Goal: Task Accomplishment & Management: Use online tool/utility

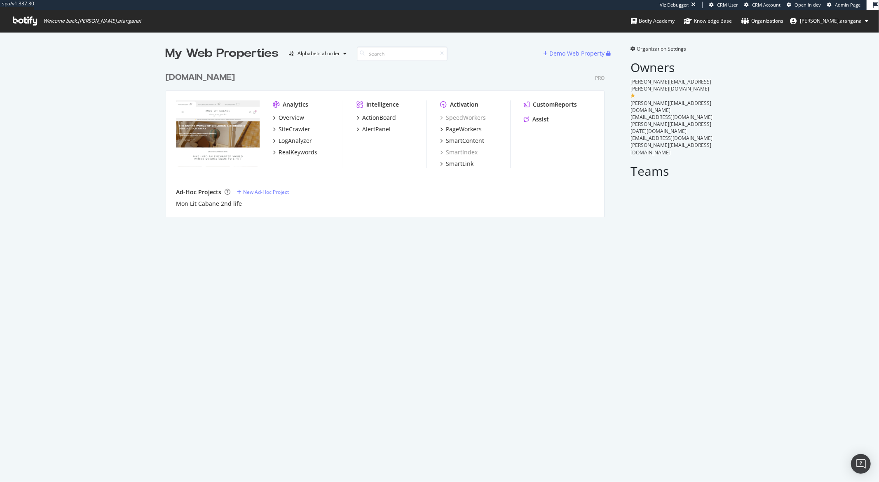
scroll to position [149, 438]
click at [462, 130] on div "PageWorkers" at bounding box center [464, 129] width 36 height 8
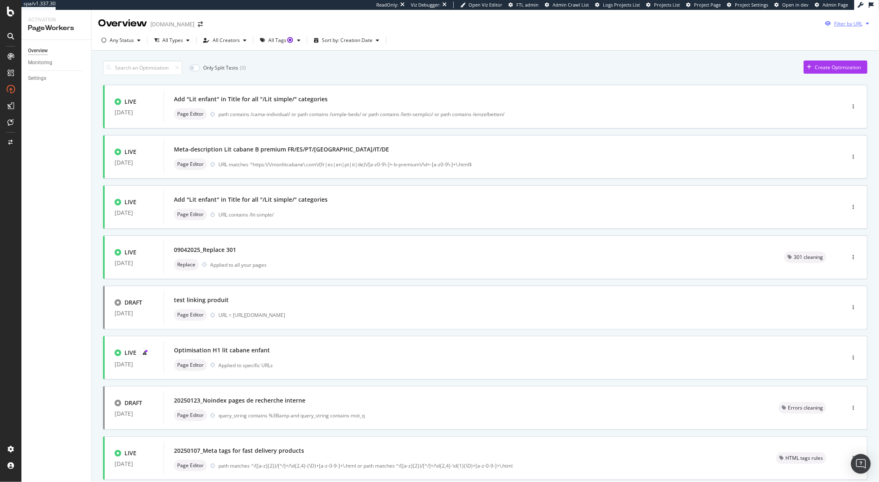
click at [840, 26] on div "Filter by URL" at bounding box center [848, 23] width 28 height 7
click at [821, 55] on input "url" at bounding box center [783, 54] width 151 height 14
paste input "https://monlitcabane.com/pt/795-cama-tipi-w"
type input "https://monlitcabane.com/pt/795-cama-tipi-w"
click at [851, 69] on div "Apply" at bounding box center [852, 70] width 13 height 7
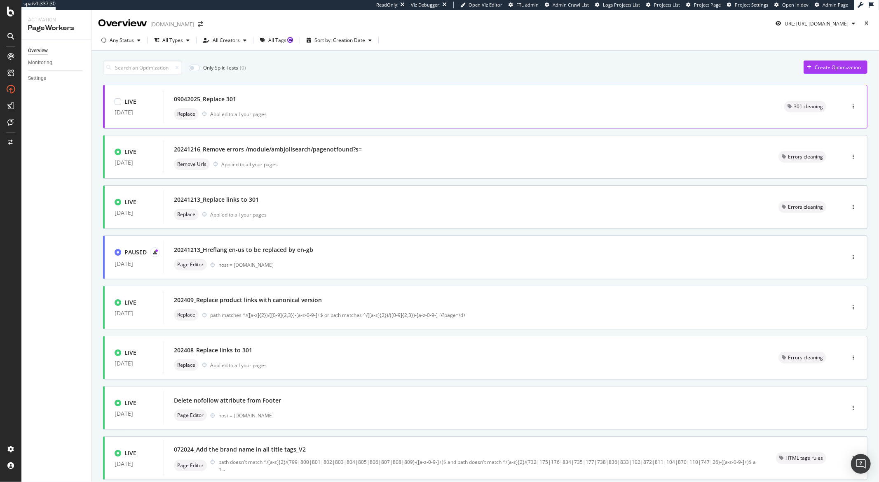
click at [484, 99] on div "09042025_Replace 301" at bounding box center [469, 99] width 590 height 12
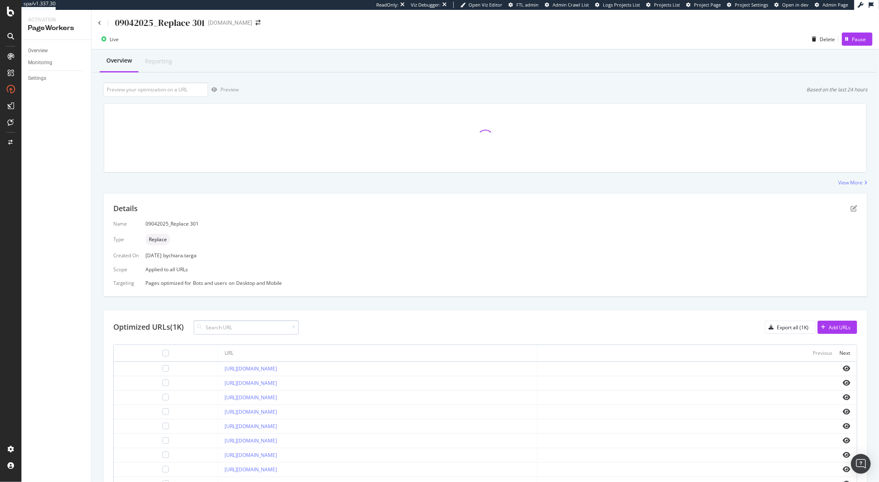
drag, startPoint x: 229, startPoint y: 331, endPoint x: 236, endPoint y: 324, distance: 9.6
click at [229, 331] on input at bounding box center [246, 327] width 105 height 14
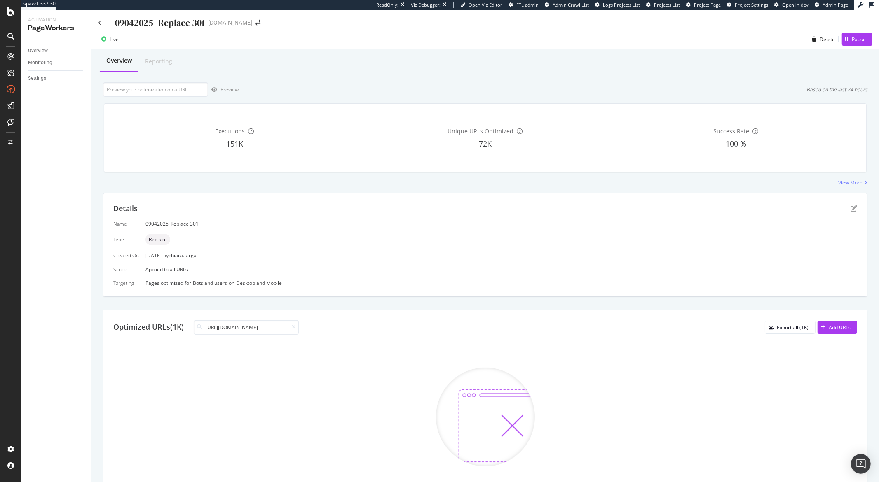
type input "https://monlitcabane.com/pt/795-cama-tipi-w"
click at [295, 329] on icon at bounding box center [294, 327] width 4 height 5
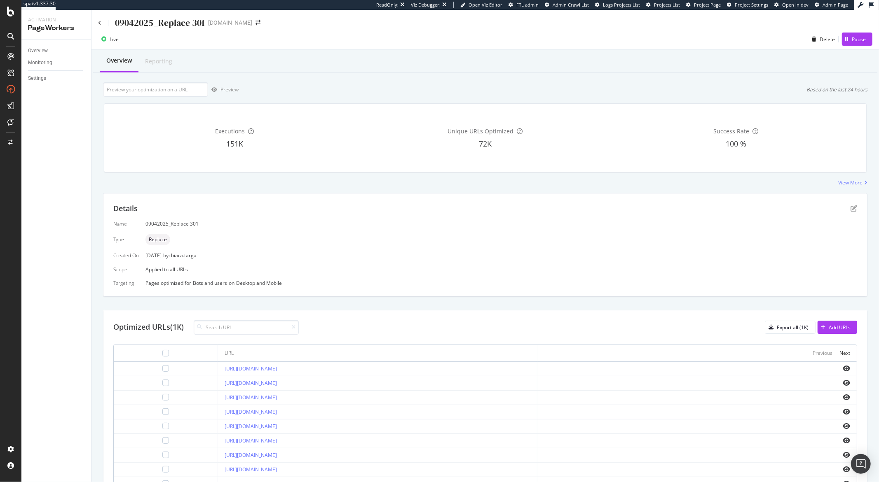
click at [256, 327] on input at bounding box center [246, 327] width 105 height 14
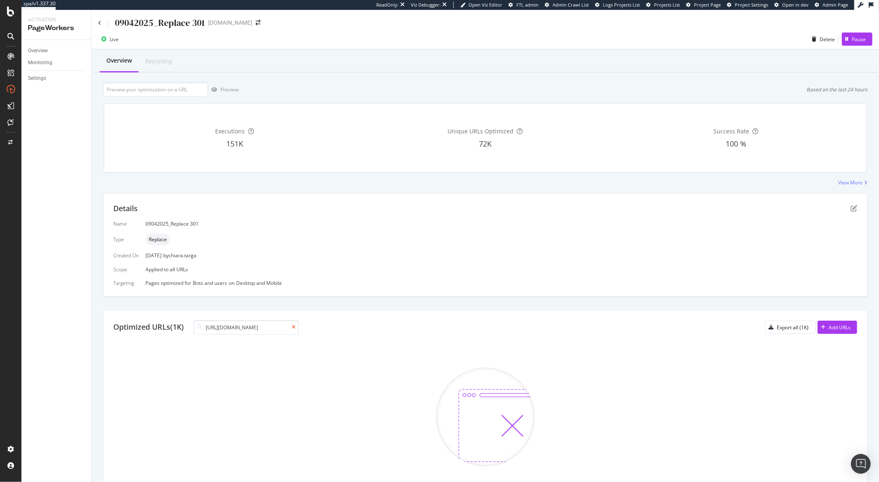
type input "https://monlitcabane.com/pt/121-camas"
click at [295, 329] on icon at bounding box center [294, 327] width 4 height 5
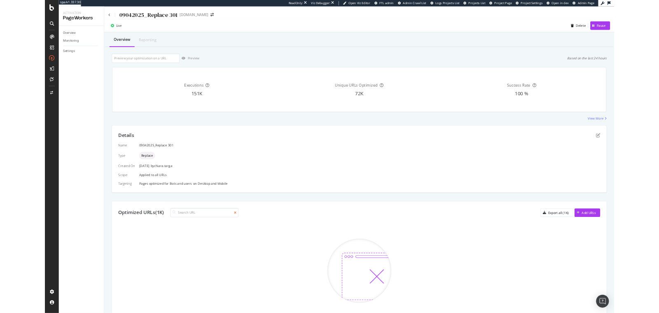
scroll to position [0, 0]
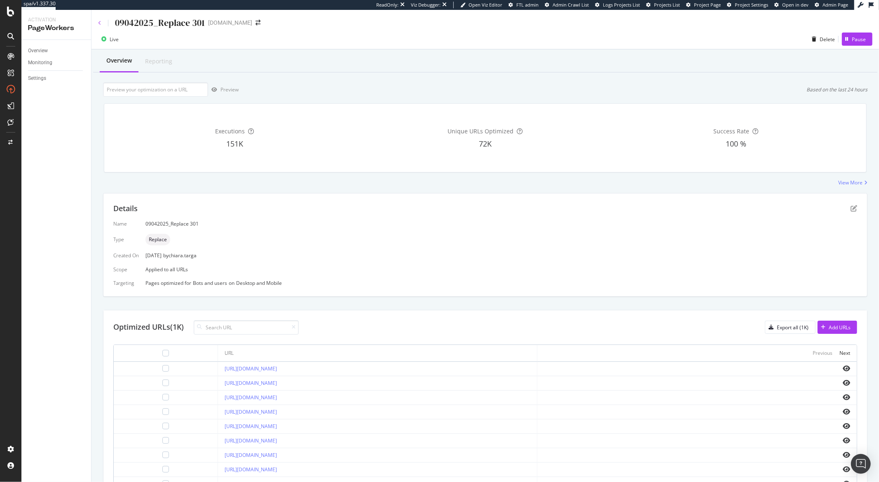
click at [100, 21] on icon at bounding box center [99, 23] width 3 height 5
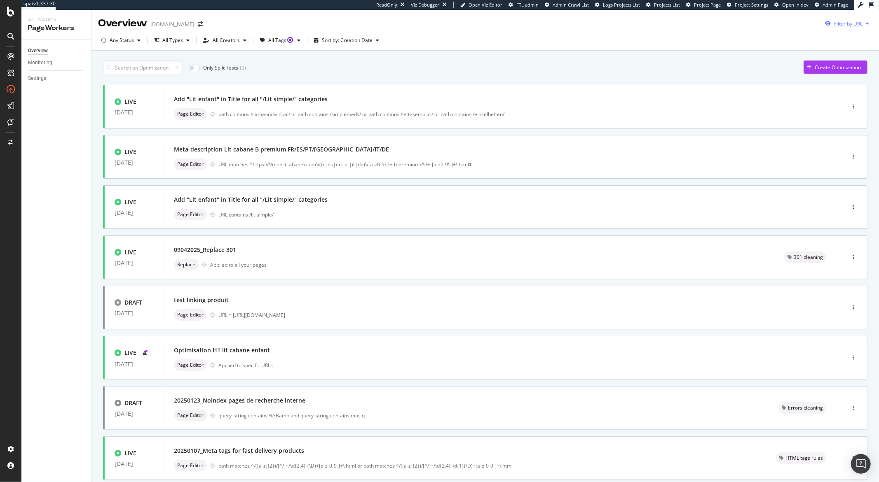
click at [834, 27] on div "Filter by URL" at bounding box center [848, 23] width 28 height 7
click at [797, 55] on input "url" at bounding box center [783, 54] width 151 height 14
paste input "https://monlitcabane.com/pt/795-cama-tipi-w"
type input "https://monlitcabane.com/pt/795-cama-tipi-w"
click at [792, 21] on div "Overview monlitcabane.com Filter by URL Add a URL to find specific optimization…" at bounding box center [484, 20] width 787 height 21
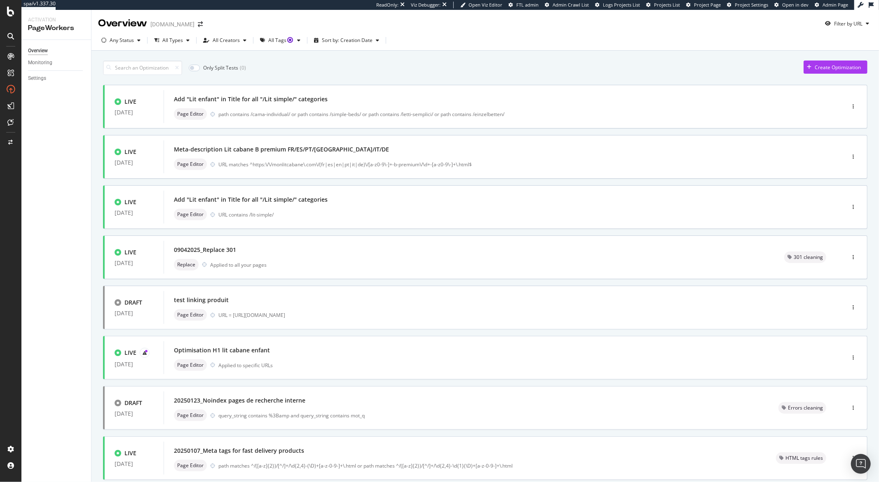
drag, startPoint x: 499, startPoint y: 33, endPoint x: 702, endPoint y: 30, distance: 203.1
click at [500, 33] on div "Any Status All Types All Creators All Tags Sort by: Creation Date" at bounding box center [484, 40] width 787 height 20
click at [835, 26] on div "Filter by URL" at bounding box center [848, 23] width 28 height 7
click at [806, 54] on input "https://monlitcabane.com/pt/795-cama-tipi-w" at bounding box center [783, 54] width 151 height 14
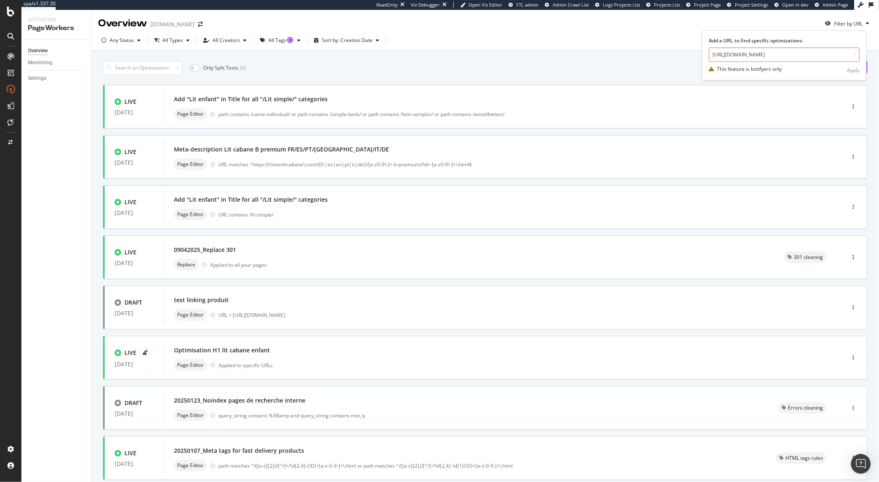
click at [806, 54] on input "https://monlitcabane.com/pt/795-cama-tipi-w" at bounding box center [783, 54] width 151 height 14
click at [640, 26] on div "Overview monlitcabane.com Filter by URL" at bounding box center [484, 20] width 787 height 21
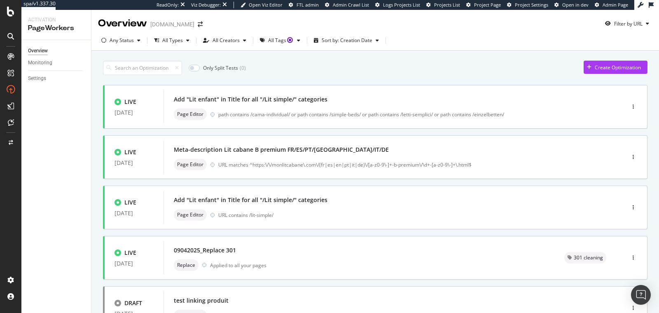
click at [557, 33] on div "Any Status All Types All Creators All Tags Sort by: Creation Date" at bounding box center [375, 40] width 568 height 20
click at [623, 22] on div "Filter by URL" at bounding box center [628, 23] width 28 height 7
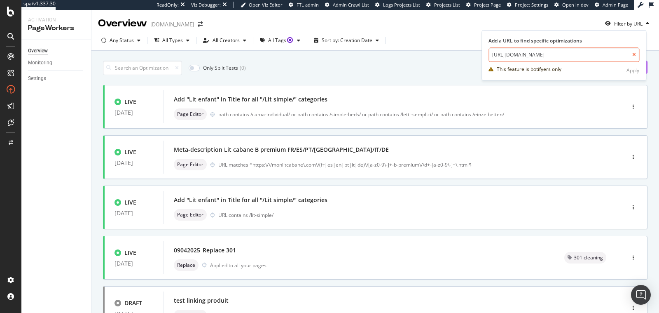
click at [633, 55] on icon at bounding box center [634, 54] width 4 height 5
click at [617, 53] on input "url" at bounding box center [563, 54] width 151 height 14
paste input "https://monlitcabane.com/pt/795-cama-tipi-w"
type input "https://monlitcabane.com/pt/795-cama-tipi-w"
click at [622, 56] on input "https://monlitcabane.com/pt/795-cama-tipi-w" at bounding box center [563, 54] width 151 height 14
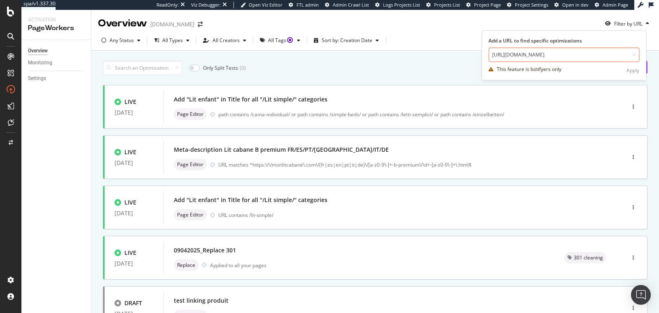
click at [622, 56] on input "https://monlitcabane.com/pt/795-cama-tipi-w" at bounding box center [563, 54] width 151 height 14
paste input "https://monlitcabane.com/pt/121-camas"
type input "https://monlitcabane.com/pt/121-camas"
click at [633, 70] on div "Apply" at bounding box center [632, 70] width 13 height 7
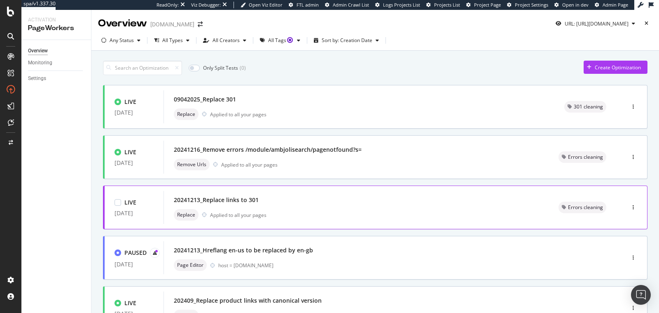
click at [288, 196] on div "20241213_Replace links to 301" at bounding box center [356, 200] width 365 height 12
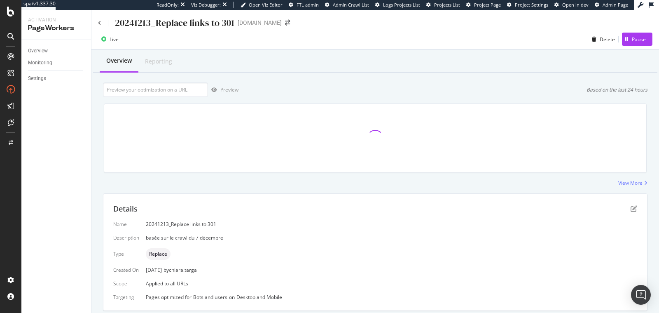
scroll to position [179, 0]
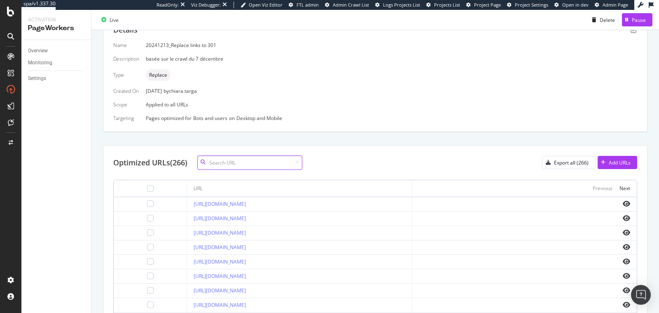
paste input "https://monlitcabane.com/pt/795-cama-tipi-w"
type input "https://monlitcabane.com/pt/795-cama-tipi-w"
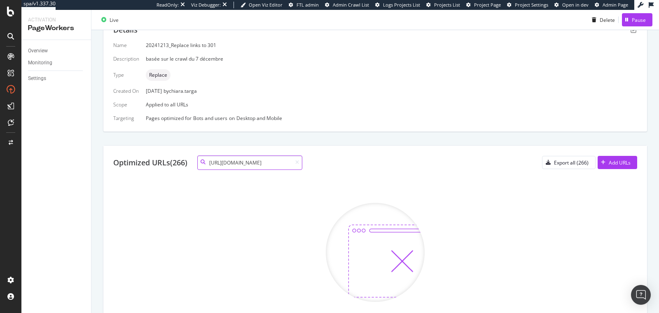
click at [268, 164] on input "https://monlitcabane.com/pt/795-cama-tipi-w" at bounding box center [249, 162] width 105 height 14
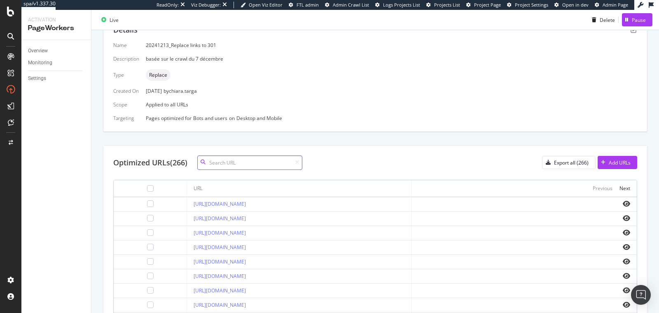
paste input "https://monlitcabane.com/pt/121-camas"
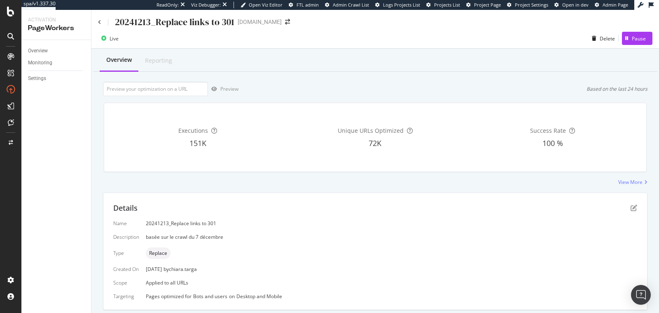
scroll to position [0, 0]
type input "https://monlitcabane.com/pt/121-camas"
click at [100, 22] on icon at bounding box center [99, 23] width 3 height 5
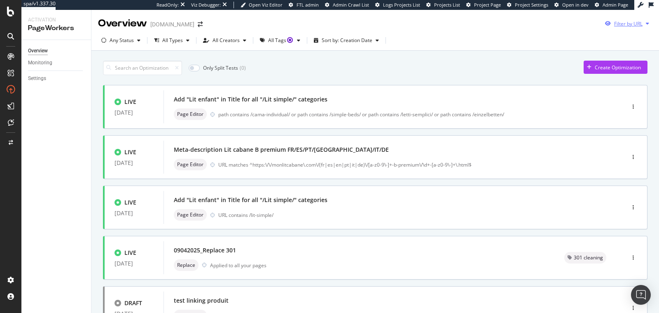
click at [614, 23] on div "Filter by URL" at bounding box center [628, 23] width 28 height 7
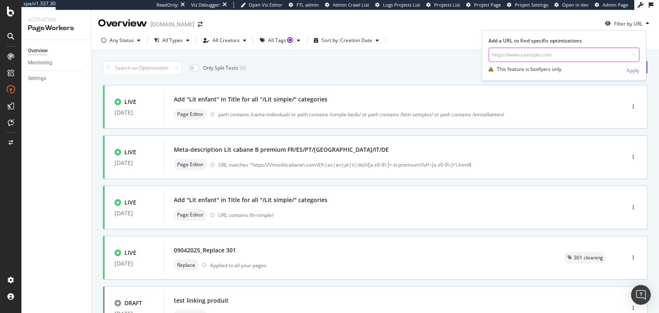
click at [595, 51] on input "url" at bounding box center [563, 54] width 151 height 14
paste input "https://monlitcabane.com/pt/121-camas"
type input "https://monlitcabane.com/pt/121-camas"
click at [631, 70] on div "Apply" at bounding box center [632, 70] width 13 height 7
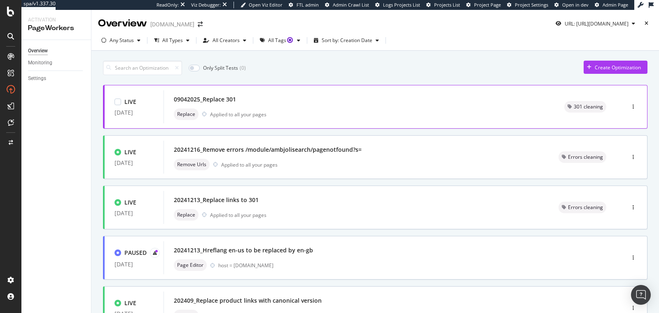
click at [307, 103] on div "09042025_Replace 301" at bounding box center [359, 99] width 371 height 12
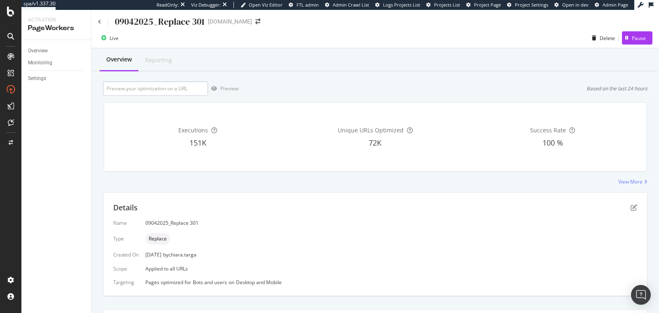
scroll to position [2, 0]
click at [100, 21] on icon at bounding box center [99, 21] width 3 height 5
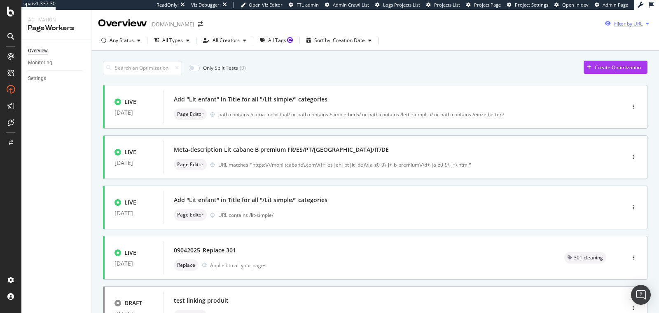
click at [628, 27] on div "Filter by URL" at bounding box center [628, 23] width 28 height 7
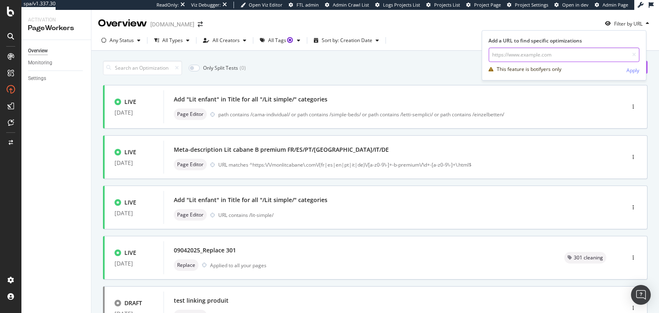
click at [586, 54] on input "url" at bounding box center [563, 54] width 151 height 14
paste input "https://monlitcabane.com/pt/121-camas"
type input "https://monlitcabane.com/pt/121-camas"
click at [629, 67] on div "Apply" at bounding box center [632, 70] width 13 height 7
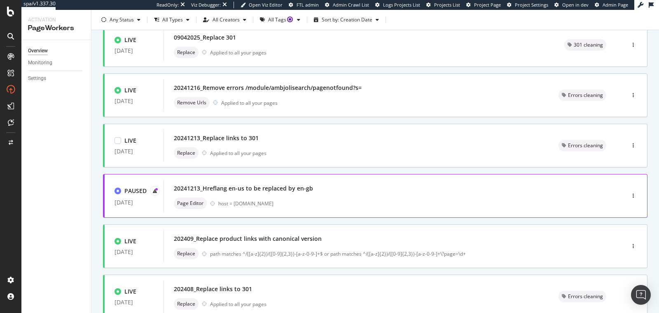
scroll to position [103, 0]
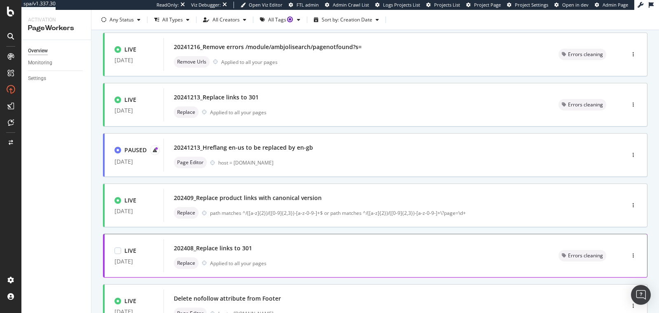
click at [283, 250] on div "202408_Replace links to 301" at bounding box center [356, 248] width 365 height 12
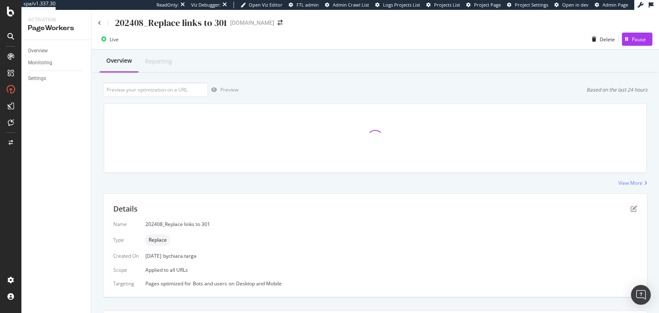
scroll to position [165, 0]
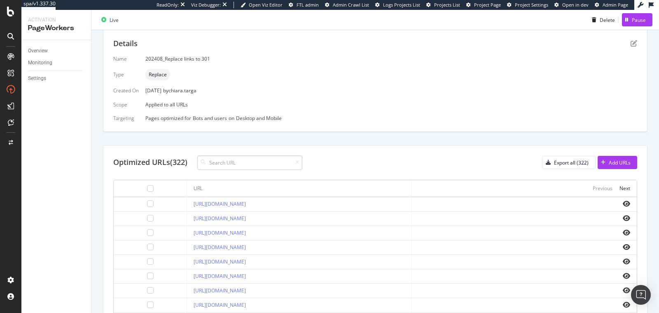
click at [216, 161] on input at bounding box center [249, 162] width 105 height 14
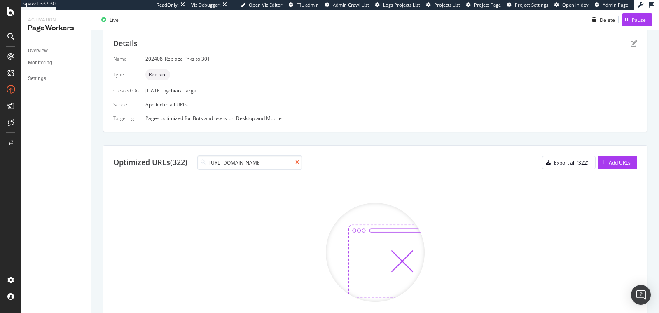
type input "https://monlitcabane.com/pt/121-camas"
click at [298, 161] on icon at bounding box center [297, 162] width 4 height 5
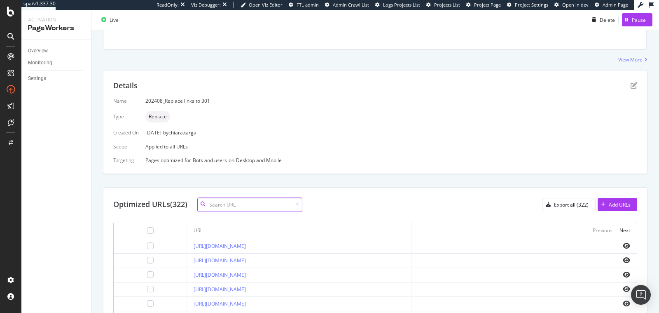
scroll to position [165, 0]
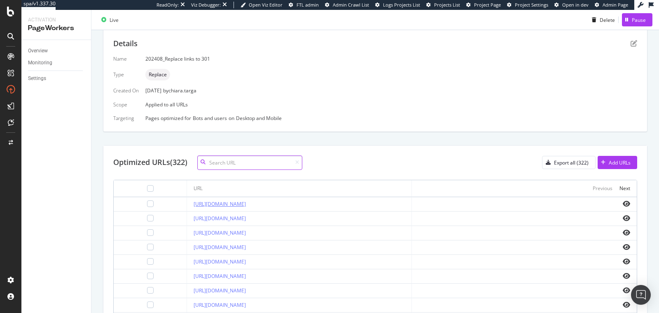
paste input "https://monlitcabane.com/pt/795-cama-tipi-w"
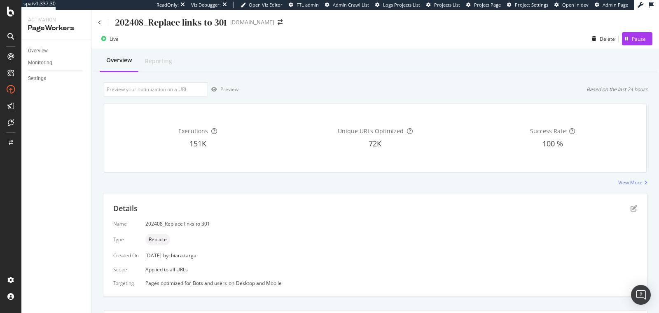
scroll to position [0, 0]
type input "https://monlitcabane.com/pt/795-cama-tipi-w"
click at [103, 25] on div "202408_Replace links to 301" at bounding box center [162, 22] width 129 height 13
click at [98, 22] on icon at bounding box center [99, 23] width 3 height 5
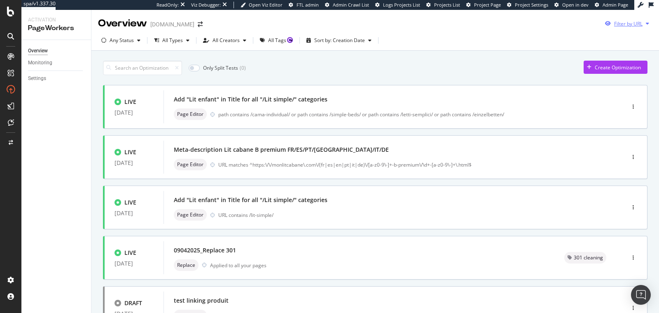
click at [616, 22] on div "Filter by URL" at bounding box center [628, 23] width 28 height 7
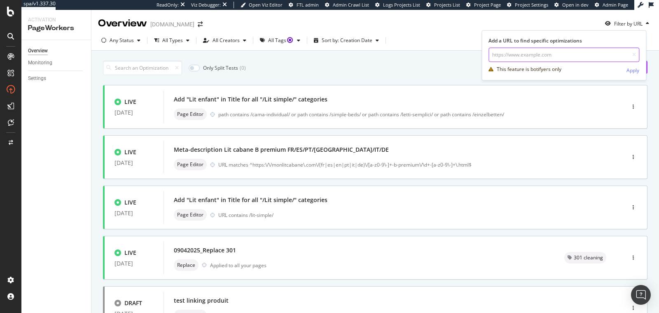
click at [602, 54] on input "url" at bounding box center [563, 54] width 151 height 14
paste input "https://monlitcabane.com/pt/795-cama-tipi-w"
type input "https://monlitcabane.com/pt/795-cama-tipi-w"
click at [634, 70] on div "Apply" at bounding box center [632, 70] width 13 height 7
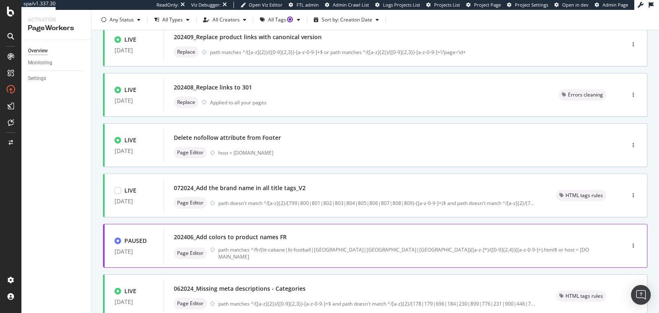
scroll to position [320, 0]
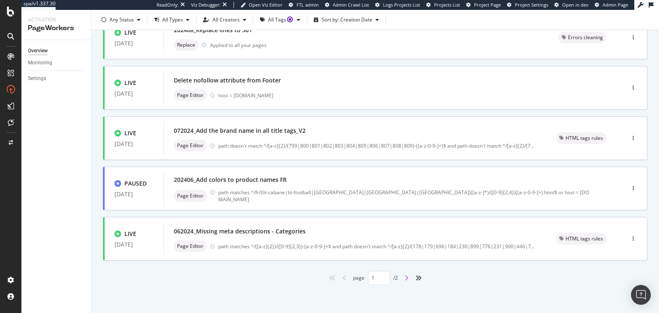
click at [404, 278] on icon "angle-right" at bounding box center [406, 277] width 4 height 7
type input "2"
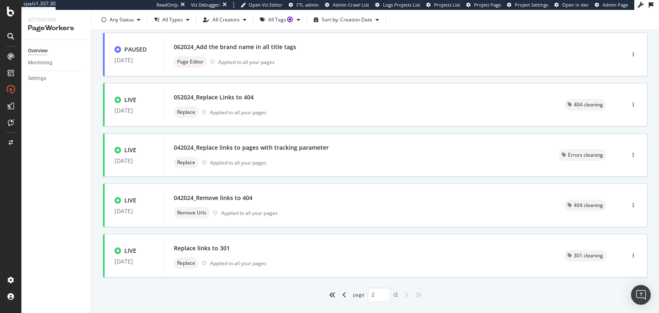
scroll to position [0, 0]
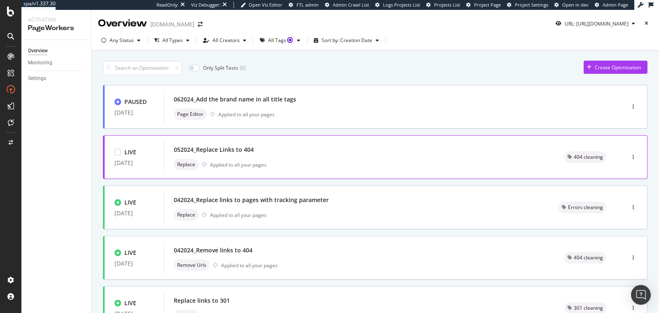
click at [360, 159] on div "Replace Applied to all your pages" at bounding box center [359, 165] width 371 height 12
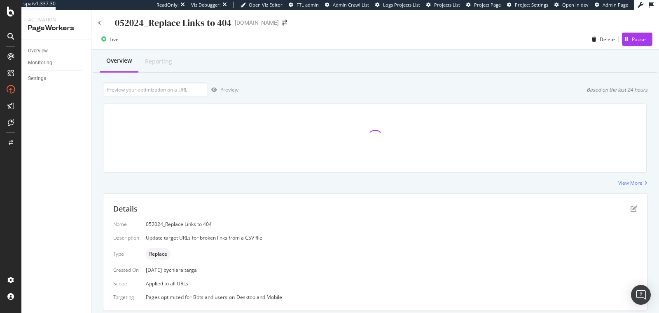
scroll to position [179, 0]
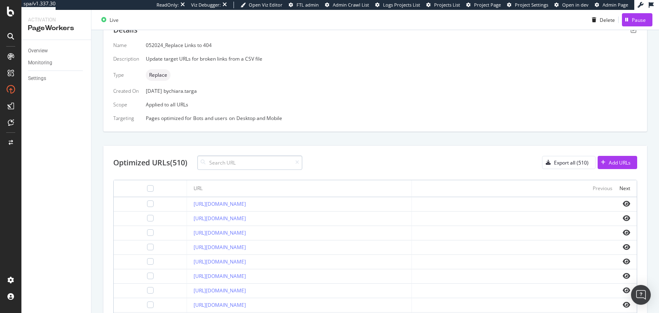
click at [214, 161] on input at bounding box center [249, 162] width 105 height 14
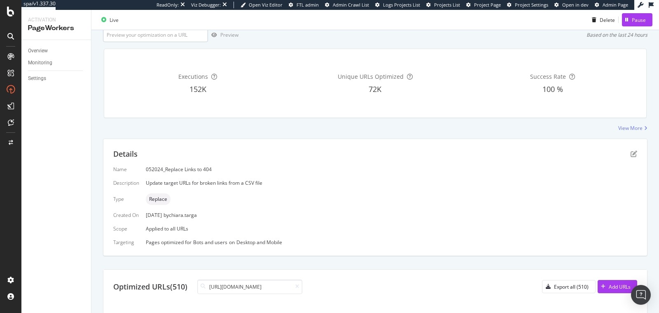
scroll to position [0, 0]
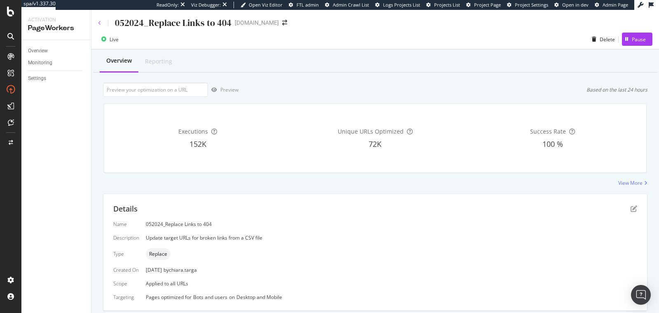
type input "https://monlitcabane.com/pt/795-cama-tipi-w"
click at [99, 23] on icon at bounding box center [99, 23] width 3 height 5
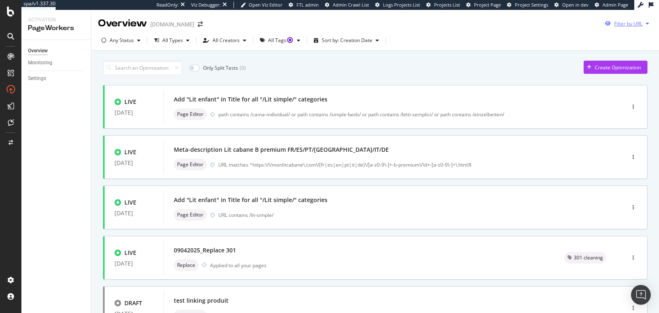
click at [615, 25] on div "Filter by URL" at bounding box center [628, 23] width 28 height 7
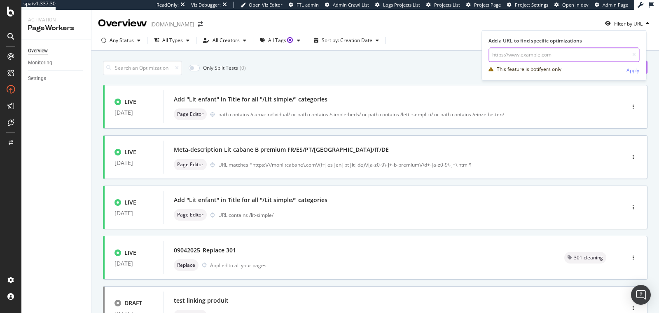
click at [501, 56] on input "url" at bounding box center [563, 54] width 151 height 14
paste input "https://monlitcabane.com/pt/795-cama-tipi-w"
type input "https://monlitcabane.com/pt/795-cama-tipi-w"
click at [624, 69] on div "This feature is botifyers only Apply" at bounding box center [563, 69] width 151 height 15
click at [634, 72] on div "Apply" at bounding box center [632, 70] width 13 height 7
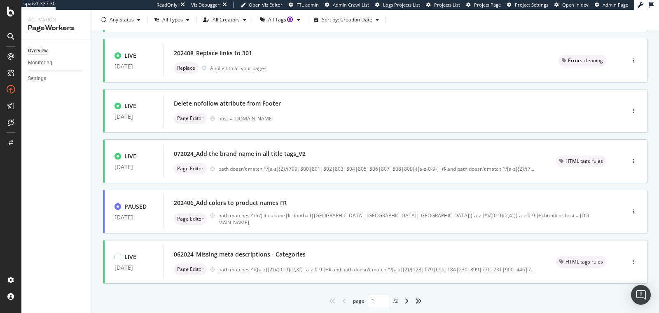
scroll to position [320, 0]
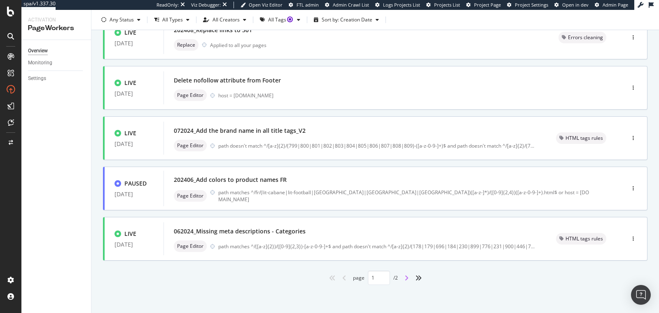
click at [404, 276] on icon "angle-right" at bounding box center [406, 277] width 4 height 7
type input "2"
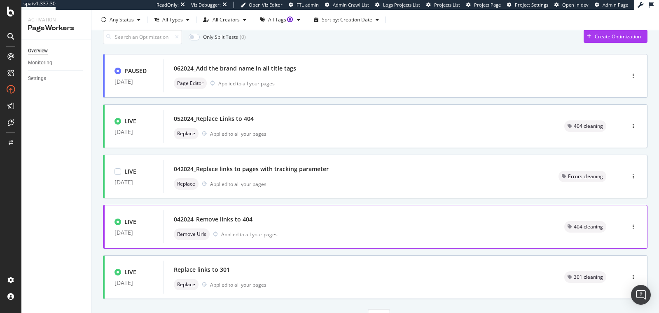
scroll to position [32, 0]
click at [273, 223] on div "042024_Remove links to 404" at bounding box center [359, 219] width 371 height 12
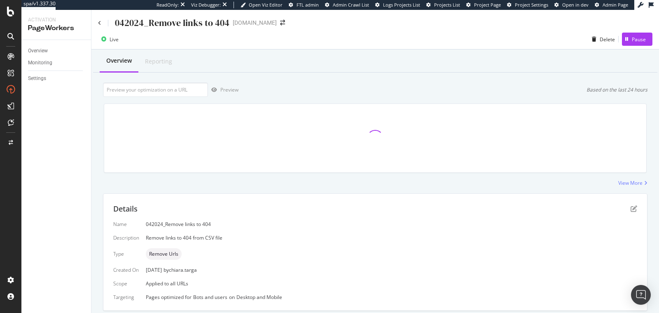
scroll to position [167, 0]
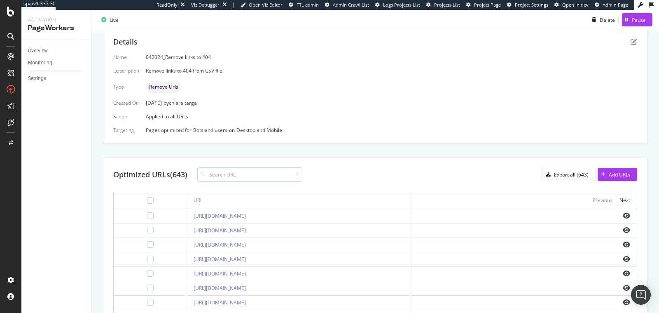
click at [243, 174] on input at bounding box center [249, 174] width 105 height 14
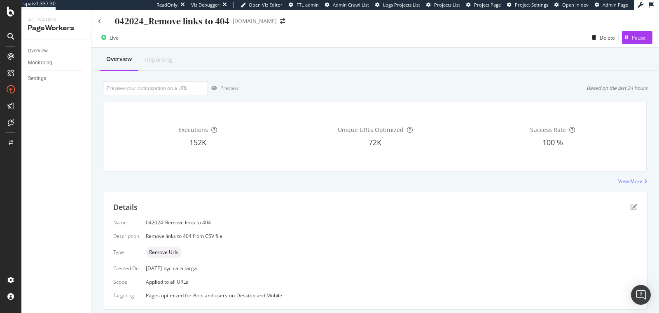
scroll to position [0, 0]
type input "https://monlitcabane.com/pt/795-cama-tipi-w"
click at [101, 23] on div "042024_Remove links to 404" at bounding box center [163, 22] width 131 height 13
click at [100, 21] on icon at bounding box center [99, 23] width 3 height 5
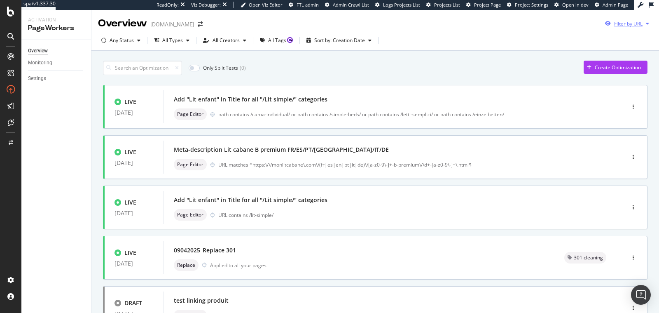
click at [606, 23] on div "button" at bounding box center [608, 23] width 12 height 5
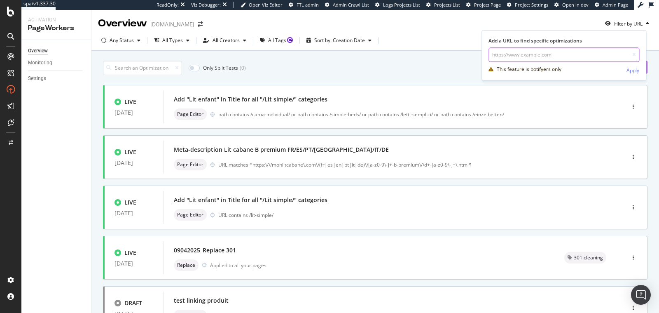
click at [594, 54] on input "url" at bounding box center [563, 54] width 151 height 14
paste input "https://monlitcabane.com/pt/795-cama-tipi-w"
type input "https://monlitcabane.com/pt/795-cama-tipi-w"
click at [631, 70] on div "Apply" at bounding box center [632, 70] width 13 height 7
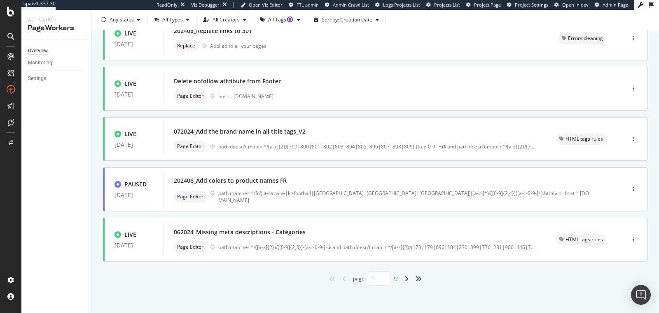
scroll to position [320, 0]
click at [406, 278] on div "angle-right" at bounding box center [406, 277] width 11 height 13
type input "2"
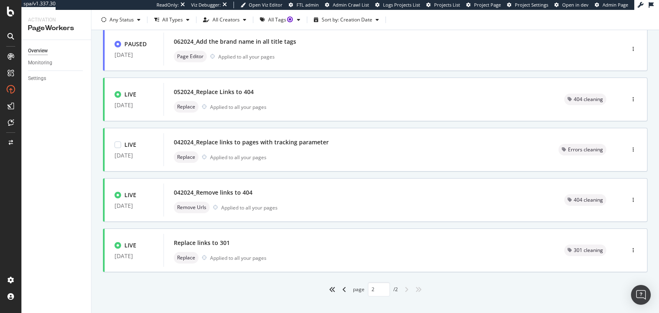
scroll to position [58, 0]
click at [260, 242] on div "Replace links to 301" at bounding box center [359, 242] width 371 height 12
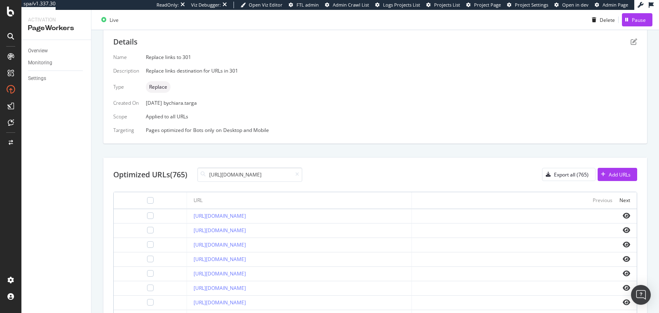
scroll to position [0, 23]
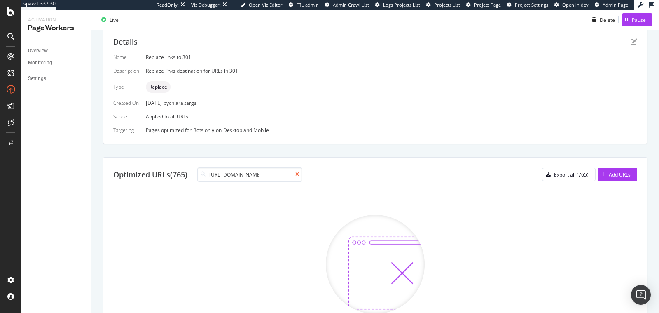
type input "https://monlitcabane.com/pt/795-cama-tipi-w"
click at [299, 173] on icon at bounding box center [297, 174] width 4 height 5
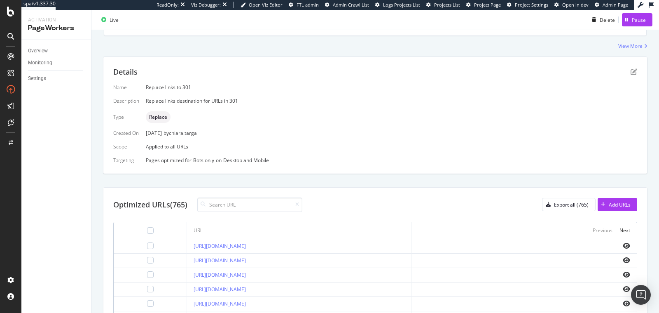
scroll to position [167, 0]
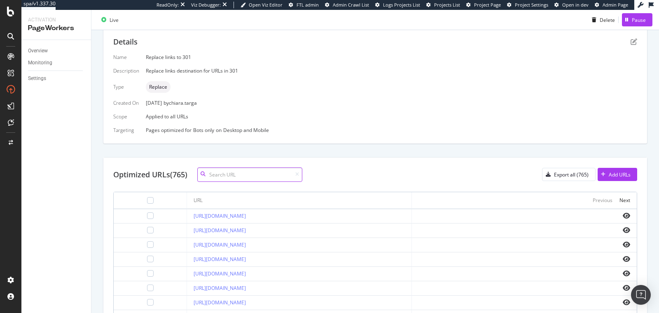
paste input "https://monlitcabane.com/fr/795-lit-tipi-w"
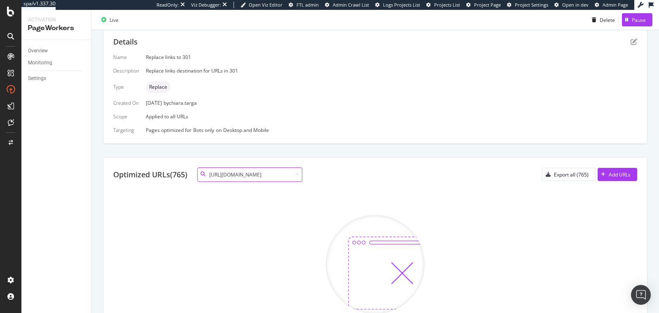
type input "https://monlitcabane.com/fr/795-lit-tipi-w"
click at [105, 24] on div at bounding box center [104, 20] width 12 height 12
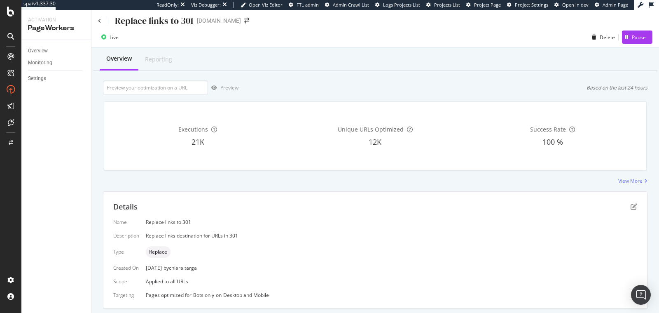
scroll to position [0, 0]
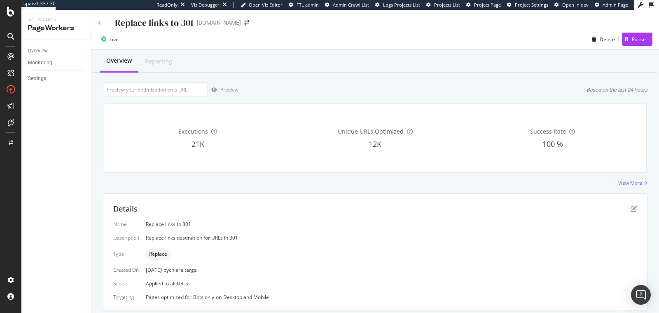
click at [99, 23] on icon at bounding box center [99, 23] width 3 height 5
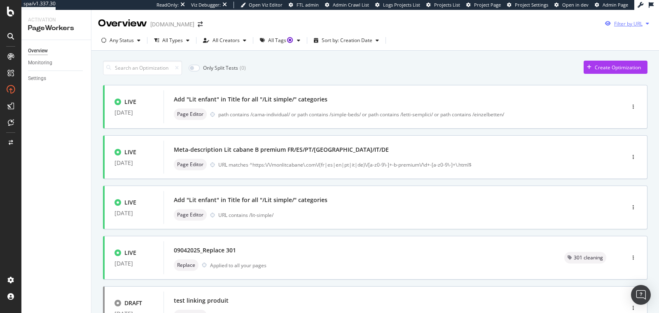
click at [607, 28] on div "Filter by URL" at bounding box center [627, 23] width 51 height 12
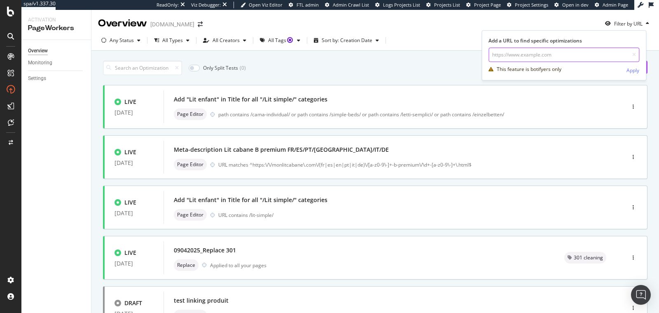
click at [597, 51] on input "url" at bounding box center [563, 54] width 151 height 14
paste input "https://monlitcabane.com/fr/795-lit-tipi-w"
type input "https://monlitcabane.com/fr/795-lit-tipi-w"
click at [632, 71] on div "Apply" at bounding box center [632, 70] width 13 height 7
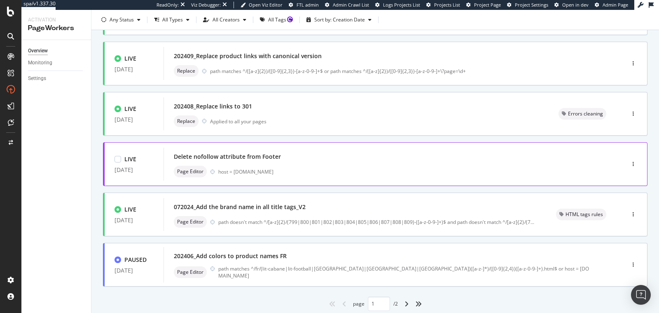
scroll to position [297, 0]
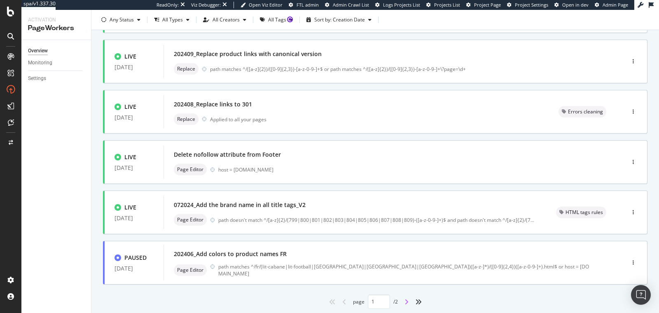
click at [404, 301] on icon "angle-right" at bounding box center [406, 301] width 4 height 7
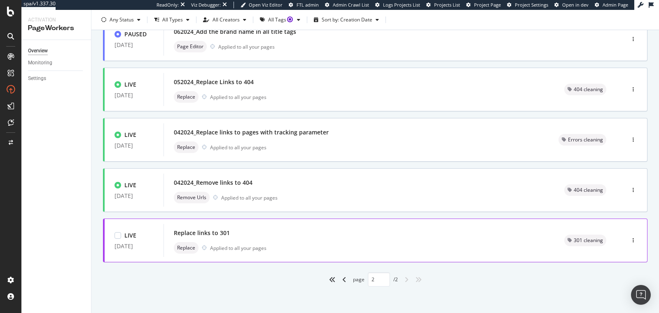
scroll to position [45, 0]
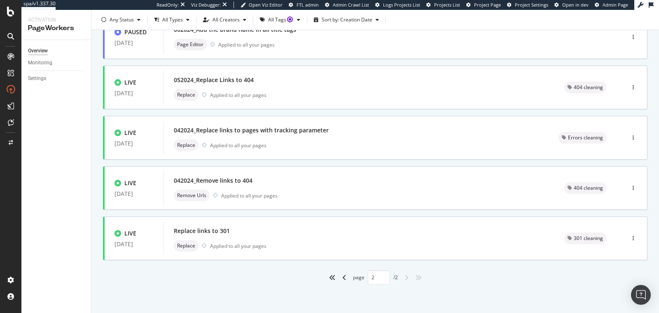
click at [342, 278] on div "angle-left" at bounding box center [344, 277] width 11 height 13
type input "1"
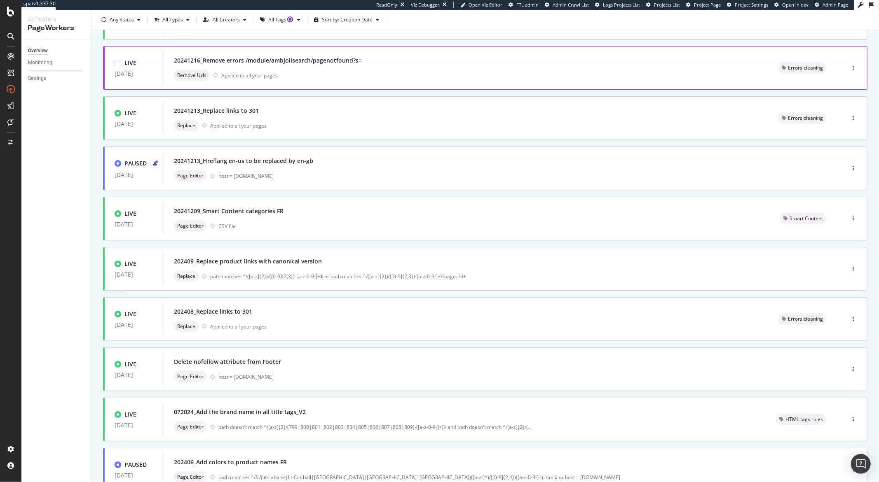
scroll to position [0, 0]
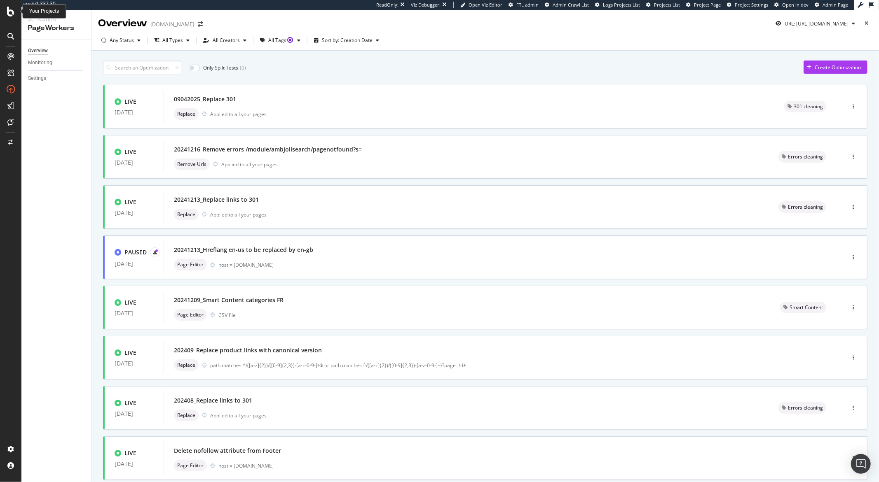
click at [10, 14] on icon at bounding box center [10, 12] width 7 height 10
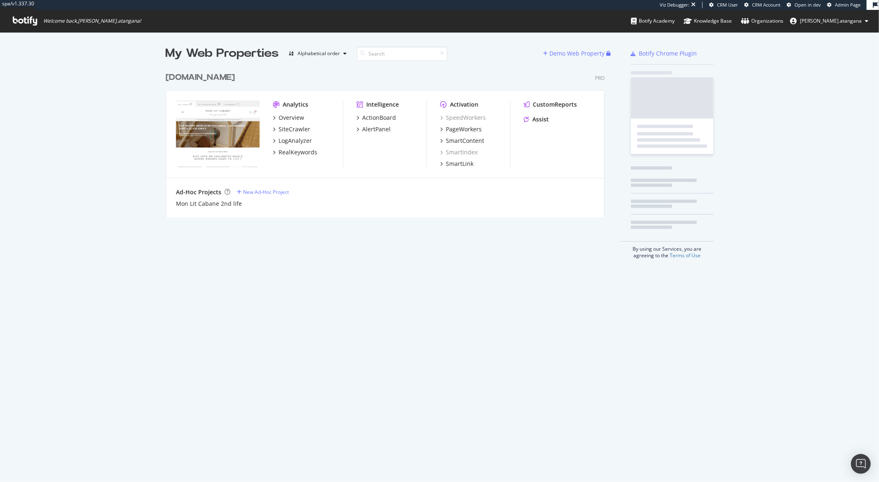
scroll to position [149, 438]
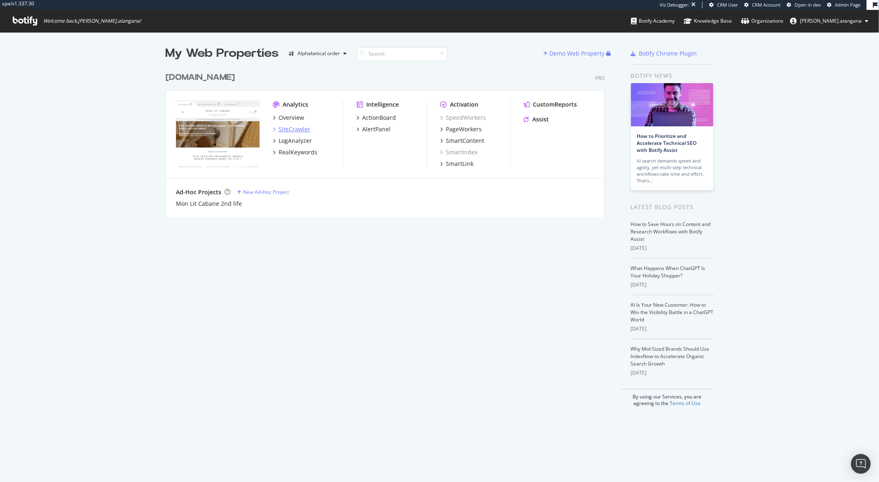
click at [278, 130] on div "SiteCrawler" at bounding box center [294, 129] width 32 height 8
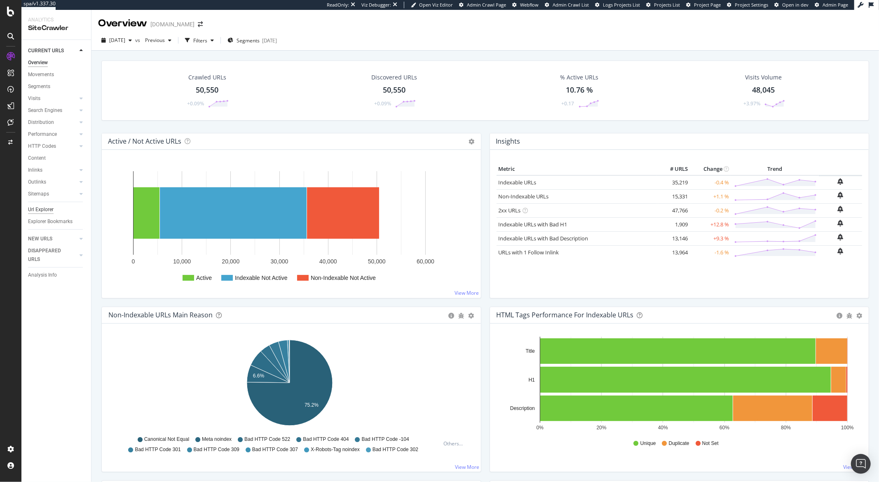
click at [46, 211] on div "Url Explorer" at bounding box center [41, 210] width 26 height 9
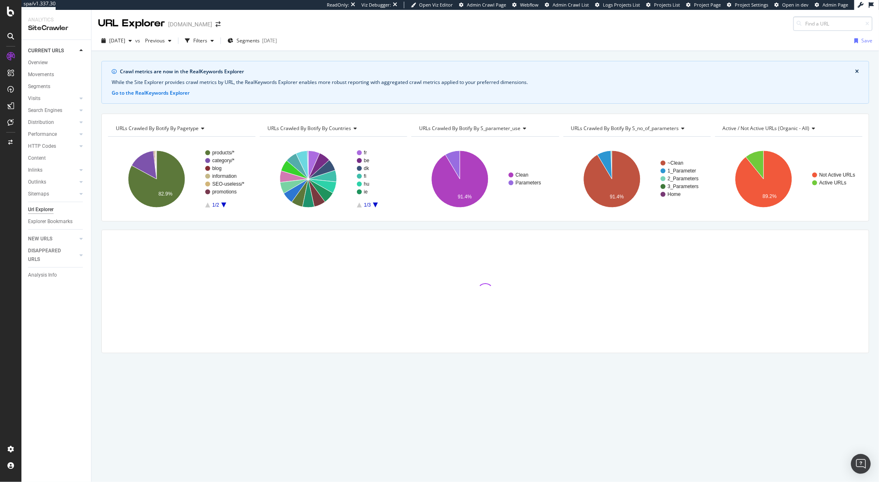
click at [816, 23] on input at bounding box center [832, 23] width 79 height 14
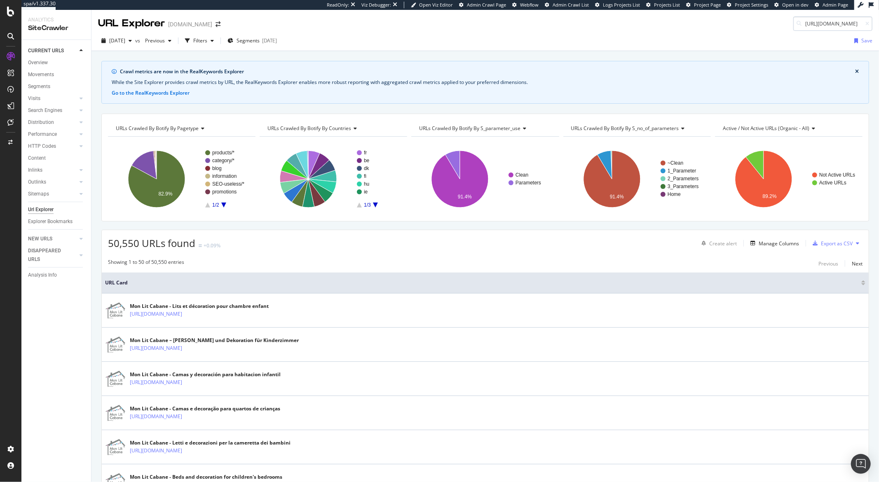
scroll to position [0, 38]
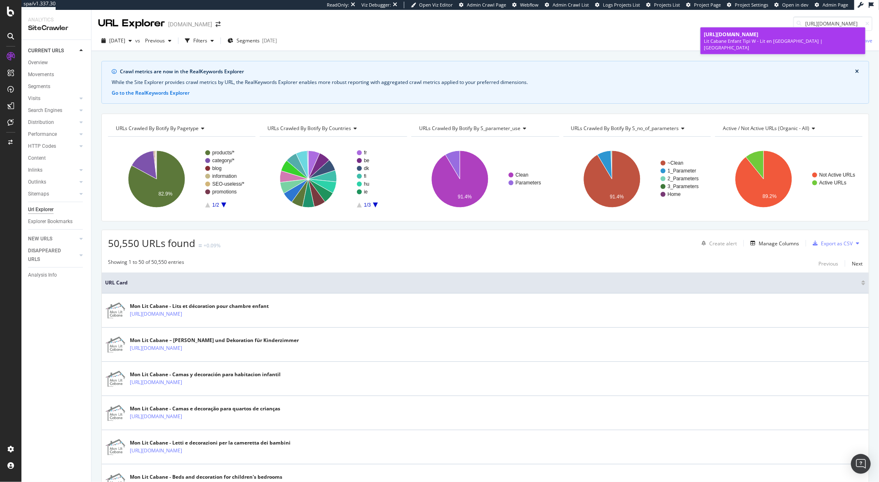
type input "https://monlitcabane.com/fr/795-lit-tipi-w"
click at [774, 40] on div "Lit Cabane Enfant Tipi W - Lit en Bois | Mon Lit Cabane" at bounding box center [782, 44] width 158 height 13
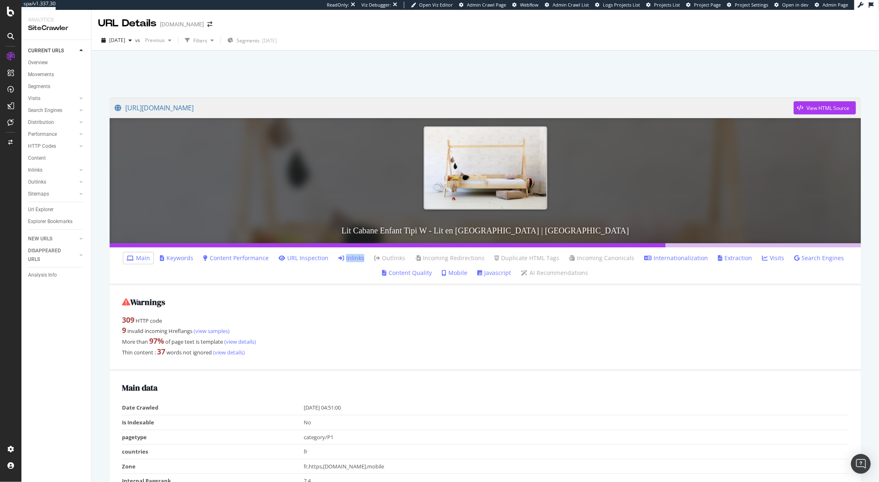
click at [352, 257] on link "Inlinks" at bounding box center [351, 258] width 26 height 8
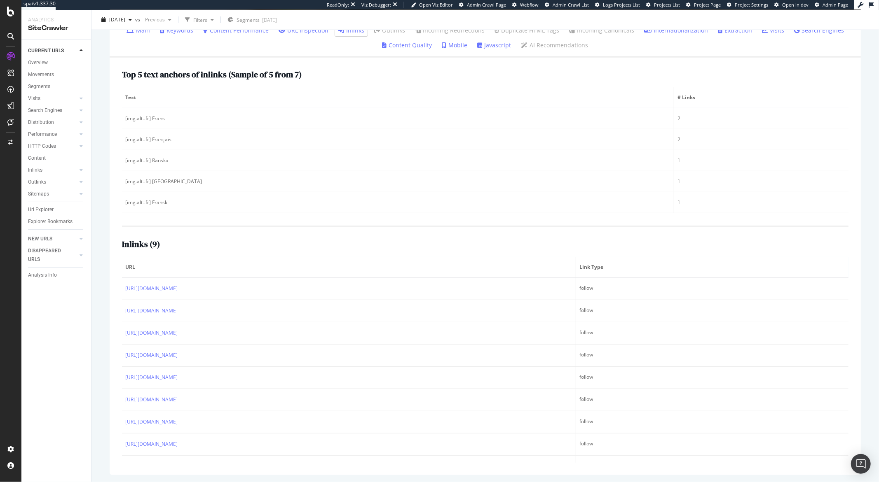
scroll to position [228, 0]
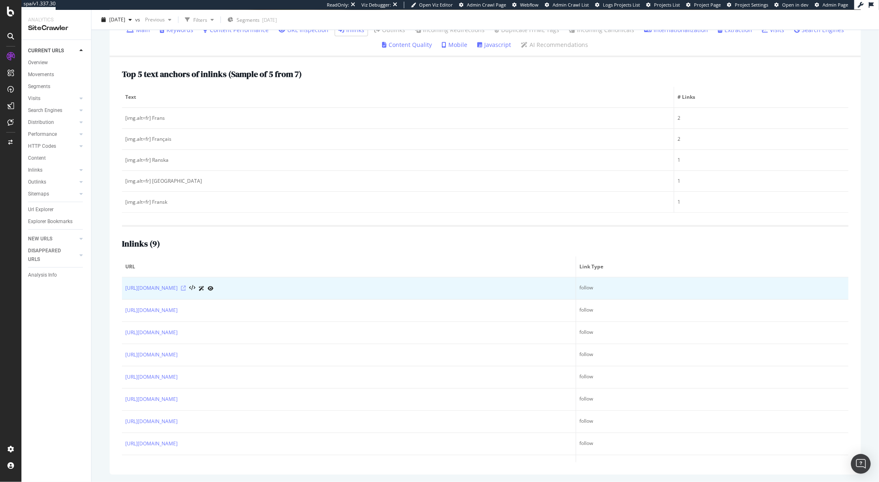
click at [186, 287] on icon at bounding box center [183, 288] width 5 height 5
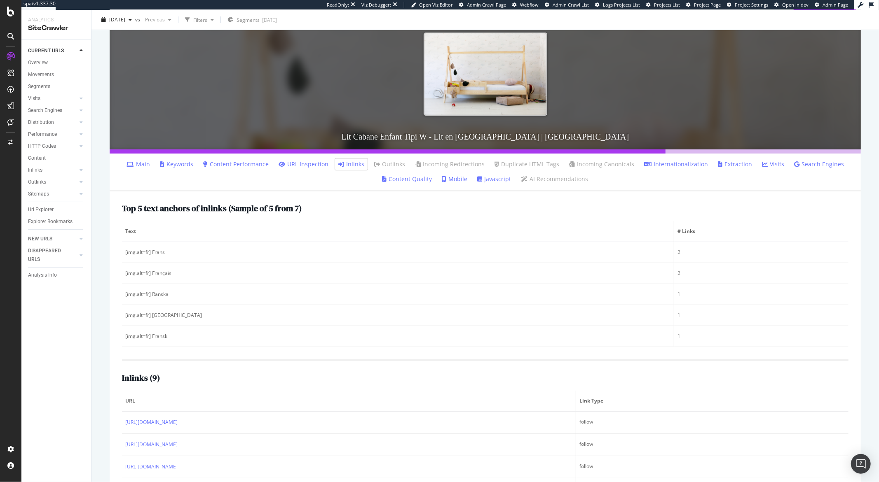
scroll to position [0, 0]
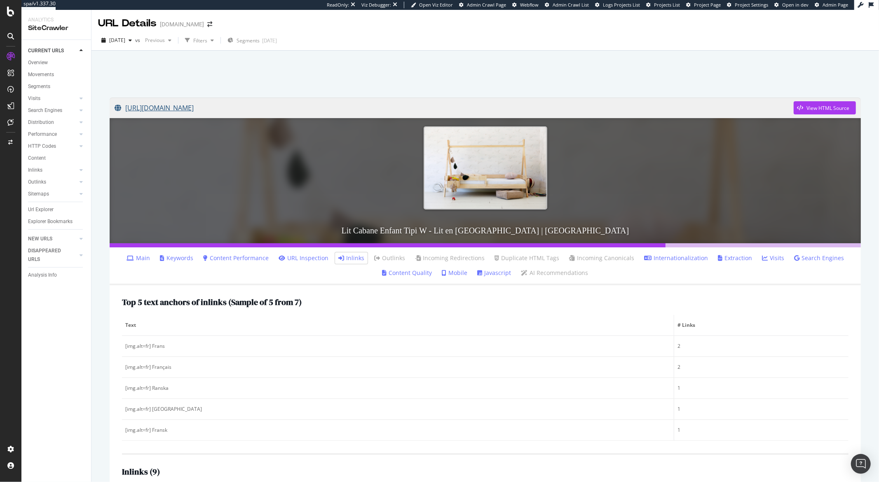
drag, startPoint x: 261, startPoint y: 107, endPoint x: 241, endPoint y: 106, distance: 19.4
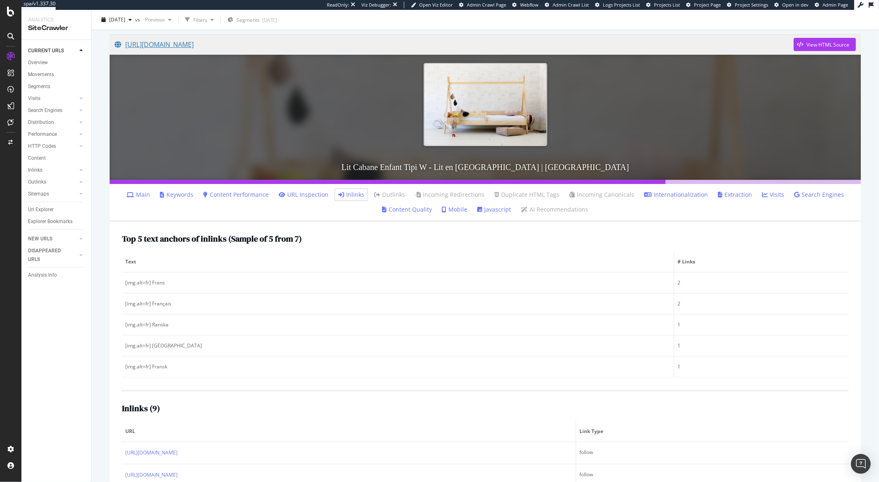
scroll to position [228, 0]
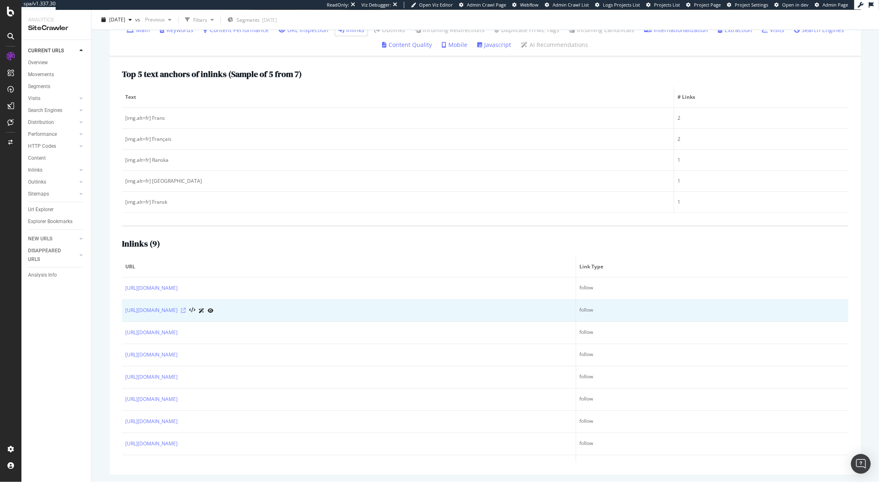
click at [186, 309] on icon at bounding box center [183, 310] width 5 height 5
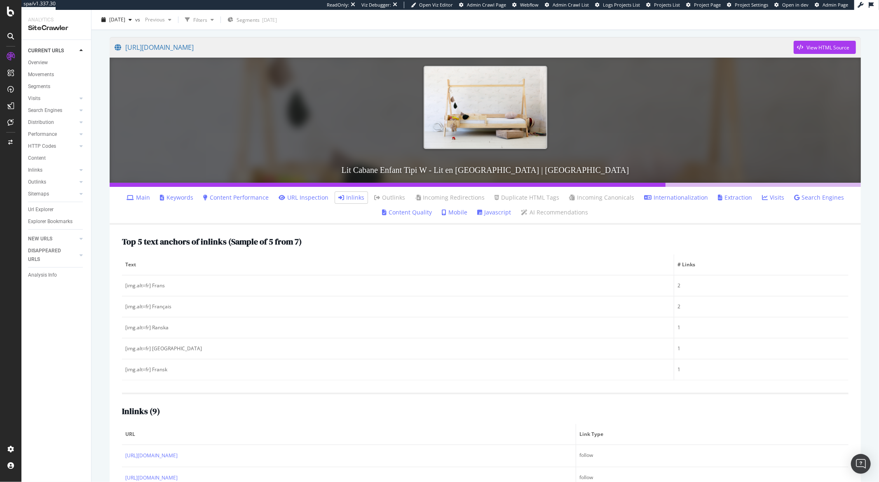
scroll to position [0, 0]
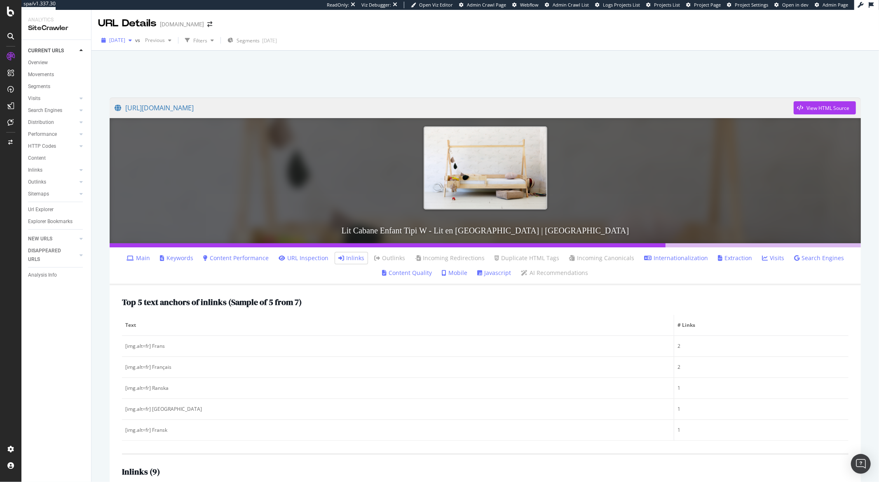
click at [125, 37] on span "[DATE]" at bounding box center [117, 40] width 16 height 7
click at [365, 56] on div at bounding box center [484, 71] width 767 height 35
click at [145, 259] on link "Main" at bounding box center [137, 258] width 23 height 8
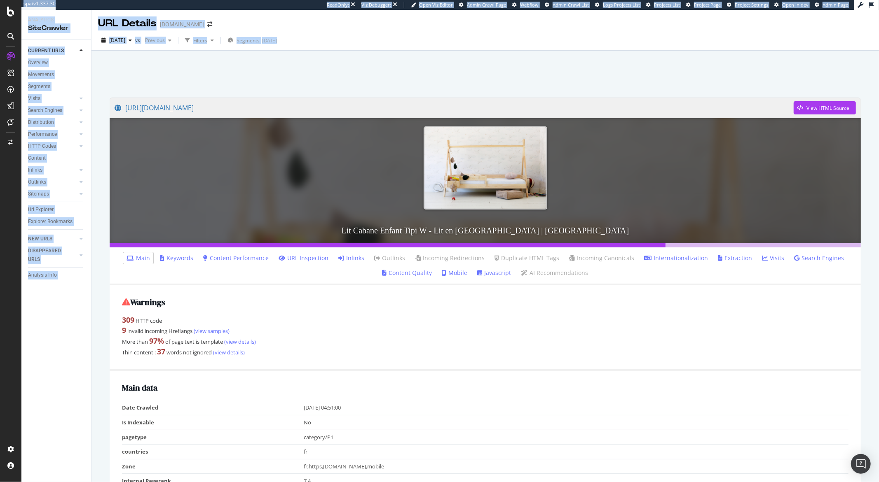
click at [185, 282] on ul "Main Keywords Content Performance URL Inspection Inlinks Outlinks Incoming Redi…" at bounding box center [485, 267] width 751 height 38
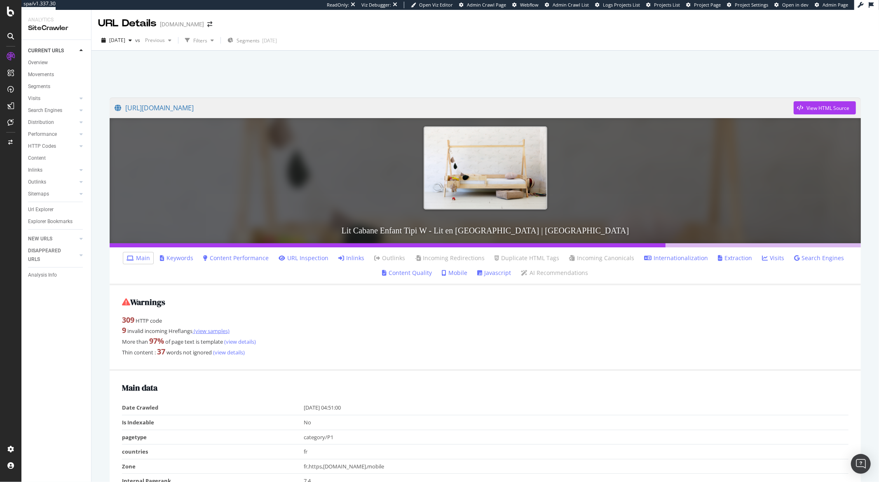
click at [203, 333] on link "(view samples)" at bounding box center [210, 330] width 37 height 7
click at [362, 259] on link "Inlinks" at bounding box center [351, 258] width 26 height 8
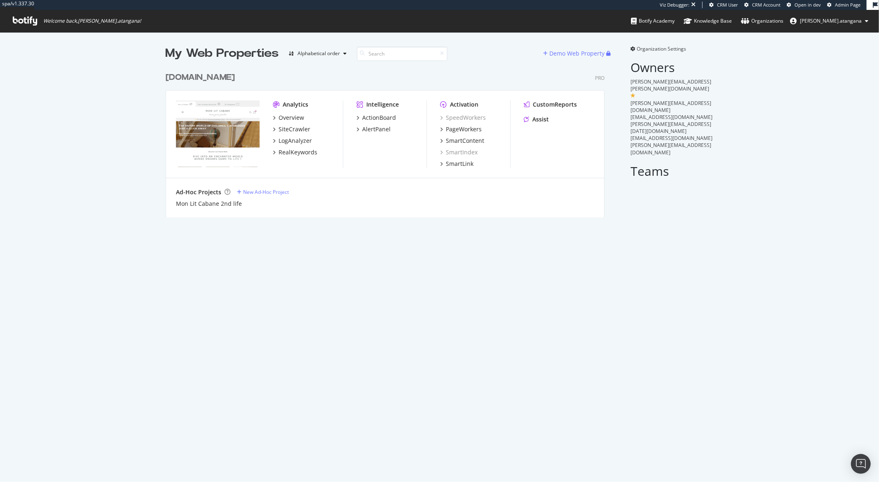
scroll to position [149, 438]
click at [285, 131] on div "SiteCrawler" at bounding box center [294, 129] width 32 height 8
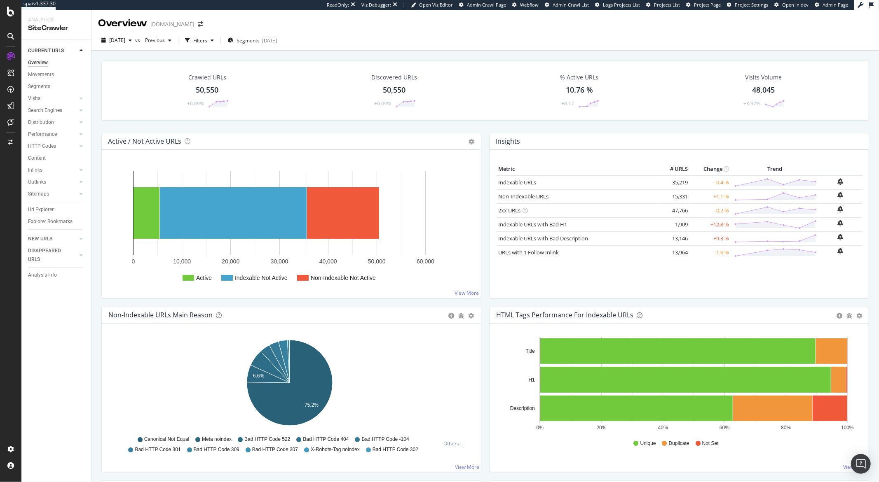
click at [38, 207] on div "Url Explorer" at bounding box center [41, 210] width 26 height 9
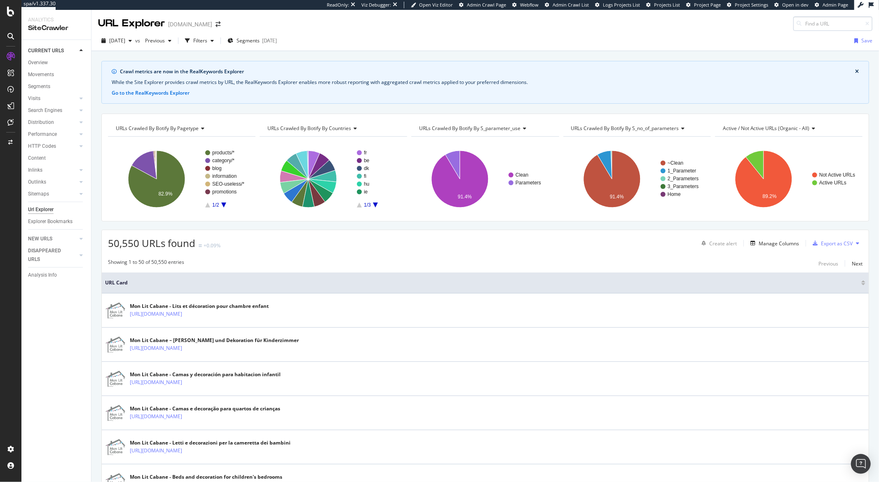
click at [822, 24] on input at bounding box center [832, 23] width 79 height 14
type input "https://monlitcabane.com/fr/59-lit-tipi"
click at [718, 40] on div "Lit Tipi Enfant : Aventure dans la Chambre | Mon Lit Cabane" at bounding box center [782, 41] width 158 height 7
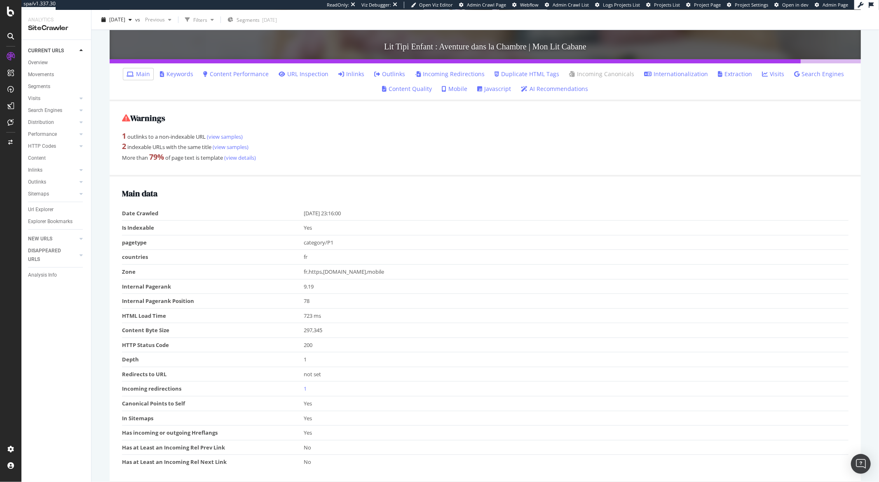
scroll to position [404, 0]
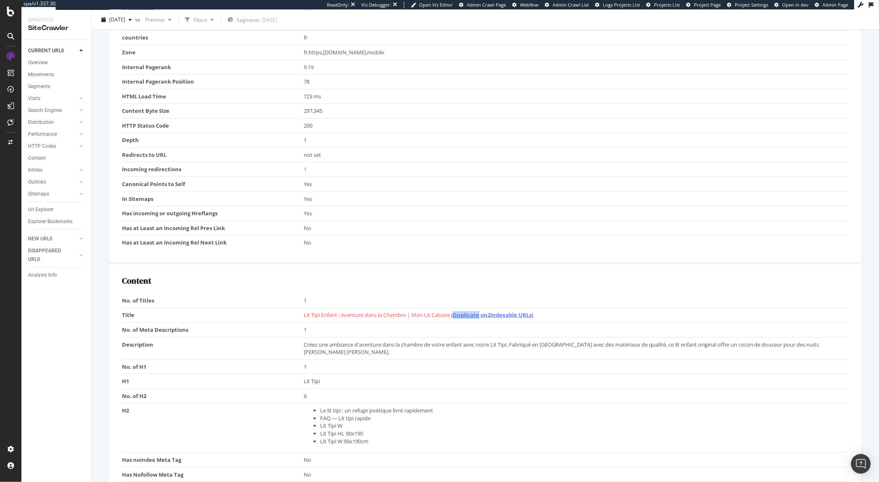
click at [463, 313] on link "(Duplicate on 2 indexable URLs)" at bounding box center [492, 314] width 82 height 7
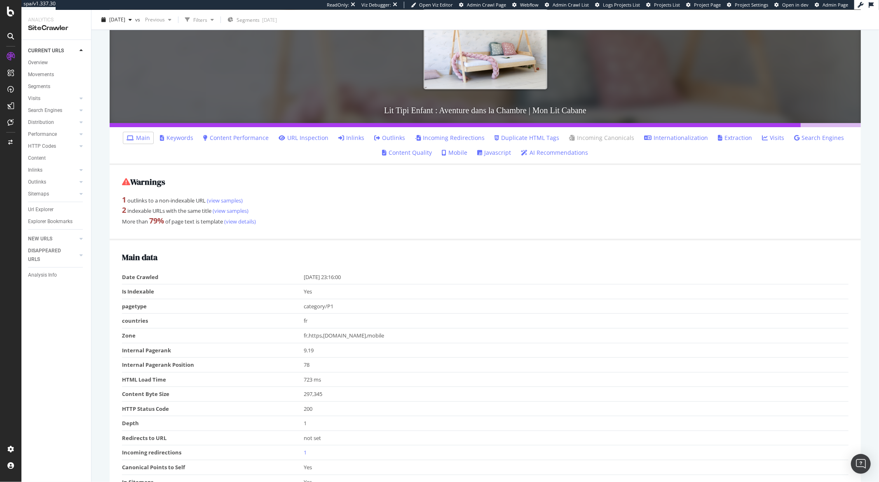
scroll to position [129, 0]
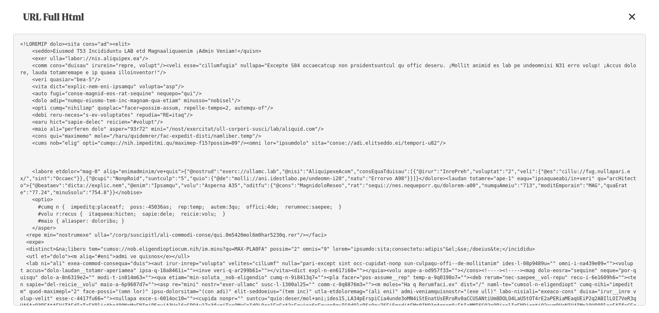
click at [635, 19] on icon at bounding box center [632, 17] width 7 height 10
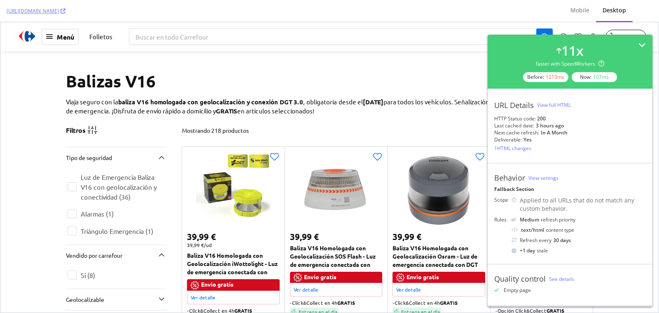
click at [635, 18] on div "Mobile Desktop" at bounding box center [604, 11] width 95 height 22
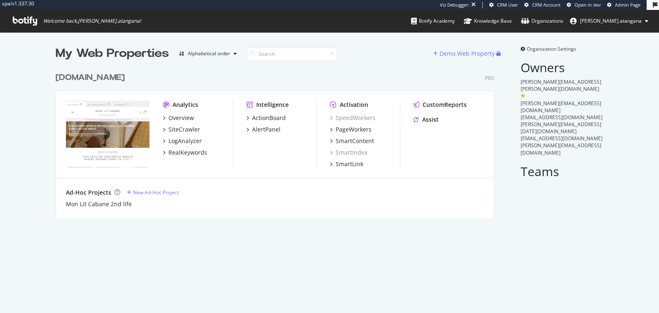
scroll to position [149, 438]
click at [336, 124] on div "SpeedWorkers PageWorkers SmartContent SmartIndex SmartLink" at bounding box center [365, 141] width 70 height 54
click at [336, 126] on div "PageWorkers" at bounding box center [354, 129] width 36 height 8
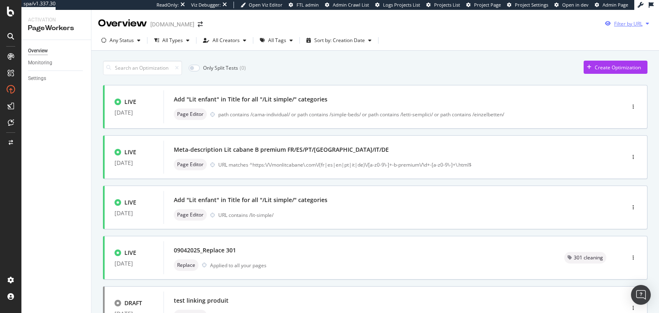
click at [624, 28] on div "Filter by URL" at bounding box center [627, 23] width 51 height 12
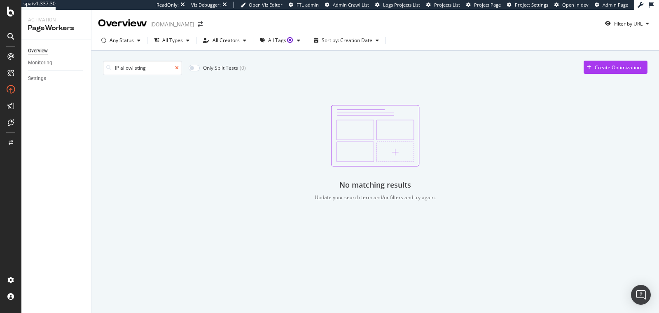
click at [175, 67] on icon at bounding box center [177, 67] width 4 height 5
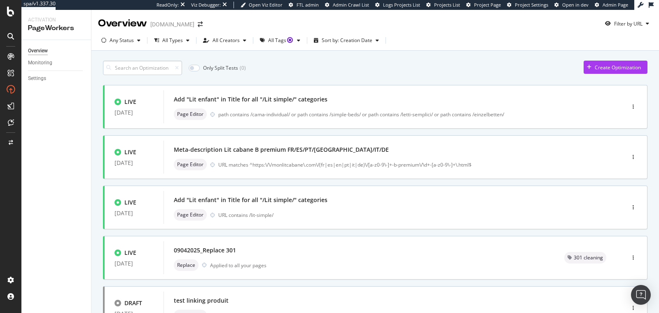
click at [161, 66] on input at bounding box center [142, 68] width 79 height 14
click at [612, 28] on div "Filter by URL" at bounding box center [627, 23] width 51 height 12
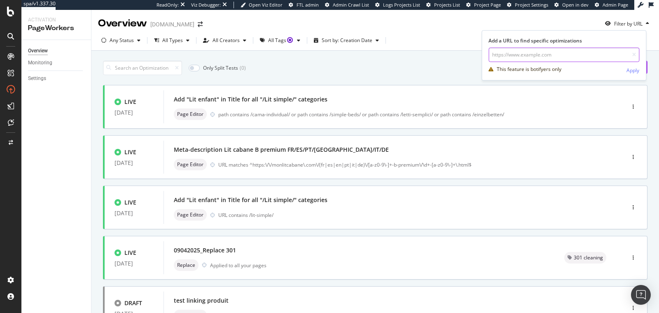
click at [568, 55] on input "url" at bounding box center [563, 54] width 151 height 14
paste input "IP allowlisting"
type input "IP allowlisting"
paste input "https://monlitcabane.com/fr/795-lit-tipi-w"
type input "https://monlitcabane.com/fr/795-lit-tipi-w"
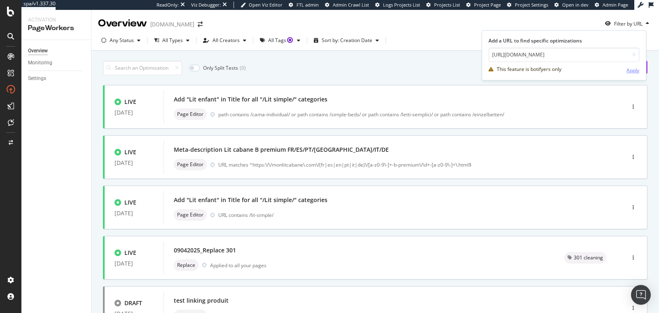
click at [628, 69] on div "Apply" at bounding box center [632, 70] width 13 height 7
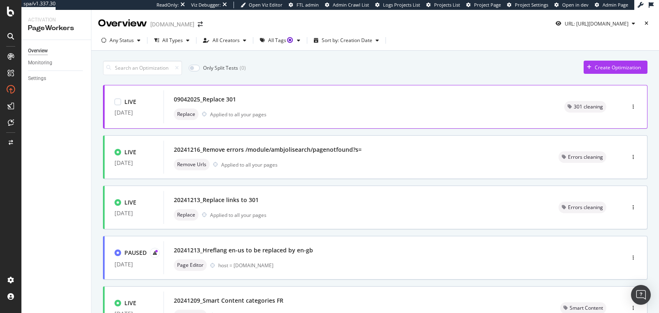
click at [271, 96] on div "09042025_Replace 301" at bounding box center [359, 99] width 371 height 12
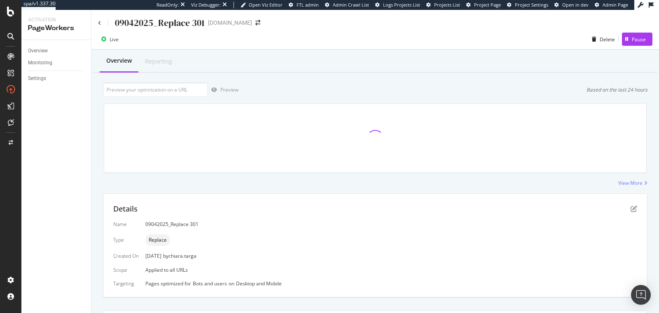
scroll to position [153, 0]
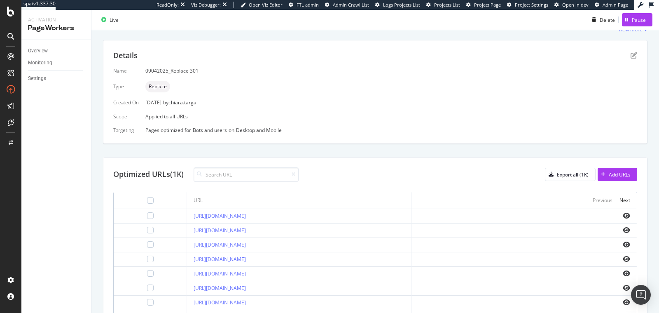
click at [178, 93] on div "Name 09042025_Replace 301 Type Replace Created On 09 Apr. 2025 by chiara.targa …" at bounding box center [375, 100] width 524 height 66
click at [225, 172] on input at bounding box center [246, 174] width 105 height 14
paste input "https://monlitcabane.com/fr/795-lit-tipi-w"
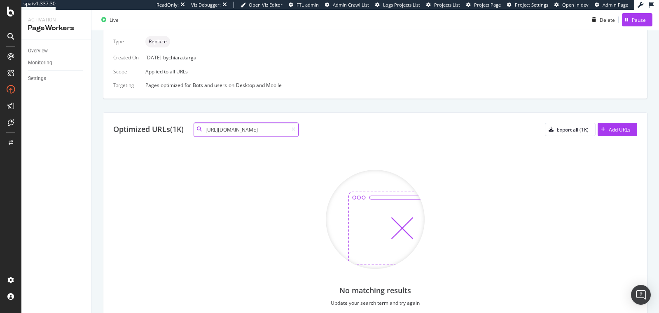
scroll to position [0, 0]
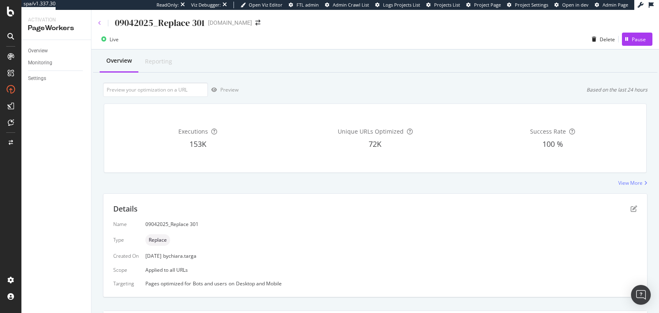
type input "https://monlitcabane.com/fr/795-lit-tipi-w"
click at [99, 23] on icon at bounding box center [99, 23] width 3 height 5
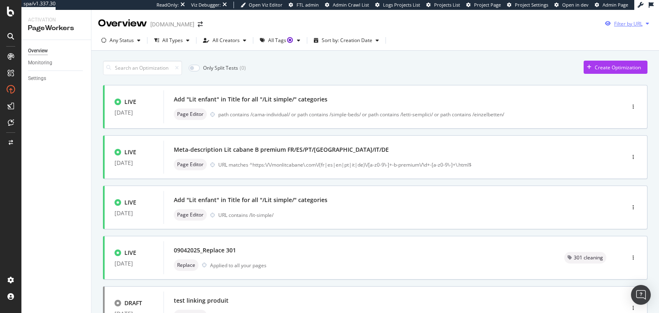
click at [626, 24] on div "Filter by URL" at bounding box center [628, 23] width 28 height 7
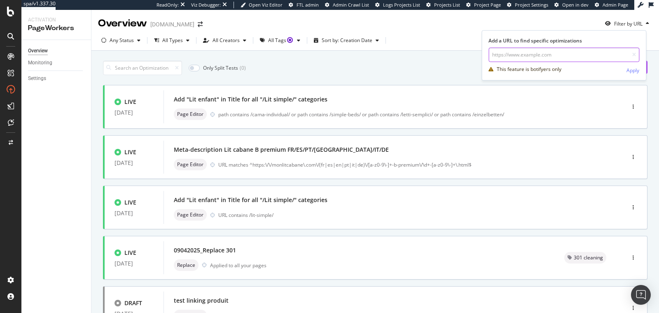
click at [614, 48] on input "url" at bounding box center [563, 54] width 151 height 14
paste input "https://monlitcabane.com/fr/795-lit-tipi-w"
type input "https://monlitcabane.com/fr/795-lit-tipi-w"
click at [633, 68] on div "Apply" at bounding box center [632, 70] width 13 height 7
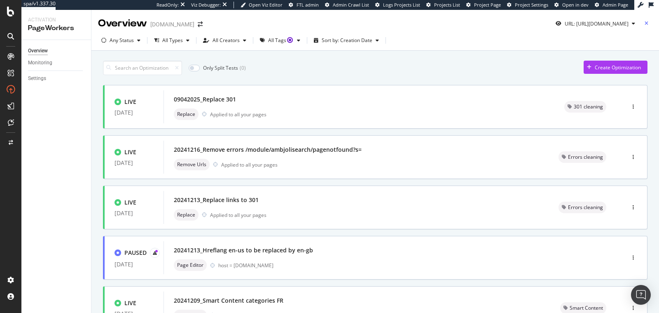
click at [643, 25] on div "button" at bounding box center [646, 23] width 12 height 5
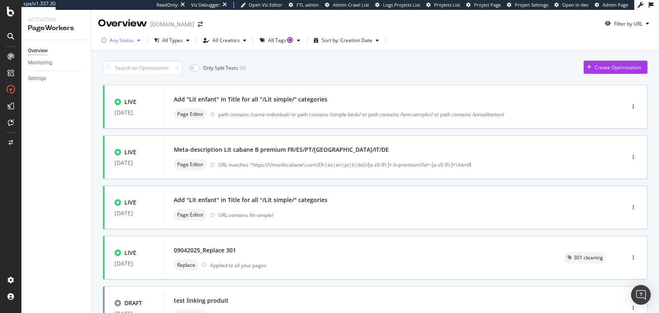
click at [118, 41] on div "Any Status" at bounding box center [122, 40] width 24 height 5
click at [128, 67] on div "Any Status Live ( 39 ) Paused ( 5 ) Draft ( 2 )" at bounding box center [123, 78] width 36 height 48
click at [128, 69] on div "( 39 )" at bounding box center [130, 71] width 9 height 7
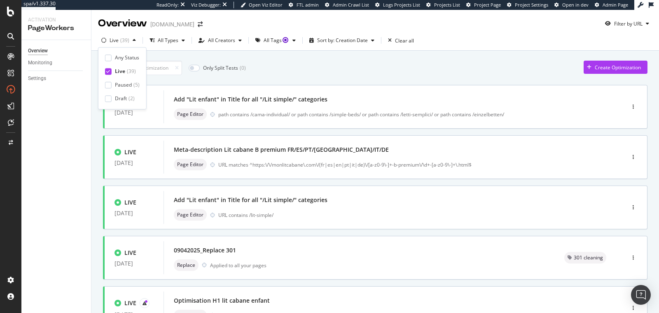
click at [267, 40] on div "All Tags" at bounding box center [277, 40] width 26 height 5
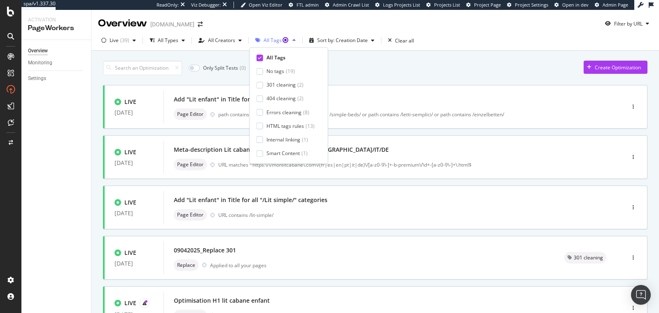
click at [267, 40] on div "All Tags" at bounding box center [277, 40] width 26 height 5
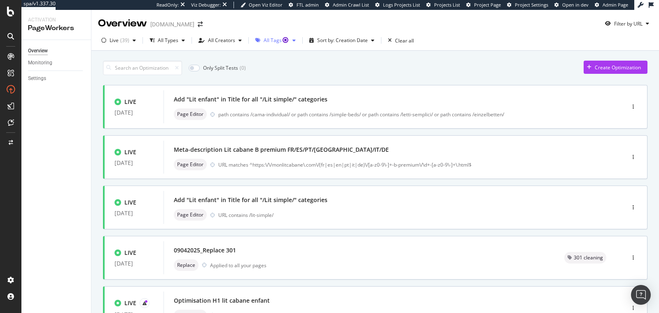
click at [268, 40] on div "All Tags" at bounding box center [277, 40] width 26 height 5
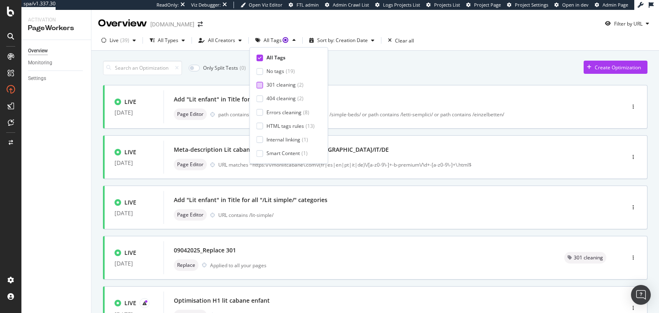
click at [272, 84] on div "301 cleaning" at bounding box center [280, 85] width 29 height 7
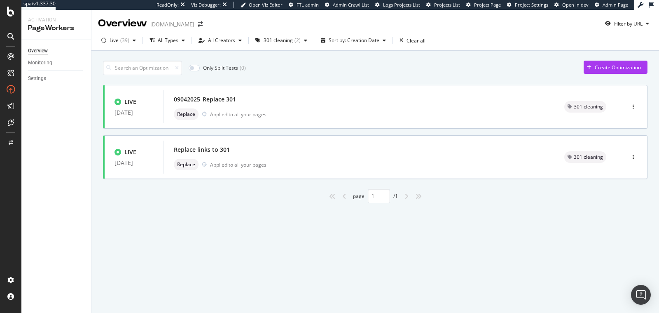
click at [219, 206] on div "Only Split Tests ( 0 ) Create Optimization LIVE 09 Apr. 2025 09042025_Replace 3…" at bounding box center [375, 141] width 568 height 181
click at [294, 39] on div "( 2 )" at bounding box center [297, 40] width 6 height 5
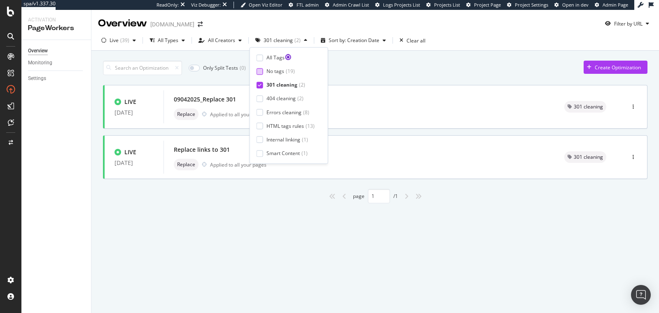
click at [278, 70] on div "No tags" at bounding box center [275, 71] width 18 height 7
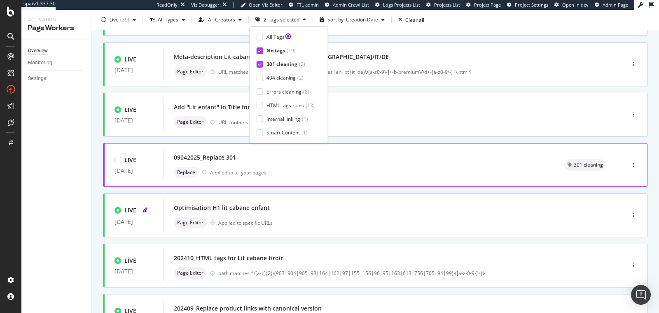
scroll to position [71, 0]
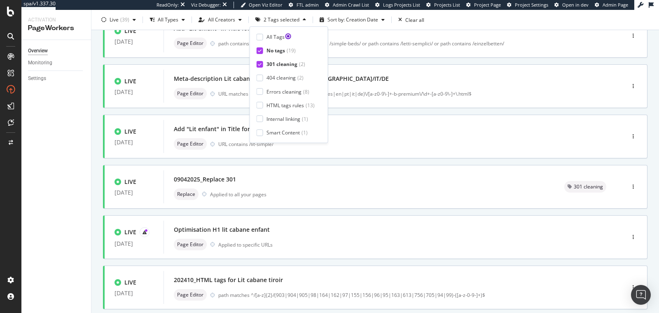
click at [69, 196] on div "Overview Monitoring Settings" at bounding box center [56, 176] width 70 height 273
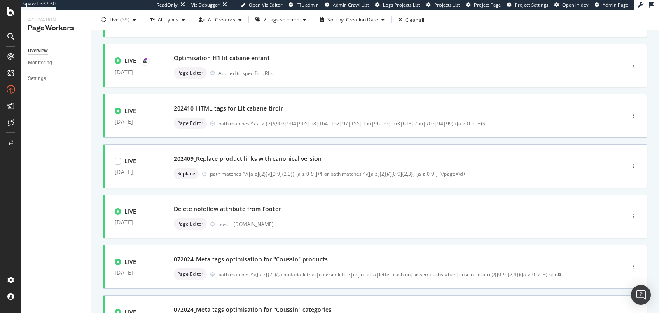
scroll to position [256, 0]
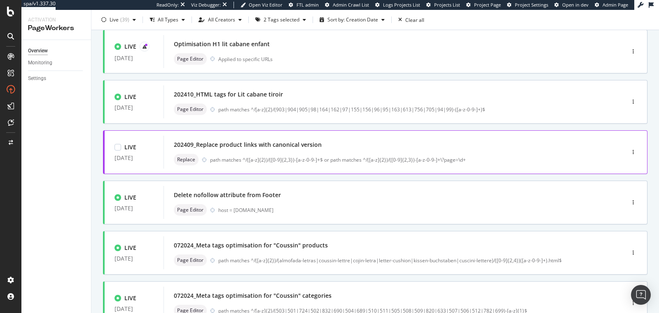
click at [433, 137] on div "202409_Replace product links with canonical version Replace path matches ^/([a-…" at bounding box center [382, 152] width 436 height 33
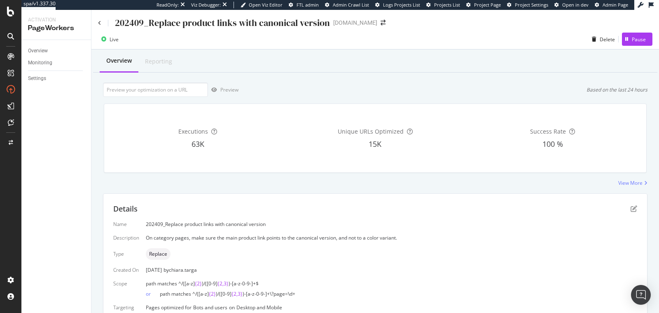
type input "https://monlitcabane.com/fr/795-lit-tipi-w"
click at [102, 23] on div "202409_Replace product links with canonical version" at bounding box center [214, 22] width 232 height 13
click at [100, 23] on icon at bounding box center [99, 23] width 3 height 5
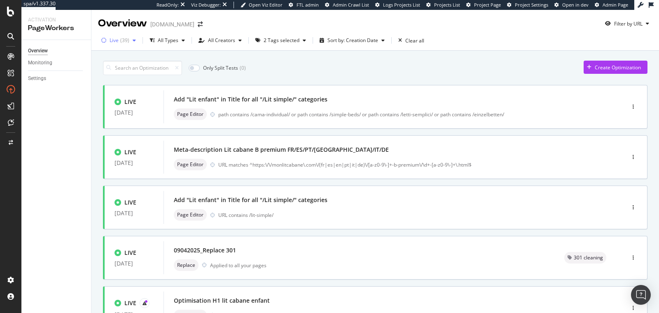
click at [116, 44] on div "Live ( 39 )" at bounding box center [118, 40] width 41 height 12
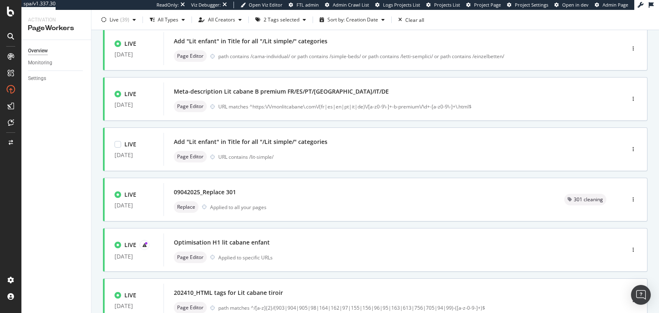
scroll to position [98, 0]
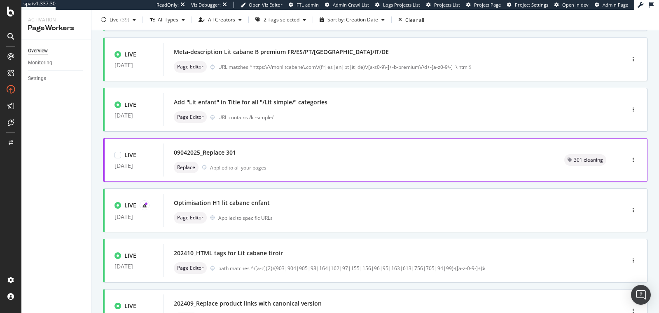
click at [264, 157] on div "09042025_Replace 301" at bounding box center [359, 153] width 371 height 12
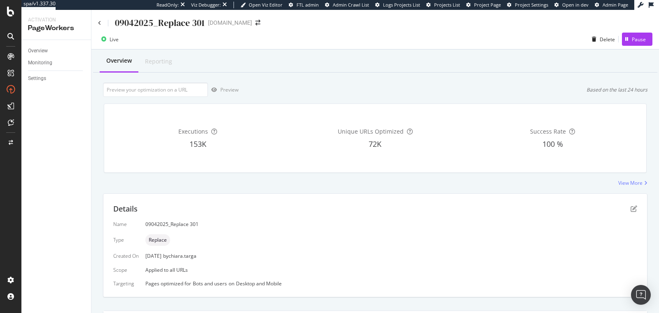
type input "https://monlitcabane.com/fr/795-lit-tipi-w"
click at [103, 26] on div "09042025_Replace 301" at bounding box center [151, 22] width 107 height 13
click at [101, 23] on icon at bounding box center [99, 23] width 3 height 5
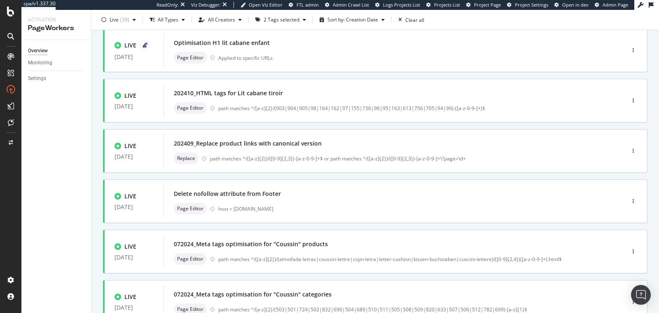
scroll to position [259, 0]
click at [229, 151] on div "Replace path matches ^/([a-z]{2})/([0-9]{2,3})-[a-z-0-9-]+$ or path matches ^/(…" at bounding box center [382, 157] width 416 height 12
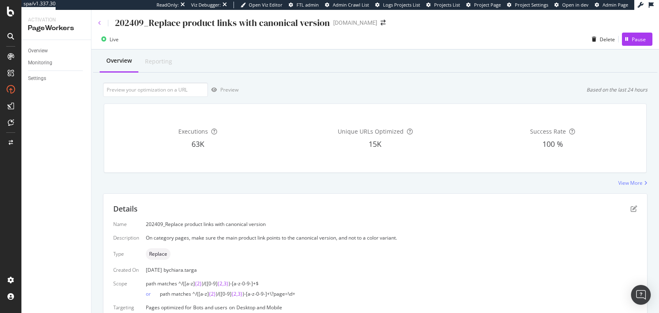
type input "https://monlitcabane.com/fr/795-lit-tipi-w"
click at [100, 21] on icon at bounding box center [99, 23] width 3 height 5
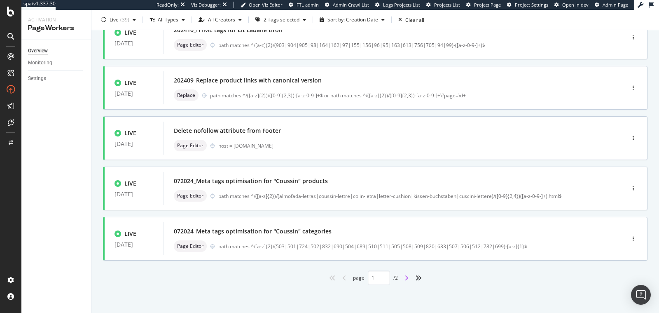
click at [404, 277] on icon "angle-right" at bounding box center [406, 277] width 4 height 7
type input "2"
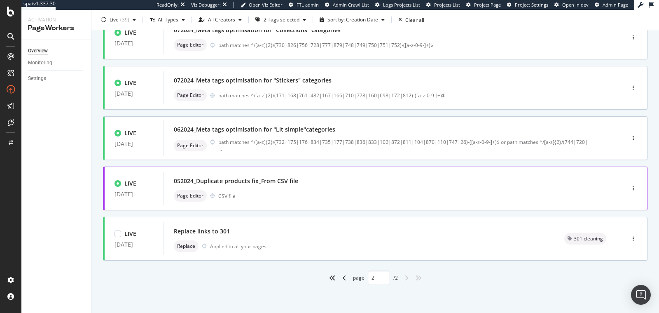
scroll to position [36, 0]
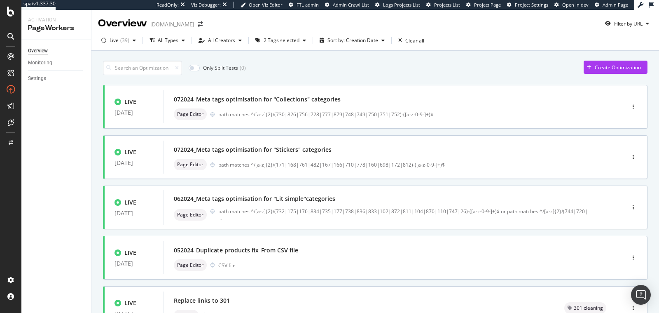
click at [47, 49] on div "Overview" at bounding box center [38, 51] width 20 height 9
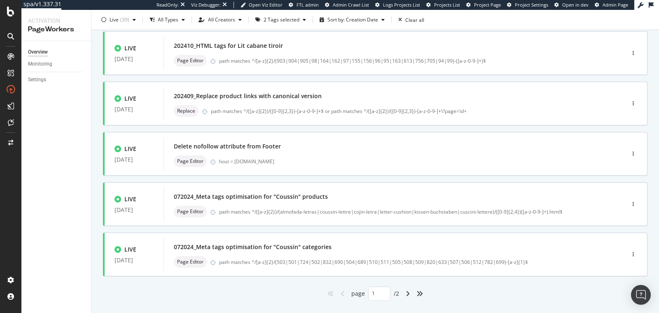
scroll to position [310, 0]
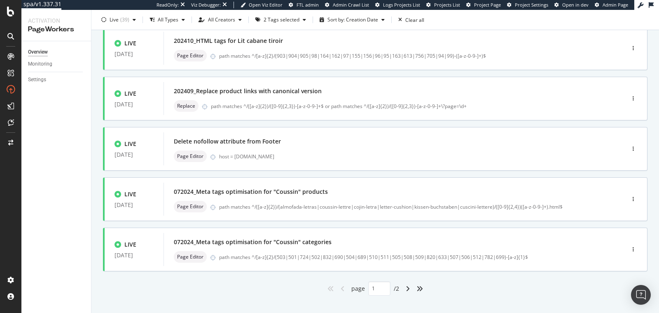
click at [409, 287] on div "angle-right" at bounding box center [407, 288] width 11 height 13
type input "2"
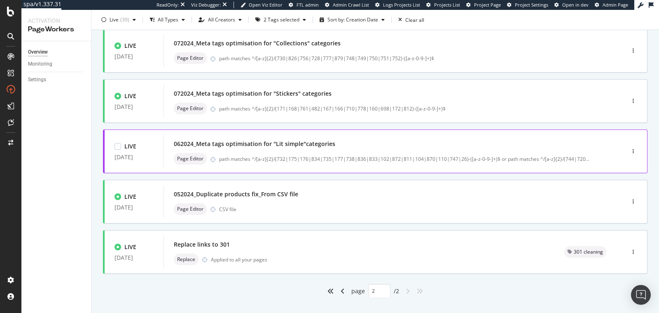
scroll to position [69, 0]
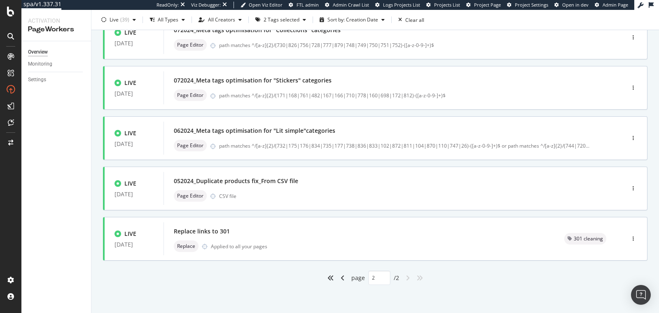
click at [406, 280] on div "angle-right" at bounding box center [407, 277] width 11 height 13
click at [278, 226] on div "Replace links to 301" at bounding box center [359, 231] width 371 height 12
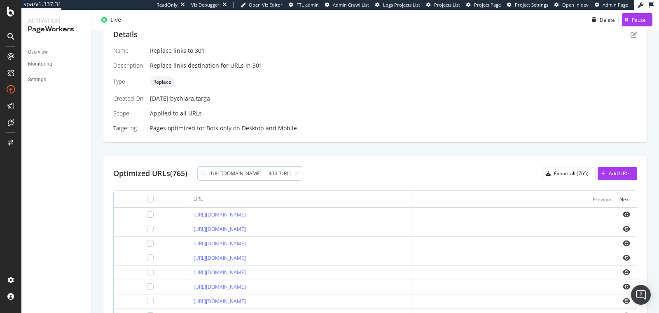
scroll to position [0, 1120]
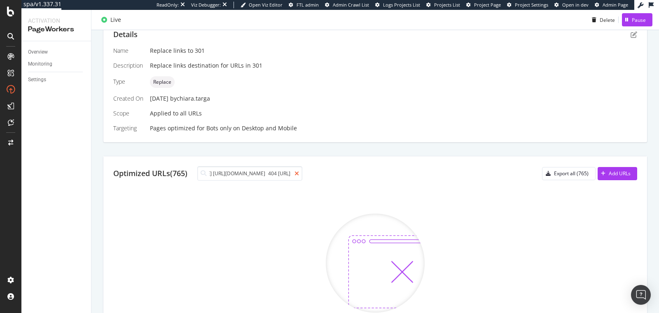
type input "[URL][DOMAIN_NAME] 404 [URL][DOMAIN_NAME] [URL][DOMAIN_NAME] 404 [URL][DOMAIN_N…"
click at [299, 172] on icon at bounding box center [296, 174] width 5 height 6
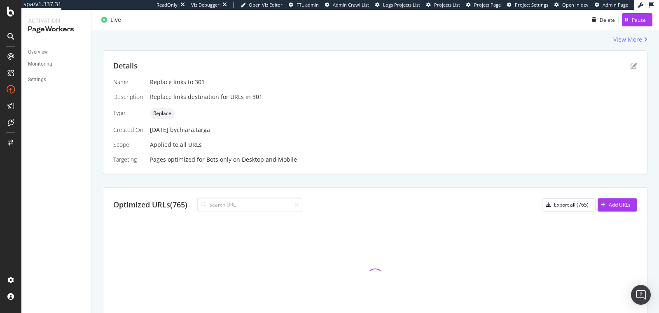
scroll to position [175, 0]
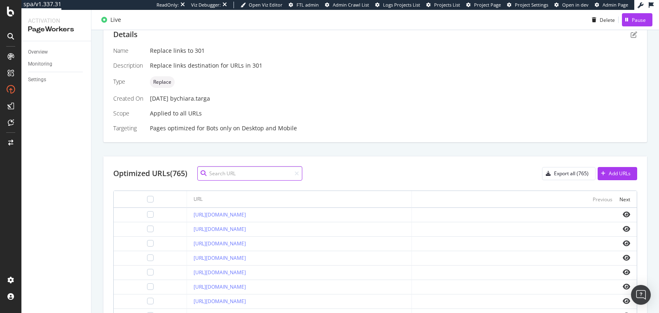
paste input "[URL][DOMAIN_NAME]"
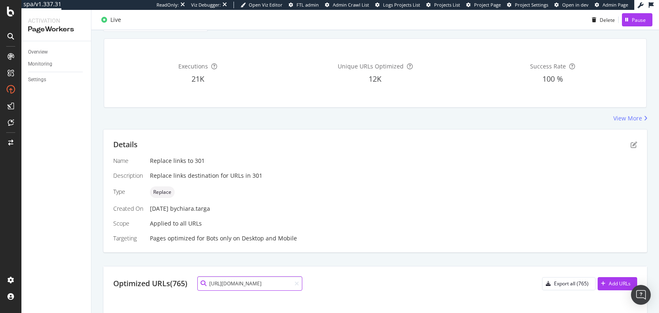
scroll to position [3, 0]
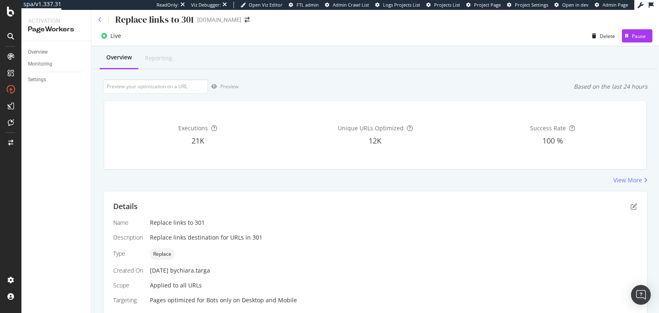
type input "[URL][DOMAIN_NAME]"
click at [101, 21] on icon at bounding box center [100, 20] width 4 height 6
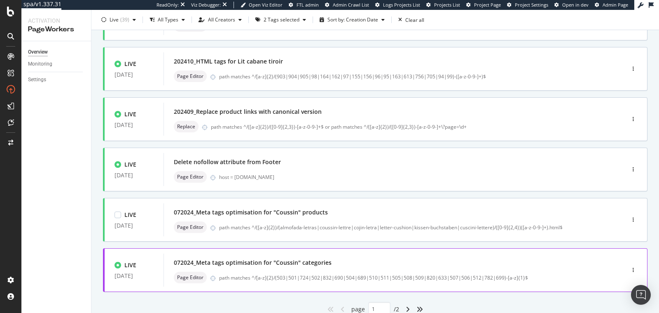
scroll to position [320, 0]
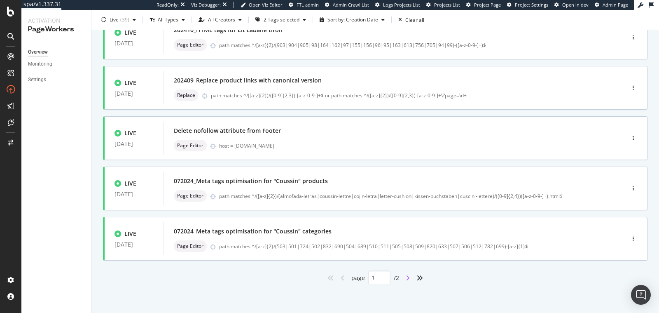
click at [406, 274] on icon "angle-right" at bounding box center [408, 277] width 4 height 7
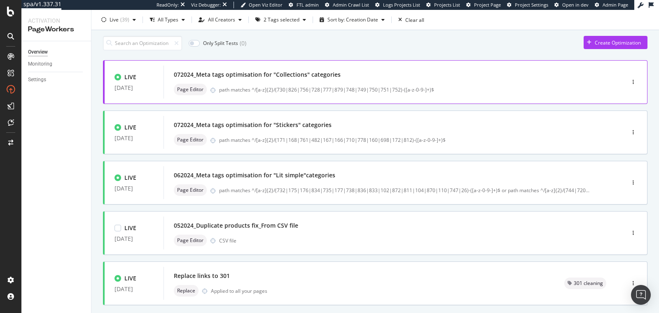
scroll to position [0, 0]
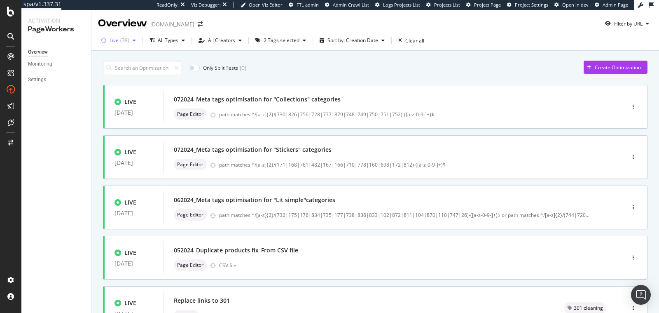
click at [134, 38] on icon "button" at bounding box center [134, 40] width 3 height 5
click at [111, 98] on div "Draft ( 2 )" at bounding box center [122, 98] width 35 height 7
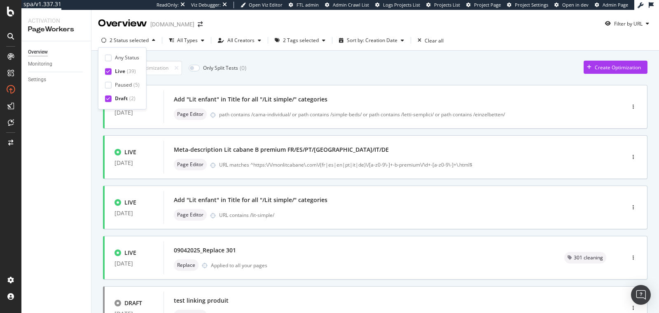
click at [105, 73] on div at bounding box center [108, 71] width 7 height 7
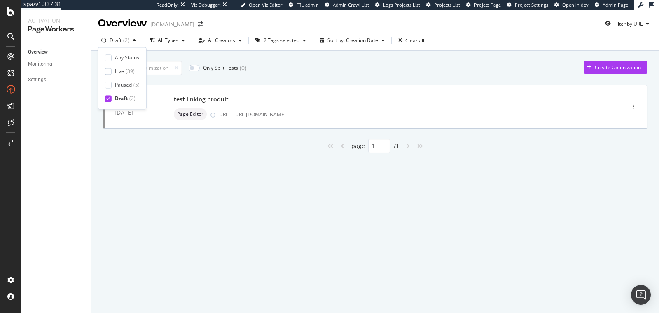
click at [131, 151] on div "page 1 / 1" at bounding box center [375, 145] width 545 height 14
click at [271, 40] on div "2 Tags selected" at bounding box center [282, 40] width 36 height 5
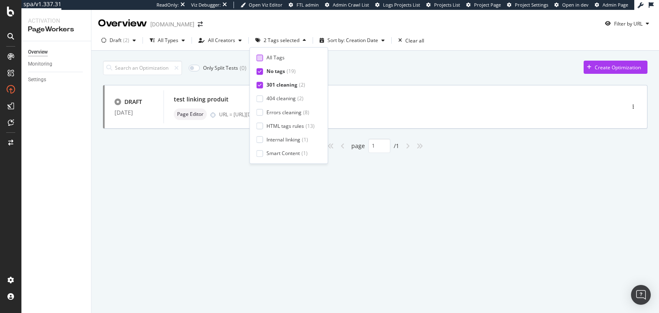
click at [268, 54] on div "All Tags" at bounding box center [275, 57] width 18 height 7
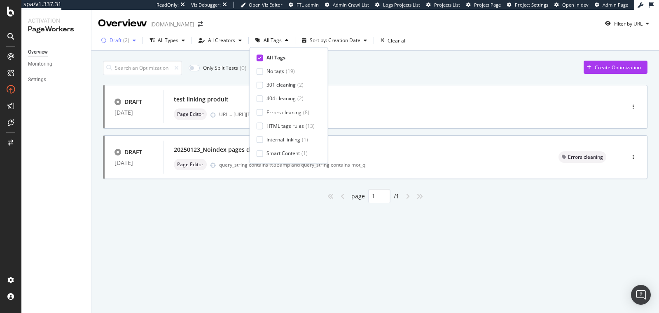
click at [133, 40] on icon "button" at bounding box center [134, 40] width 3 height 5
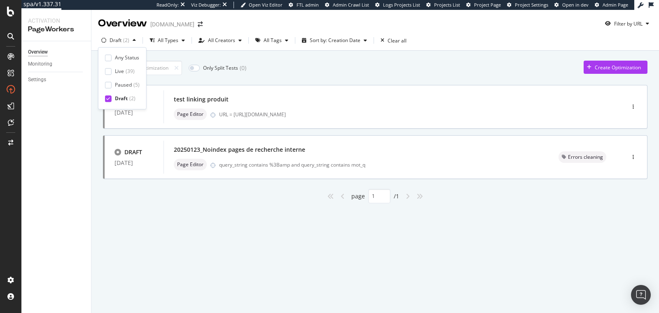
click at [130, 67] on div "Any Status Live ( 39 ) Paused ( 5 ) Draft ( 2 )" at bounding box center [122, 78] width 35 height 48
click at [129, 69] on div "( 39 )" at bounding box center [130, 71] width 9 height 7
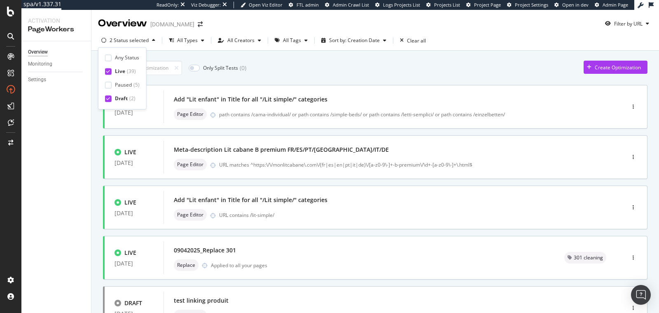
click at [119, 100] on div "Draft" at bounding box center [121, 98] width 13 height 7
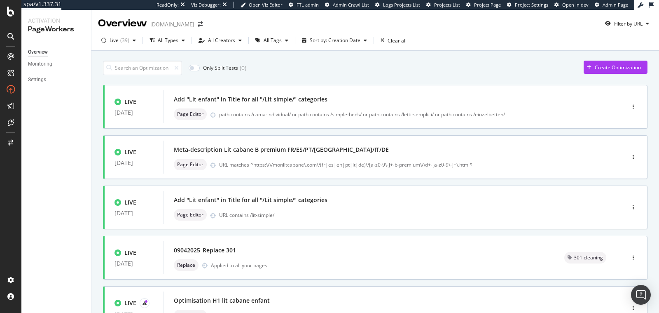
click at [79, 135] on div "Overview Monitoring Settings" at bounding box center [56, 176] width 70 height 271
click at [382, 41] on div "button" at bounding box center [382, 40] width 10 height 5
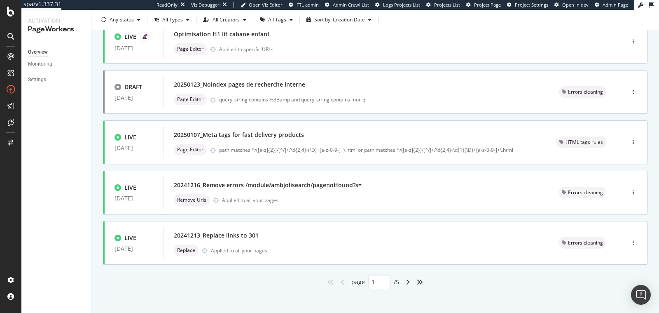
scroll to position [320, 0]
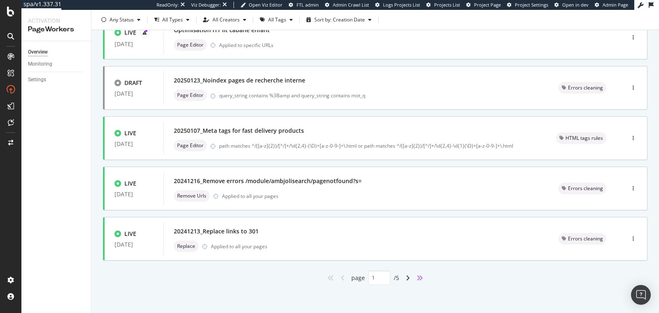
click at [416, 278] on icon "angles-right" at bounding box center [419, 277] width 7 height 7
type input "5"
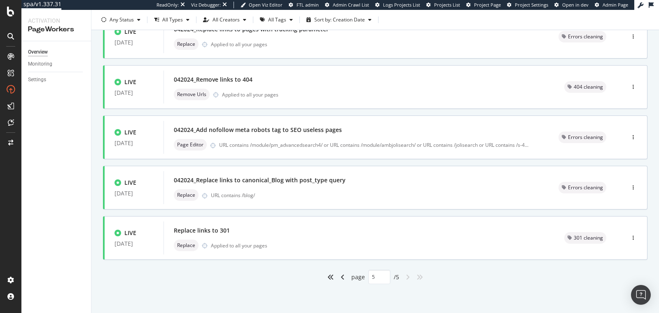
scroll to position [120, 0]
click at [300, 245] on div "Replace Applied to all your pages" at bounding box center [359, 246] width 371 height 12
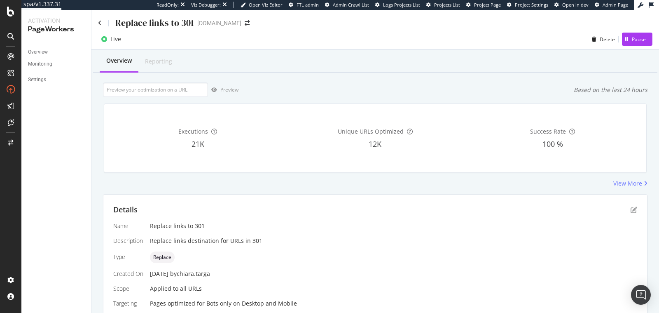
type input "[URL][DOMAIN_NAME]"
click at [103, 23] on div "Replace links to 301" at bounding box center [146, 22] width 96 height 13
click at [100, 23] on icon at bounding box center [100, 23] width 4 height 6
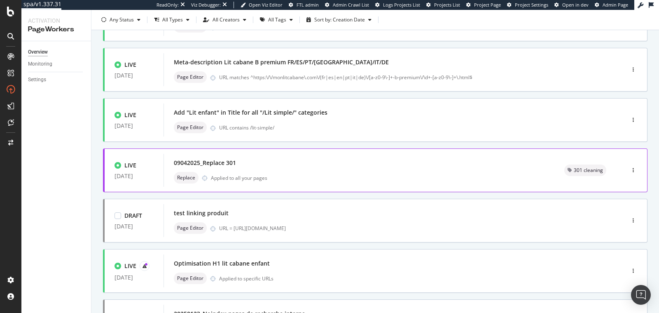
scroll to position [83, 0]
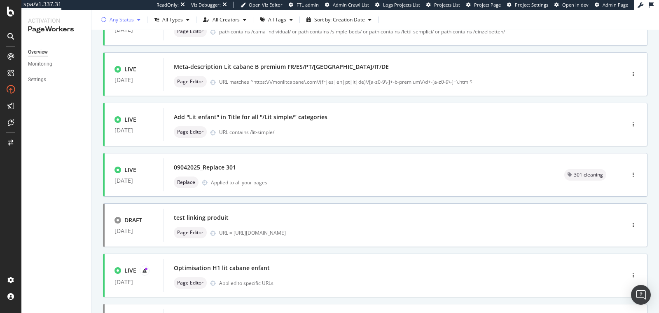
click at [136, 18] on div "button" at bounding box center [139, 19] width 10 height 5
click at [119, 50] on div "Live" at bounding box center [119, 50] width 9 height 7
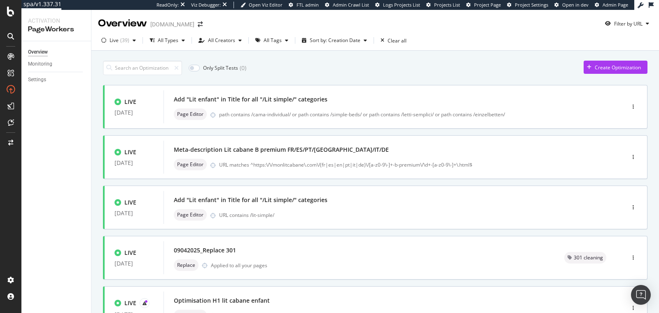
click at [87, 166] on div "Overview Monitoring Settings" at bounding box center [56, 176] width 70 height 271
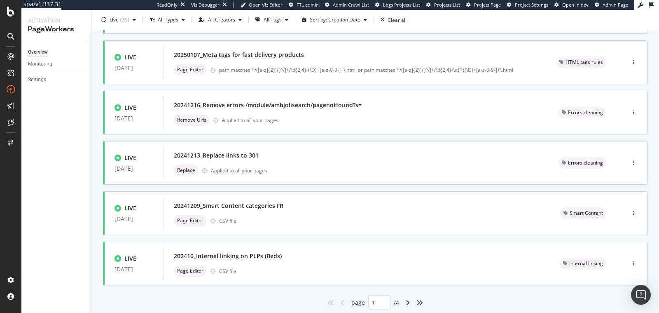
scroll to position [320, 0]
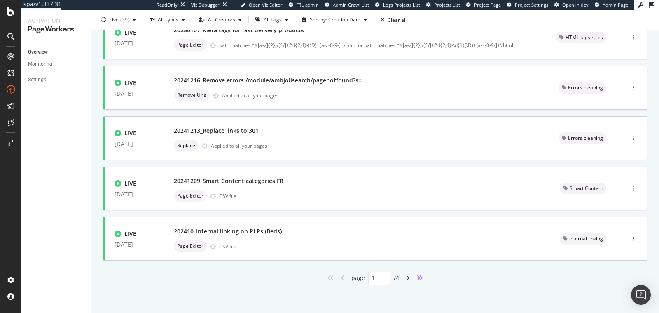
click at [416, 278] on icon "angles-right" at bounding box center [419, 277] width 7 height 7
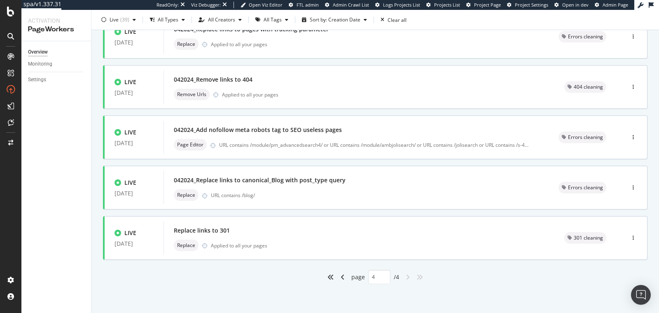
type input "4"
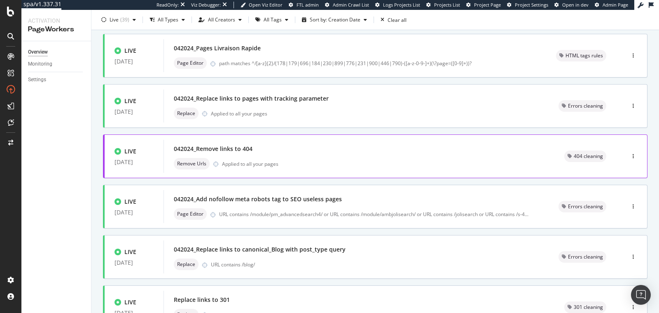
scroll to position [106, 0]
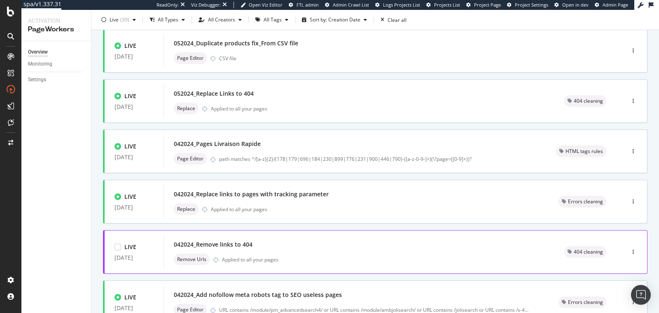
click at [269, 247] on div "042024_Remove links to 404" at bounding box center [359, 244] width 371 height 12
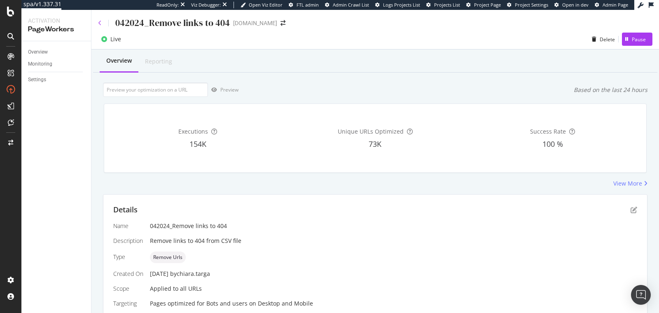
type input "[URL][DOMAIN_NAME]"
click at [98, 24] on icon at bounding box center [100, 23] width 4 height 6
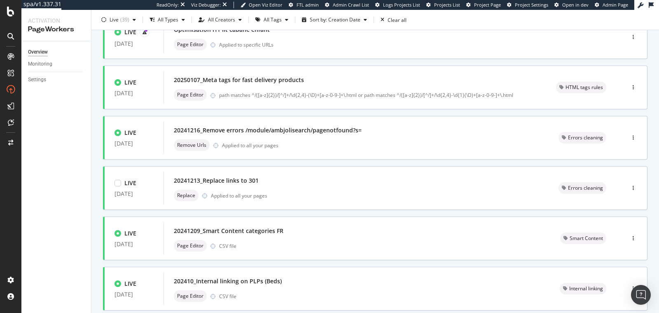
scroll to position [320, 0]
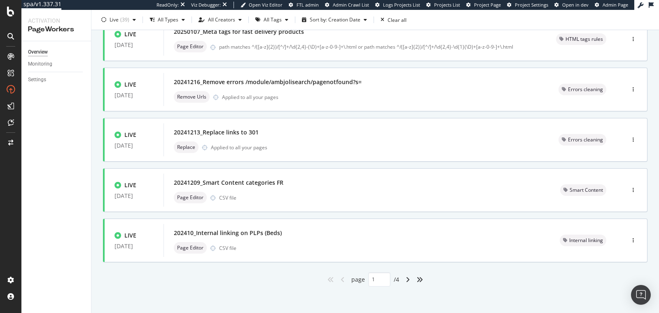
click at [415, 282] on div "angles-right" at bounding box center [419, 279] width 13 height 13
type input "4"
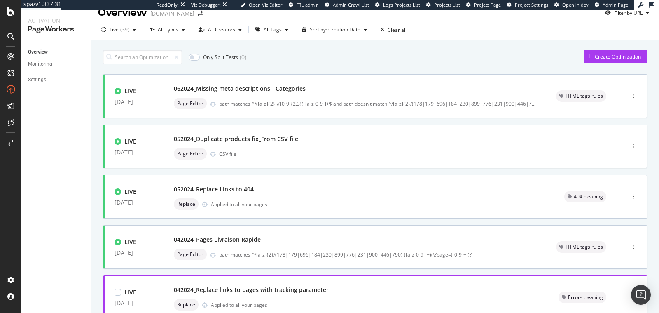
scroll to position [0, 0]
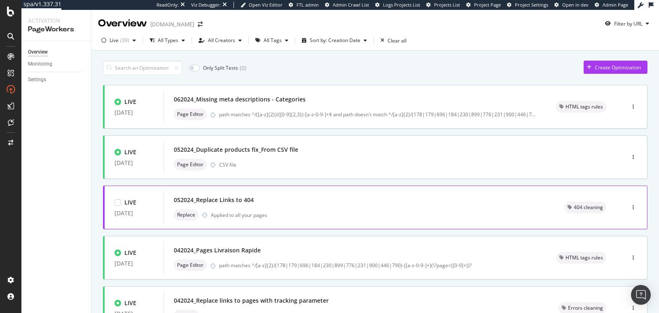
click at [329, 214] on div "Replace Applied to all your pages" at bounding box center [359, 215] width 371 height 12
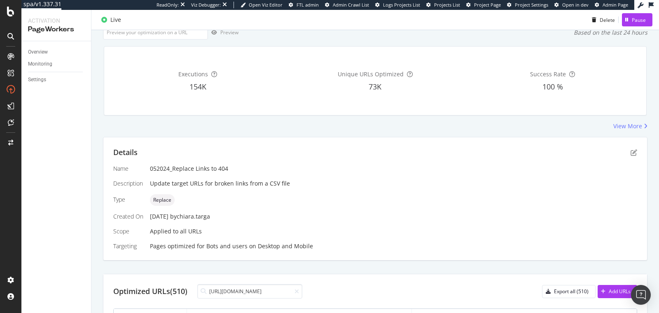
scroll to position [122, 0]
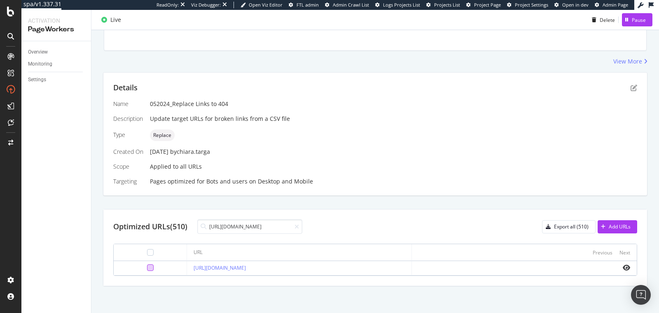
type input "[URL][DOMAIN_NAME]"
click at [147, 266] on div at bounding box center [150, 267] width 7 height 7
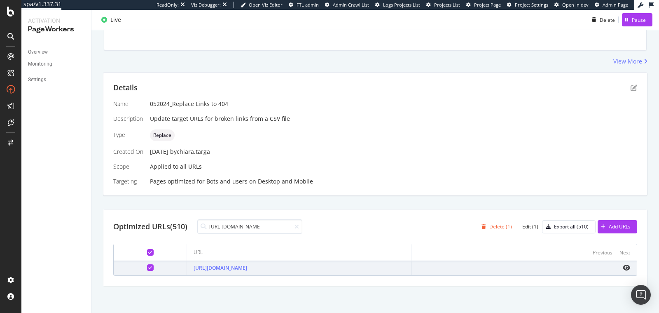
click at [493, 226] on div "Delete (1)" at bounding box center [500, 226] width 23 height 7
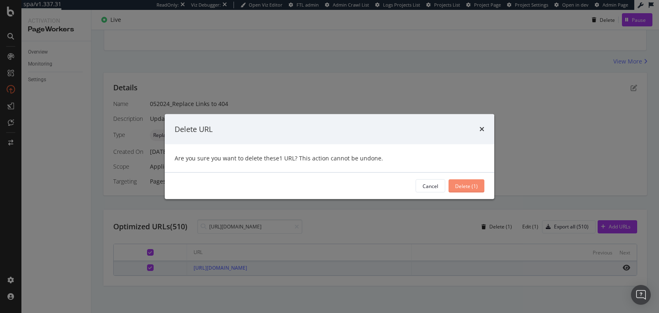
click at [465, 190] on div "Delete (1)" at bounding box center [466, 186] width 23 height 12
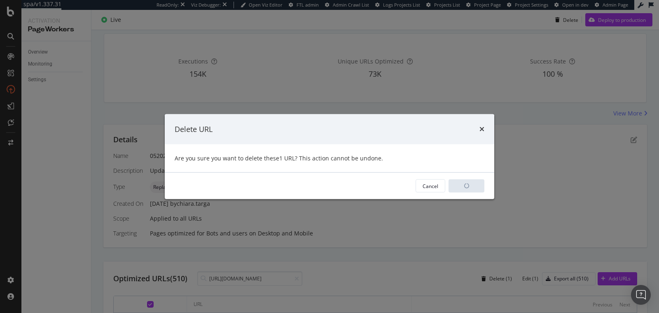
scroll to position [173, 0]
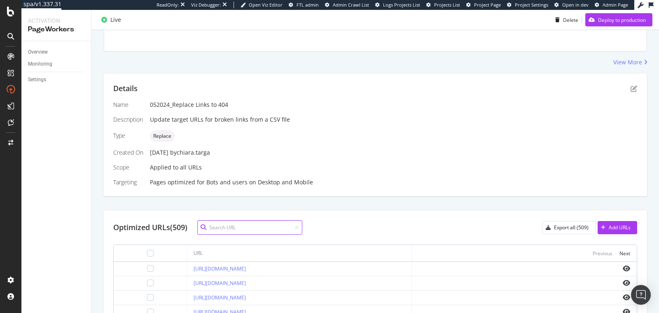
paste input "https://monlitcabane.com/it/795-letto-tipi-w"
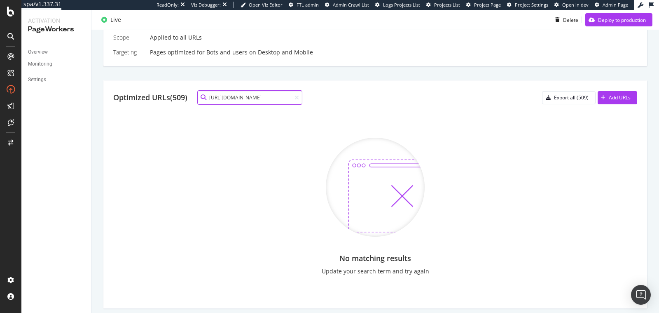
scroll to position [256, 0]
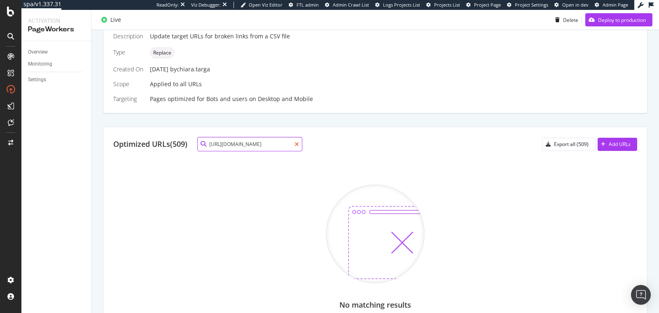
type input "https://monlitcabane.com/it/795-letto-tipi-w"
click at [299, 142] on icon at bounding box center [296, 144] width 5 height 6
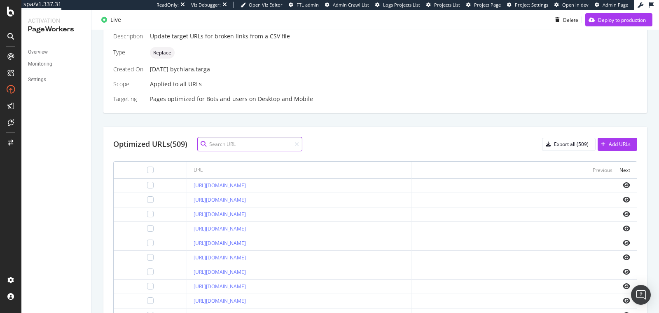
paste input "https://monlitcabane.com/pt/795-cama-tipi-w"
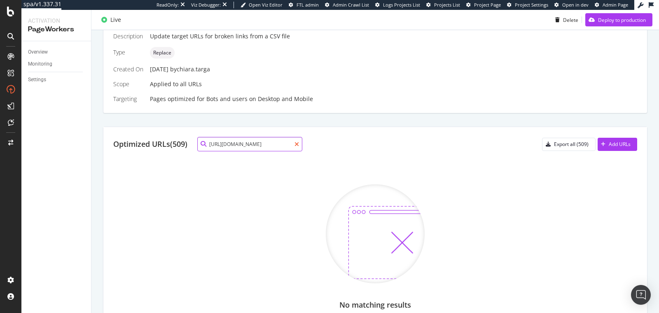
type input "https://monlitcabane.com/pt/795-cama-tipi-w"
click at [297, 142] on icon at bounding box center [296, 144] width 5 height 6
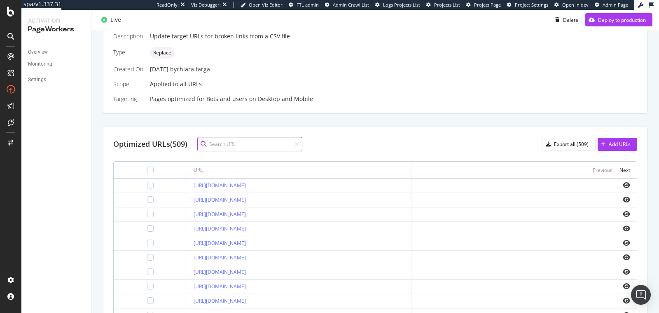
paste input "https://monlitcabane.com/it/795-letto-tipi-w"
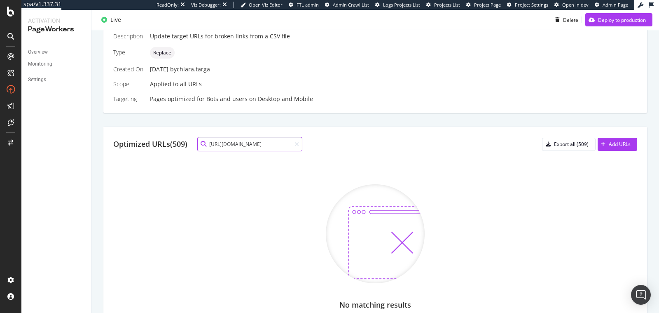
type input "https://monlitcabane.com/it/795-letto-tipi-w"
click at [298, 141] on icon at bounding box center [296, 144] width 5 height 6
click at [285, 143] on input at bounding box center [249, 144] width 105 height 14
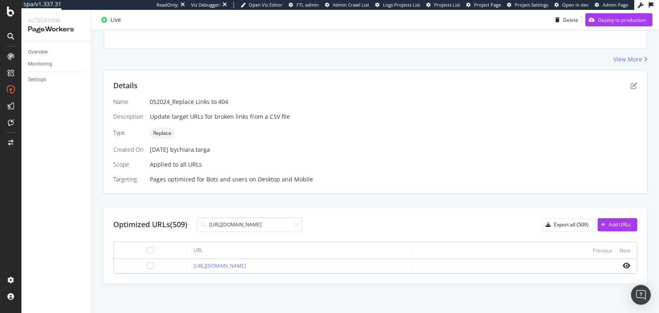
scroll to position [173, 0]
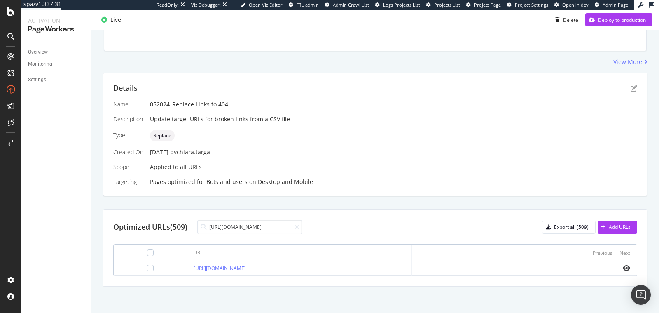
type input "https://monlitcabane.com/es/795-cama-tipi-w"
click at [147, 266] on div at bounding box center [150, 267] width 7 height 7
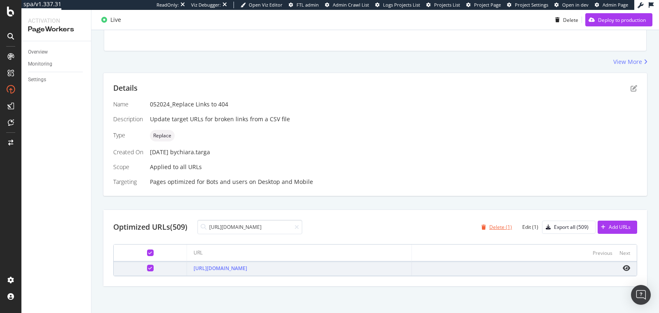
click at [498, 227] on div "Delete (1)" at bounding box center [500, 226] width 23 height 7
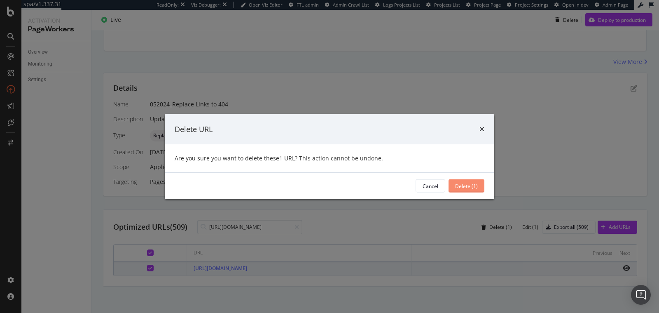
click at [466, 186] on div "Delete (1)" at bounding box center [466, 185] width 23 height 7
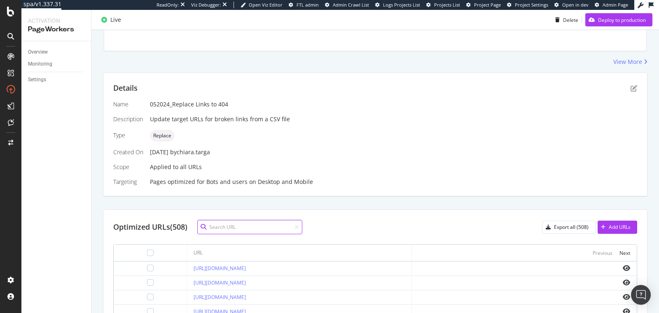
click at [273, 224] on input at bounding box center [249, 227] width 105 height 14
paste input "https://monlitcabane.com/en/795-tipi-bed-w"
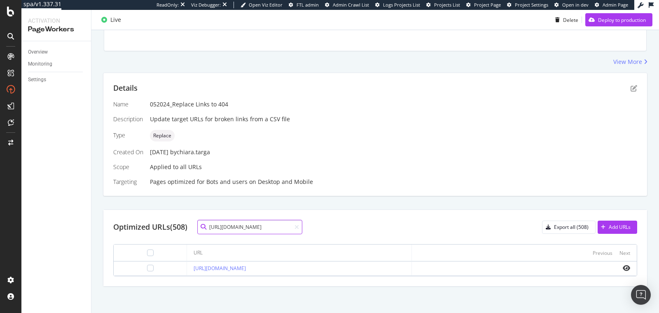
type input "https://monlitcabane.com/en/795-tipi-bed-w"
click at [147, 266] on div at bounding box center [150, 267] width 7 height 7
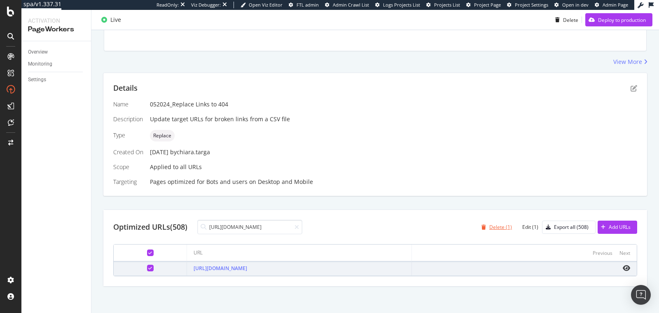
click at [494, 225] on div "Delete (1)" at bounding box center [500, 226] width 23 height 7
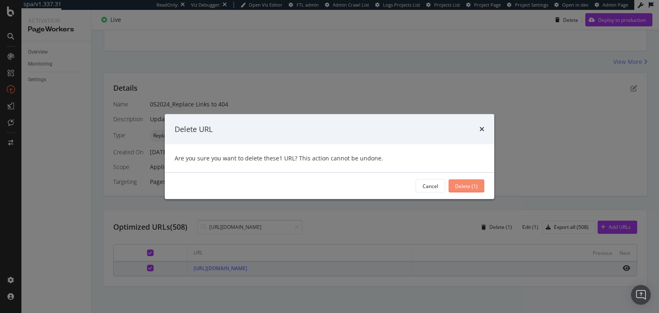
click at [459, 185] on div "Delete (1)" at bounding box center [466, 185] width 23 height 7
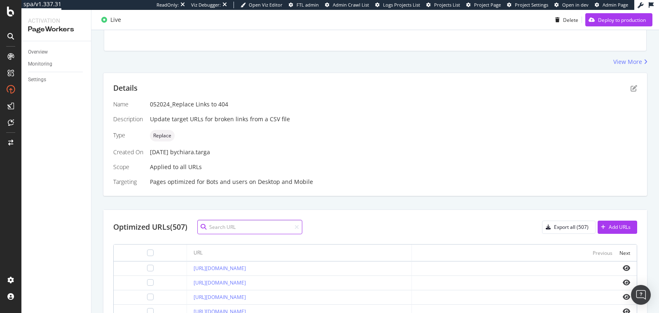
click at [271, 227] on input at bounding box center [249, 227] width 105 height 14
paste input "https://monlitcabane.com/de/795-tipibett-w"
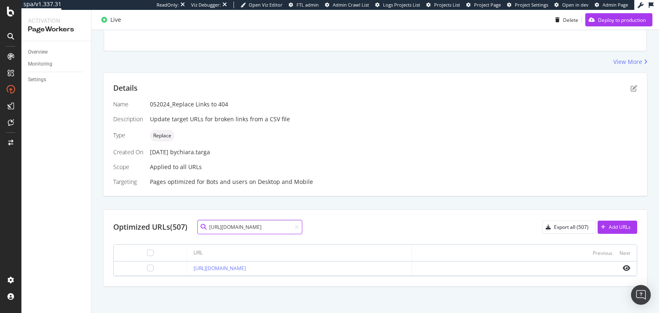
type input "https://monlitcabane.com/de/795-tipibett-w"
click at [147, 267] on div at bounding box center [150, 267] width 7 height 7
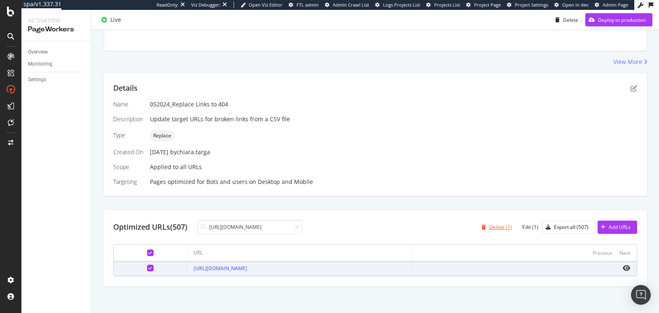
click at [489, 226] on div "Delete (1)" at bounding box center [500, 226] width 23 height 7
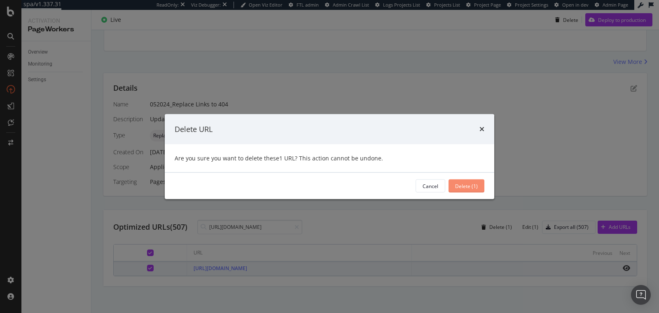
click at [460, 186] on div "Delete (1)" at bounding box center [466, 185] width 23 height 7
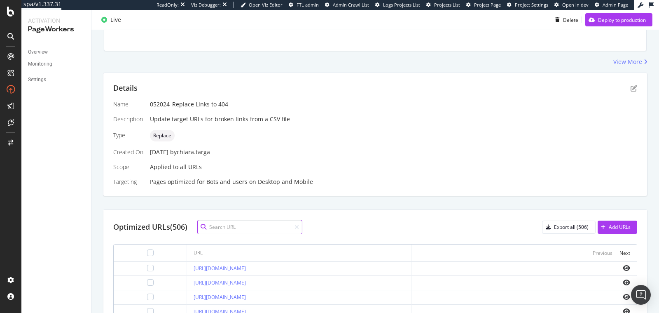
paste input "https://monlitcabane.com/it/795-letto-tipi-w"
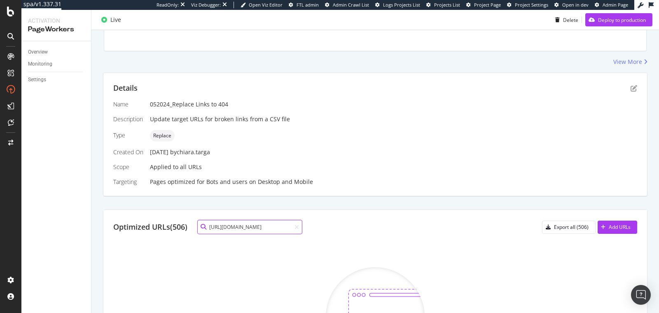
click at [244, 227] on input "https://monlitcabane.com/it/795-letto-tipi-w" at bounding box center [249, 227] width 105 height 14
paste input "pt/795-cama"
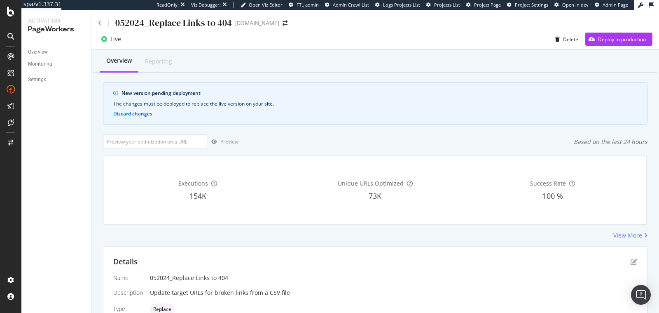
type input "https://monlitcabane.com/pt/795-cama-tipi-w"
click at [98, 24] on icon at bounding box center [100, 23] width 4 height 6
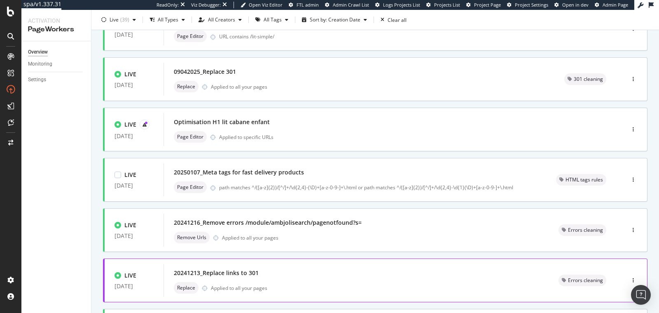
scroll to position [320, 0]
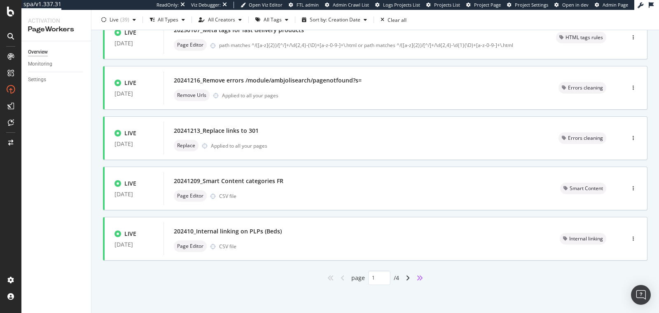
click at [417, 277] on icon "angles-right" at bounding box center [419, 277] width 7 height 7
type input "4"
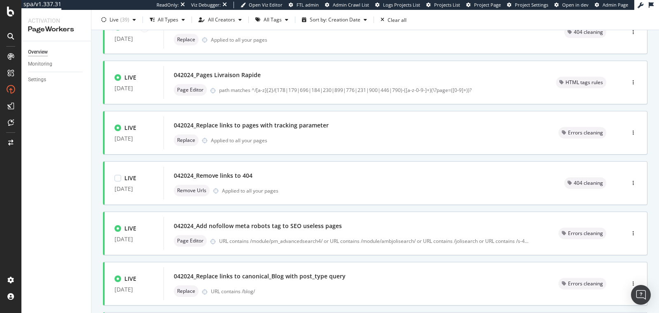
scroll to position [173, 0]
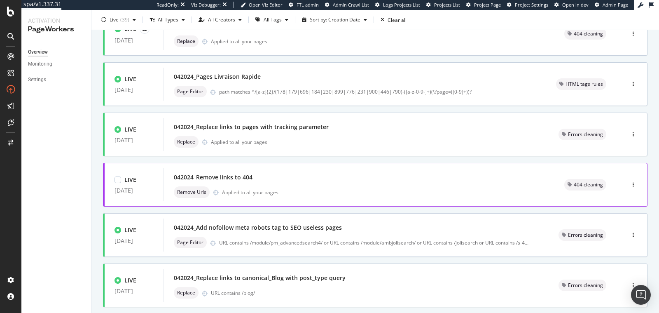
click at [305, 189] on div "Remove Urls Applied to all your pages" at bounding box center [359, 192] width 371 height 12
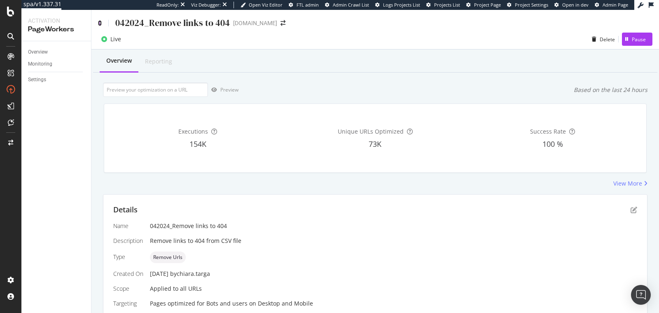
click at [98, 25] on icon at bounding box center [100, 23] width 4 height 6
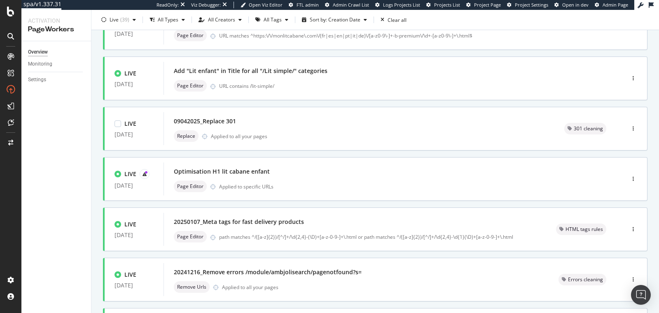
scroll to position [320, 0]
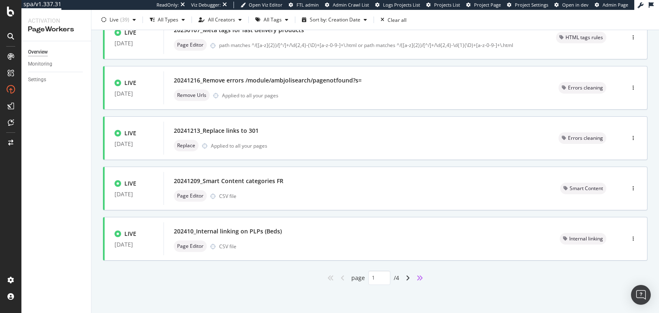
click at [416, 276] on icon "angles-right" at bounding box center [419, 277] width 7 height 7
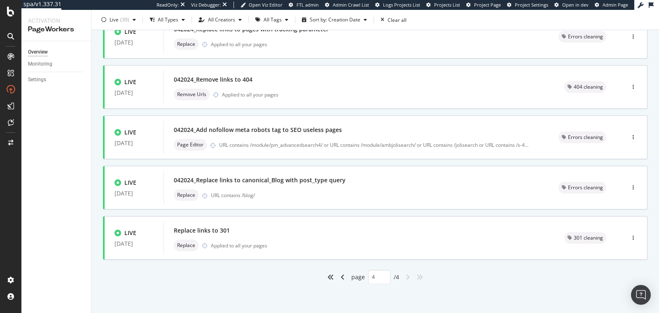
type input "4"
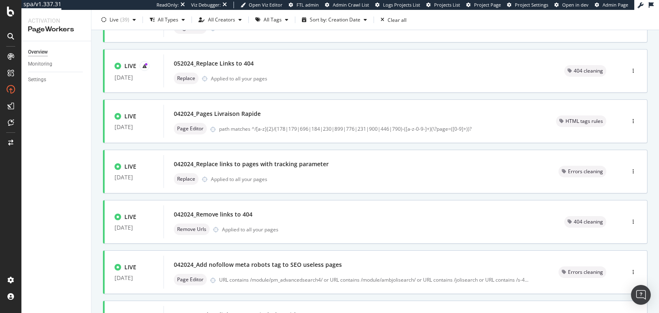
scroll to position [126, 0]
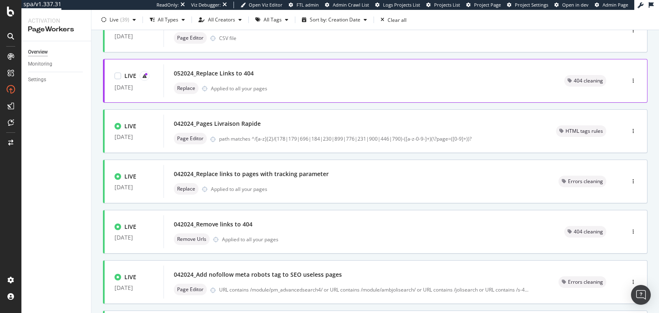
click at [315, 88] on div "Replace Applied to all your pages" at bounding box center [359, 88] width 371 height 12
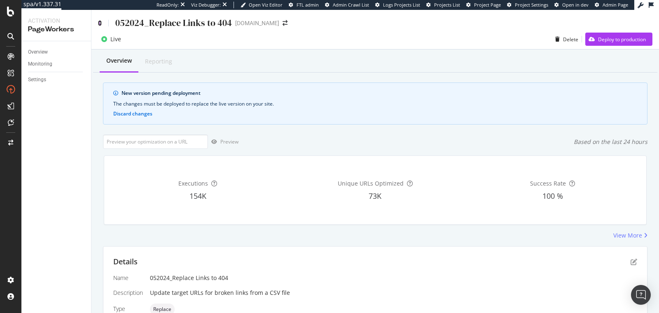
click at [100, 23] on icon at bounding box center [100, 23] width 4 height 6
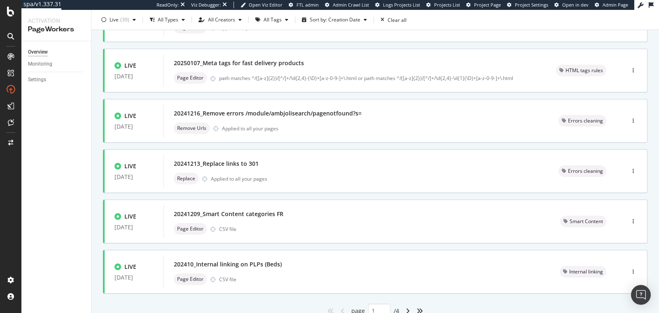
scroll to position [320, 0]
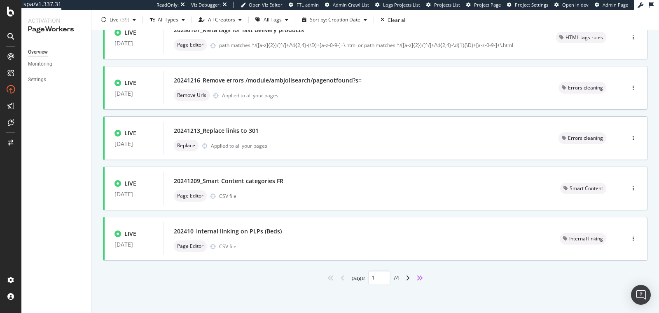
click at [416, 279] on icon "angles-right" at bounding box center [419, 277] width 7 height 7
click at [420, 278] on icon "angles-right" at bounding box center [419, 277] width 7 height 7
click at [420, 276] on div "angles-right" at bounding box center [419, 277] width 13 height 13
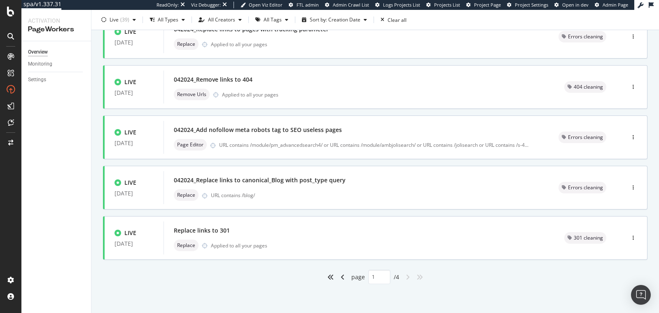
type input "4"
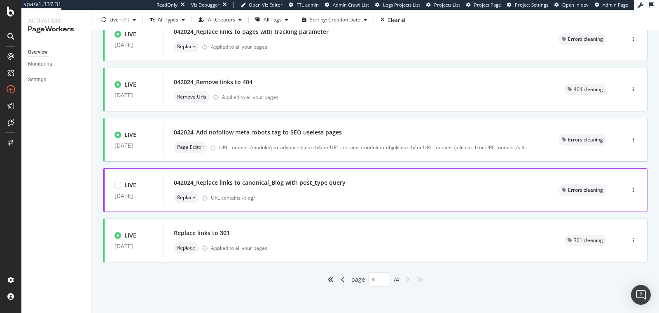
scroll to position [269, 0]
click at [247, 94] on div "Applied to all your pages" at bounding box center [250, 96] width 56 height 7
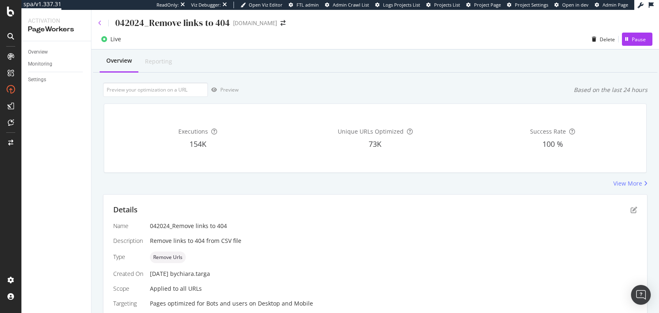
type input "https://monlitcabane.com/pt/795-cama-tipi-w"
click at [99, 23] on icon at bounding box center [100, 23] width 4 height 6
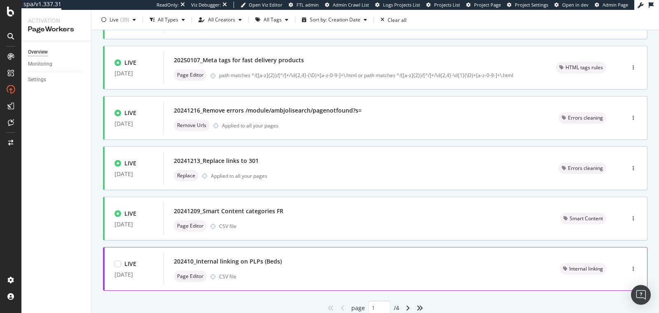
scroll to position [320, 0]
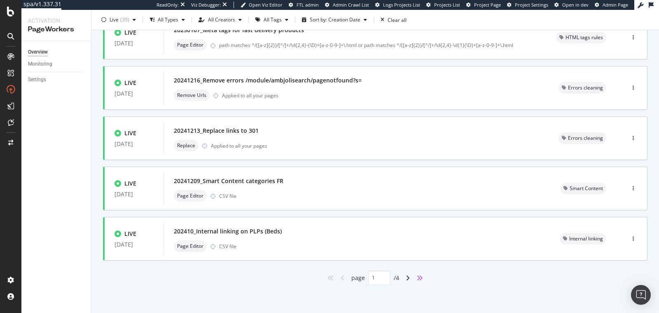
click at [418, 278] on icon "angles-right" at bounding box center [419, 277] width 7 height 7
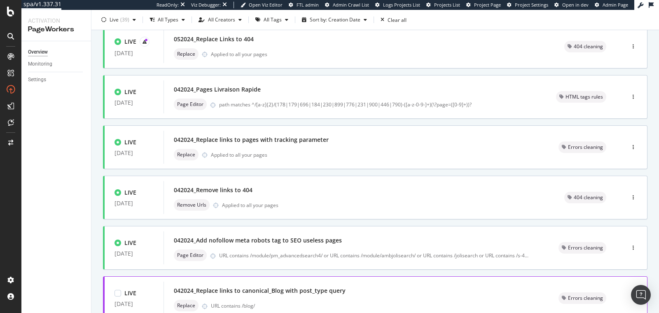
scroll to position [270, 0]
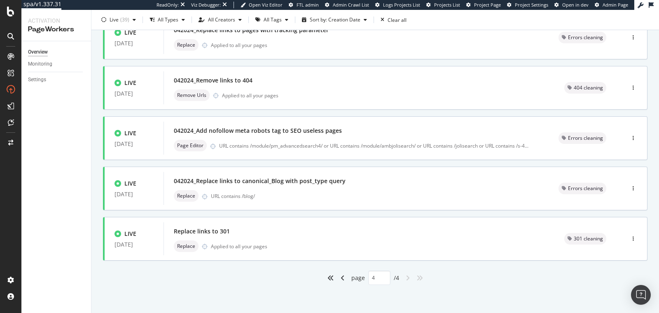
click at [341, 276] on div "angle-left" at bounding box center [342, 277] width 11 height 13
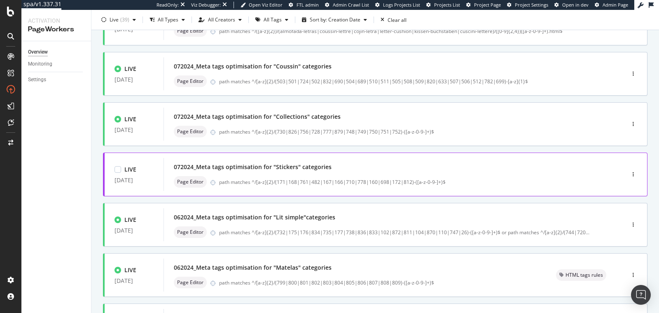
scroll to position [320, 0]
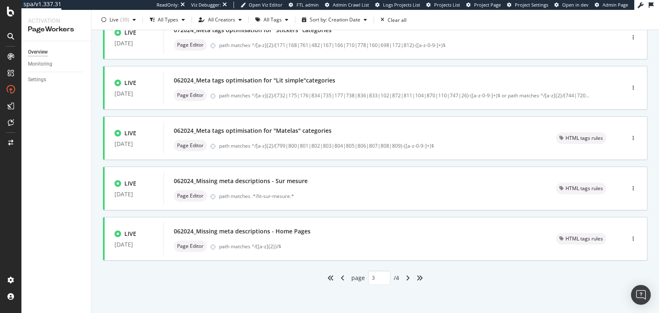
click at [337, 277] on div "angle-left" at bounding box center [342, 277] width 11 height 13
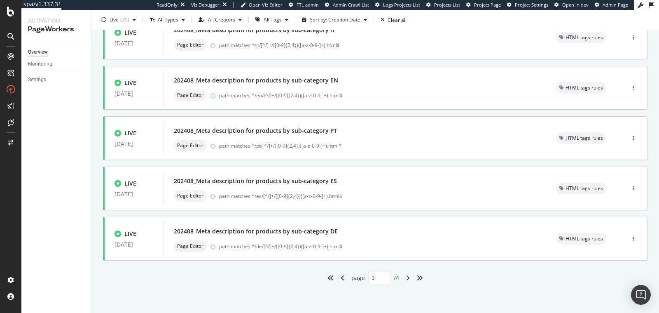
type input "2"
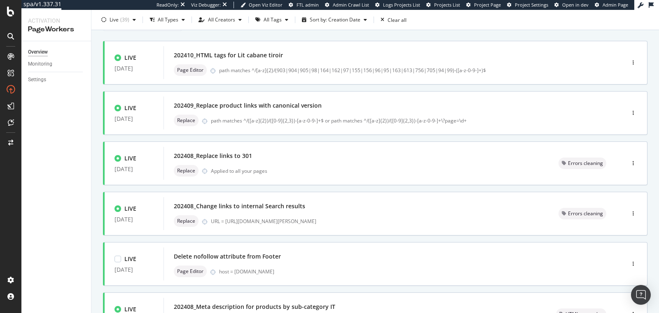
scroll to position [44, 0]
click at [289, 172] on div "Replace Applied to all your pages" at bounding box center [356, 171] width 365 height 12
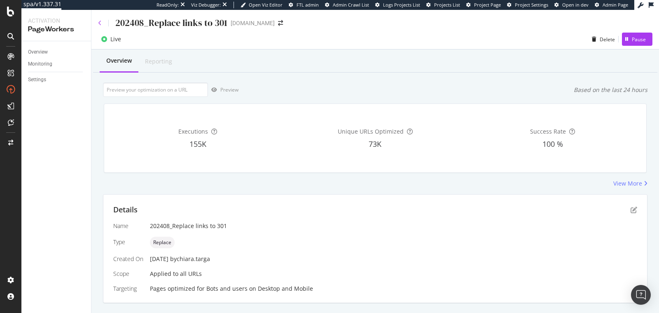
type input "https://monlitcabane.com/pt/795-cama-tipi-w"
click at [100, 21] on icon at bounding box center [100, 23] width 4 height 6
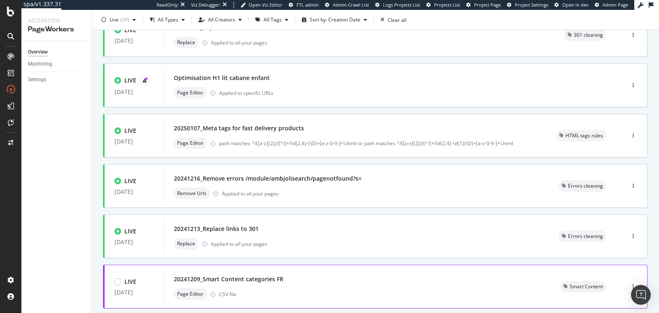
scroll to position [315, 0]
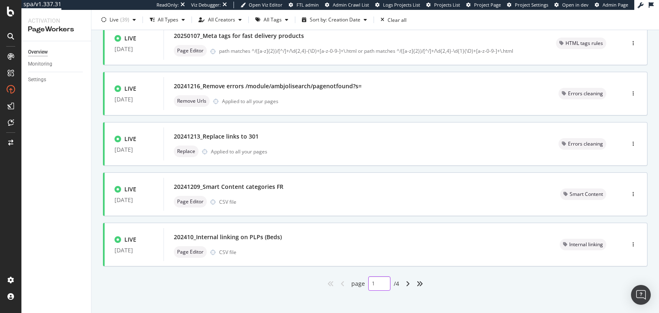
click at [382, 285] on div "1" at bounding box center [379, 283] width 22 height 14
click at [382, 280] on icon at bounding box center [383, 280] width 3 height 5
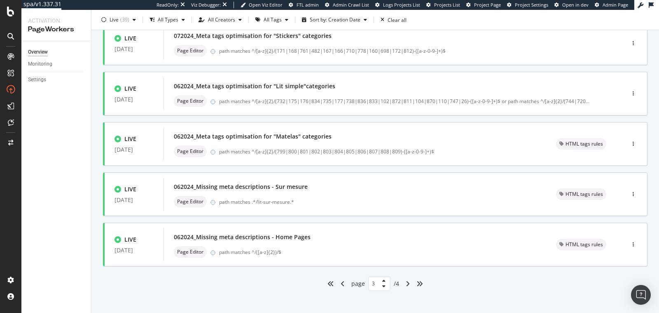
click at [234, 300] on div "Only Split Tests ( 0 ) Create Optimization LIVE 12 Aug. 2024 202408_Meta descri…" at bounding box center [375, 27] width 568 height 583
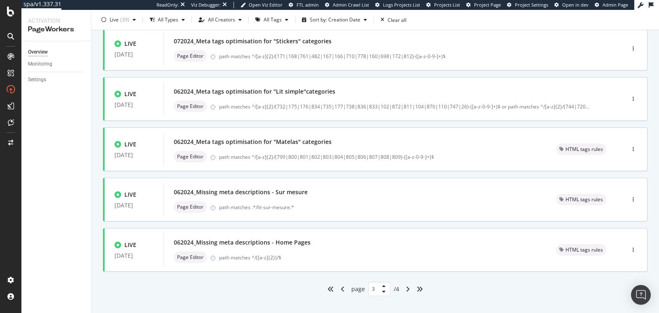
scroll to position [317, 0]
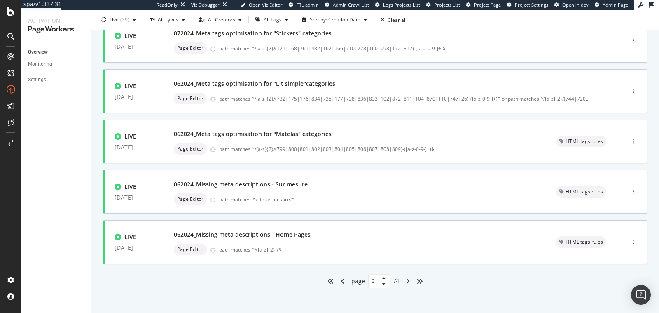
click at [377, 281] on div at bounding box center [382, 281] width 10 height 10
click at [382, 283] on icon at bounding box center [383, 283] width 3 height 5
type input "2"
click at [297, 279] on div "page 2 / 4" at bounding box center [375, 280] width 545 height 14
click at [370, 280] on input "2" at bounding box center [379, 280] width 22 height 14
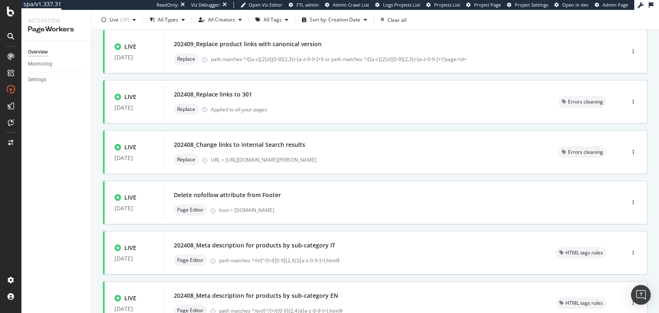
scroll to position [68, 0]
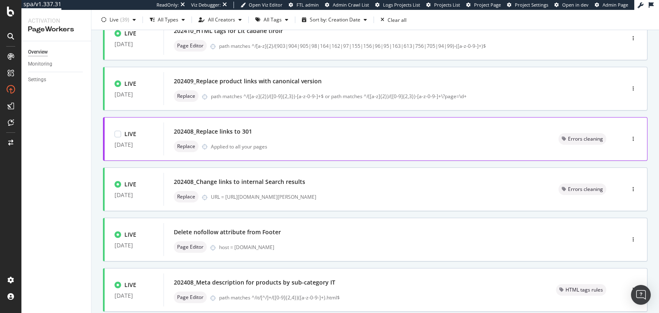
click at [271, 135] on div "202408_Replace links to 301" at bounding box center [356, 132] width 365 height 12
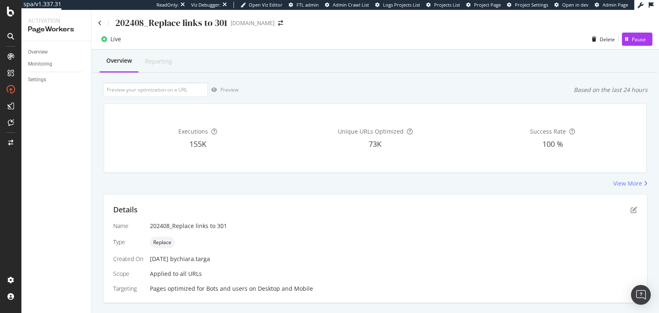
scroll to position [86, 0]
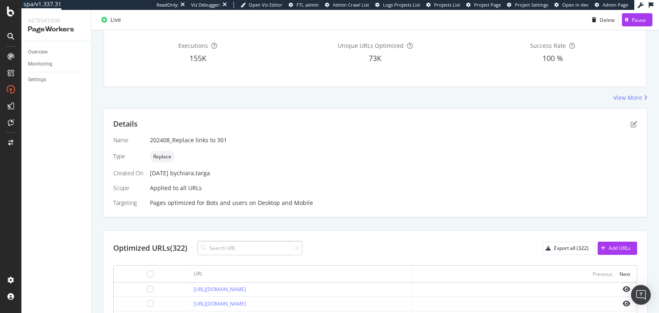
click at [269, 246] on input at bounding box center [249, 248] width 105 height 14
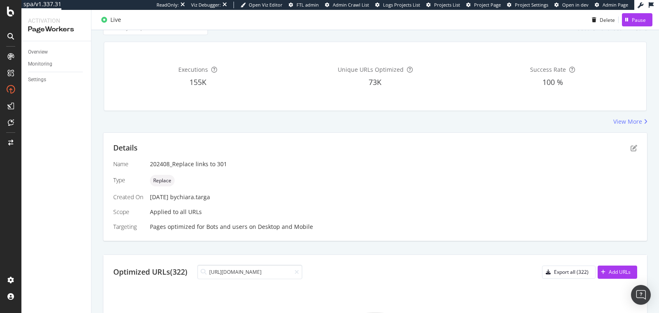
scroll to position [11, 0]
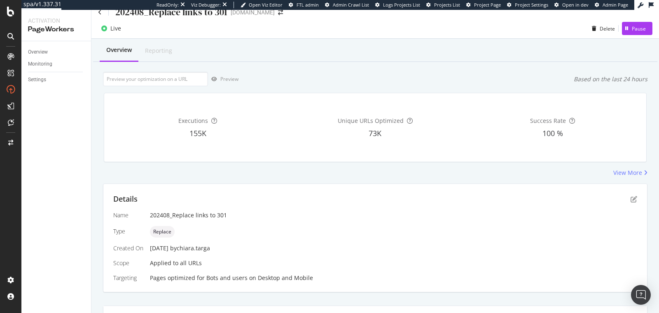
type input "https://monlitcabane.com/pt/795-cama-tipi-w"
click at [100, 15] on div "202408_Replace links to 301" at bounding box center [162, 12] width 129 height 13
click at [100, 13] on icon at bounding box center [100, 12] width 4 height 6
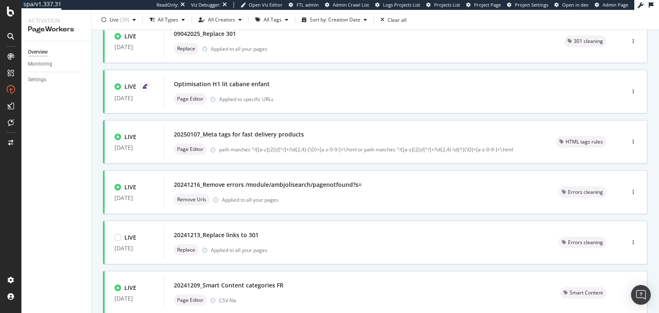
scroll to position [320, 0]
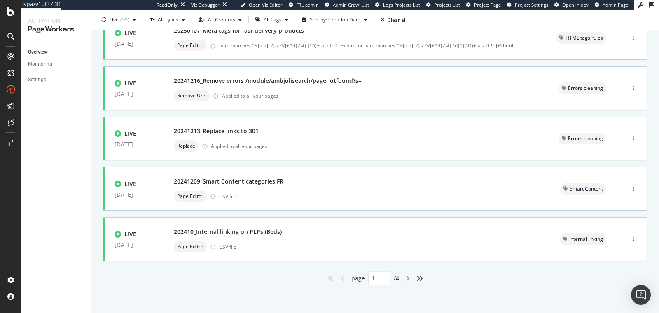
click at [406, 278] on icon "angle-right" at bounding box center [408, 278] width 4 height 7
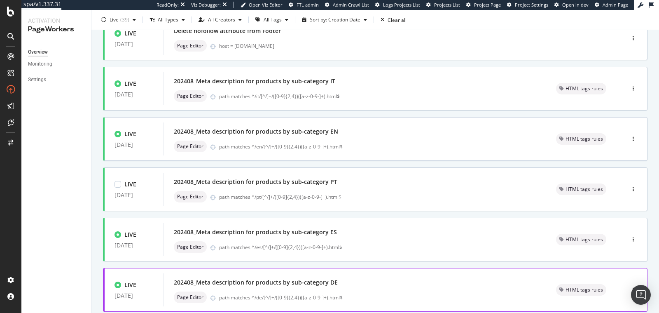
scroll to position [320, 0]
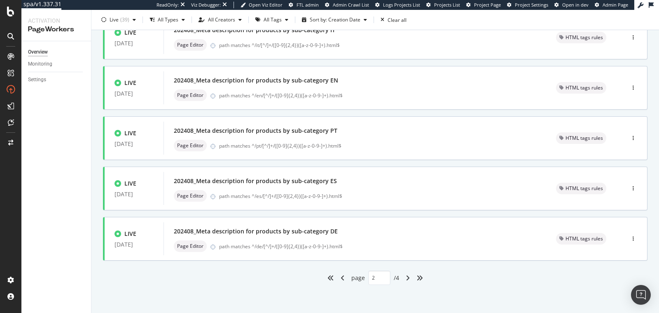
click at [342, 278] on div "angle-left" at bounding box center [342, 277] width 11 height 13
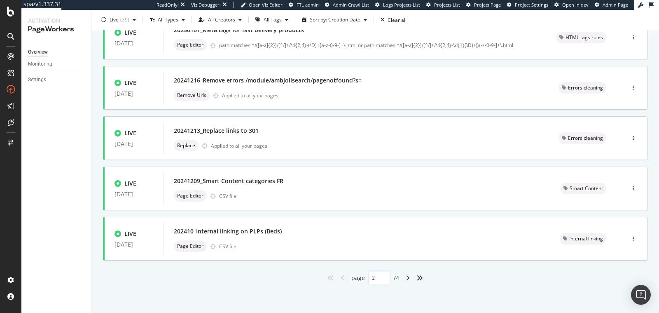
type input "1"
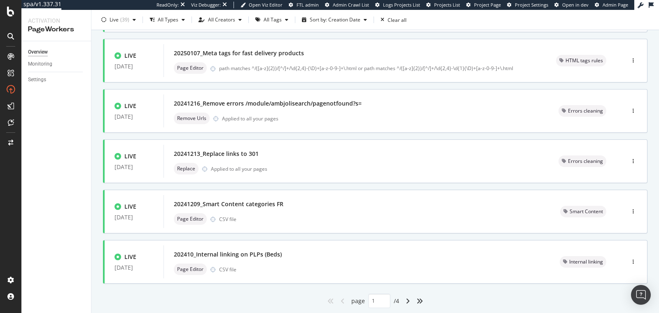
scroll to position [280, 0]
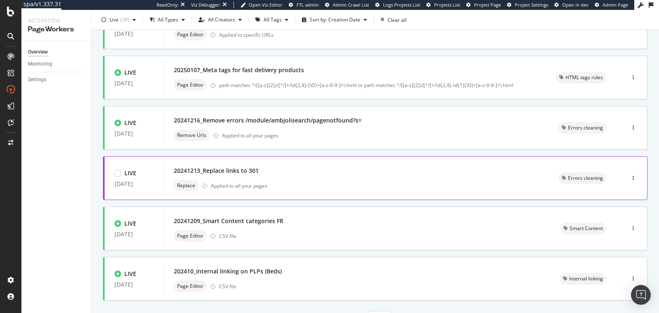
click at [287, 175] on div "20241213_Replace links to 301" at bounding box center [356, 171] width 365 height 12
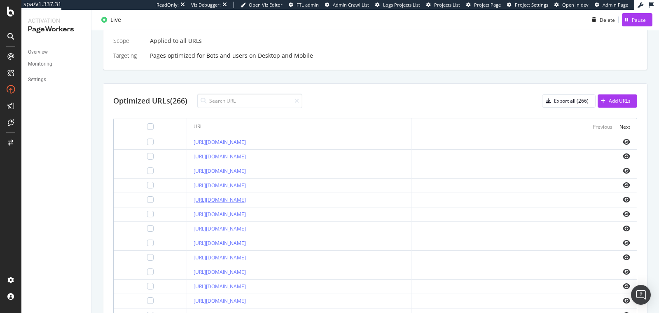
scroll to position [230, 0]
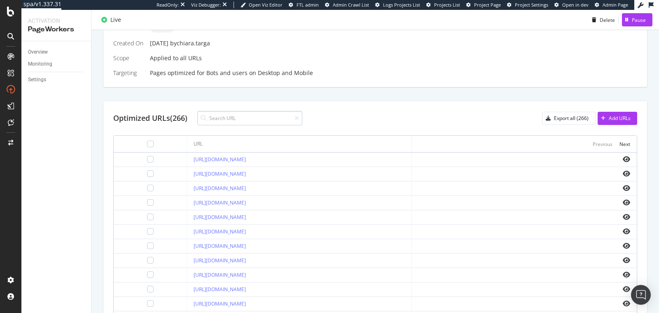
click at [231, 115] on input at bounding box center [249, 118] width 105 height 14
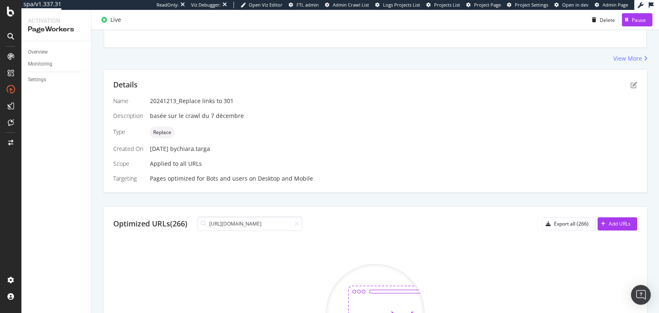
scroll to position [0, 0]
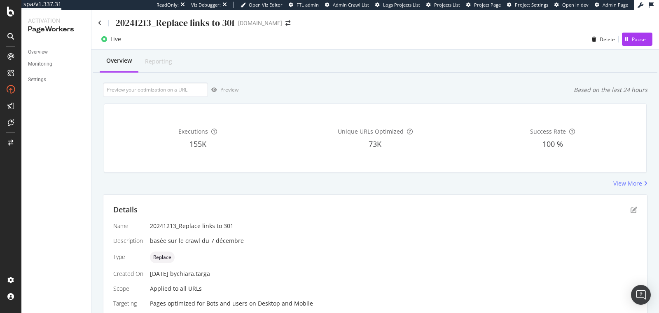
type input "https://monlitcabane.com/pt/795-cama-tipi-w"
click at [101, 25] on div "20241213_Replace links to 301" at bounding box center [166, 22] width 137 height 13
click at [100, 22] on icon at bounding box center [100, 23] width 4 height 6
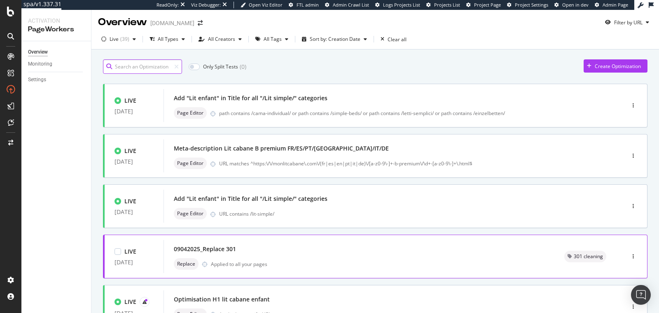
scroll to position [2, 0]
click at [260, 249] on div "09042025_Replace 301" at bounding box center [359, 249] width 371 height 12
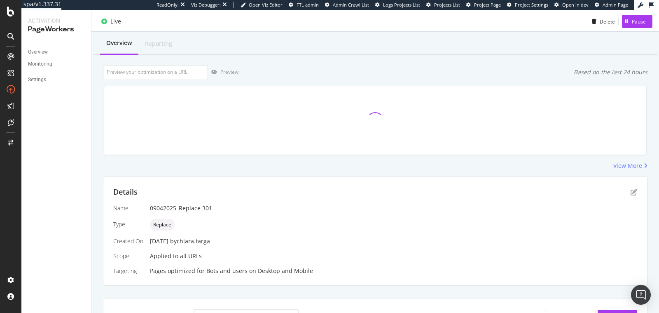
scroll to position [14, 0]
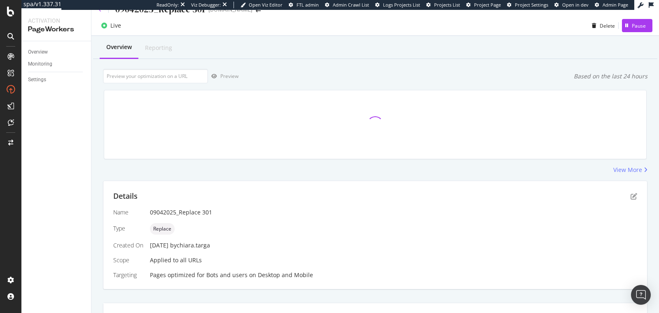
type input "https://monlitcabane.com/pt/795-cama-tipi-w"
click at [101, 11] on icon at bounding box center [100, 10] width 4 height 6
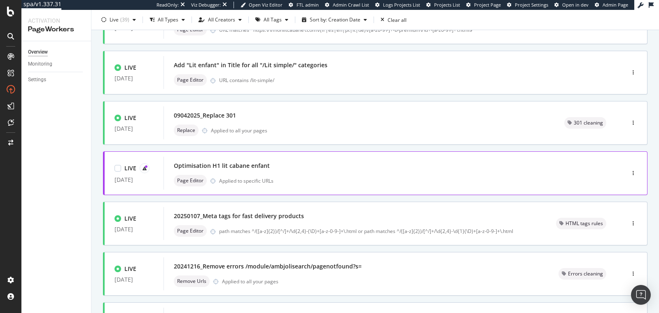
scroll to position [136, 0]
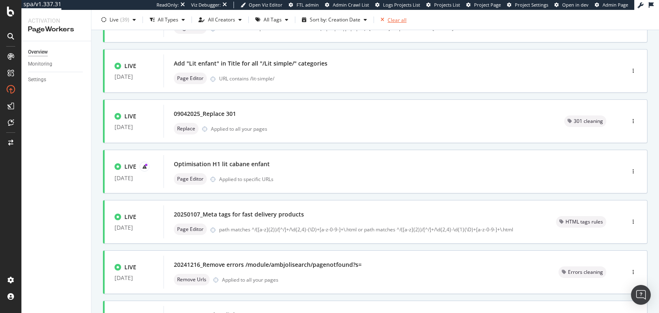
click at [388, 19] on div "Clear all" at bounding box center [397, 19] width 19 height 7
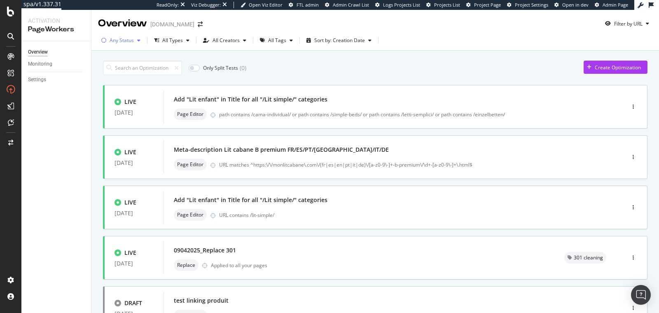
click at [131, 38] on div "Any Status" at bounding box center [122, 40] width 24 height 5
click at [128, 68] on div "( 39 )" at bounding box center [130, 71] width 9 height 7
click at [77, 146] on div "Overview Monitoring Settings" at bounding box center [56, 176] width 70 height 271
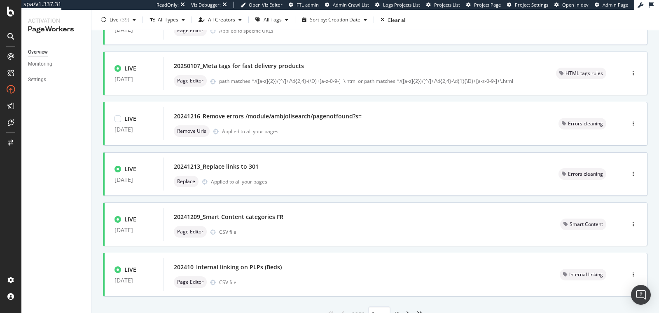
scroll to position [288, 0]
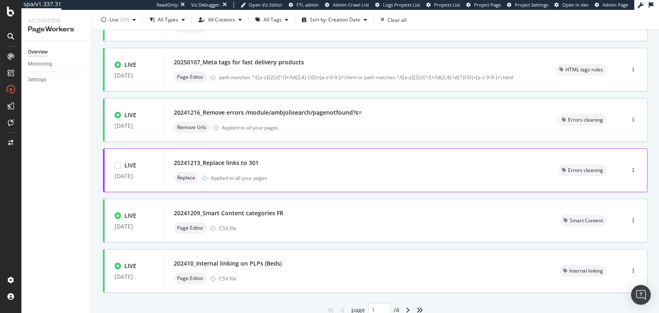
click at [225, 170] on div "20241213_Replace links to 301 Replace Applied to all your pages" at bounding box center [356, 170] width 365 height 26
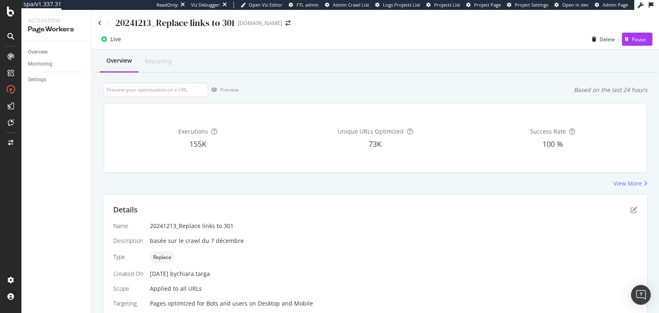
type input "https://monlitcabane.com/pt/795-cama-tipi-w"
click at [102, 23] on div "20241213_Replace links to 301" at bounding box center [166, 22] width 137 height 13
click at [101, 23] on icon at bounding box center [100, 23] width 4 height 6
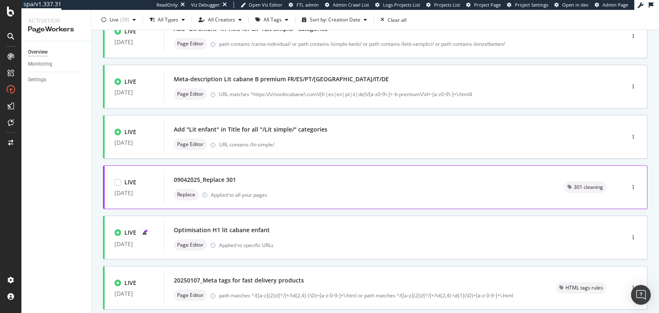
scroll to position [71, 0]
click at [248, 178] on div "09042025_Replace 301" at bounding box center [359, 179] width 371 height 12
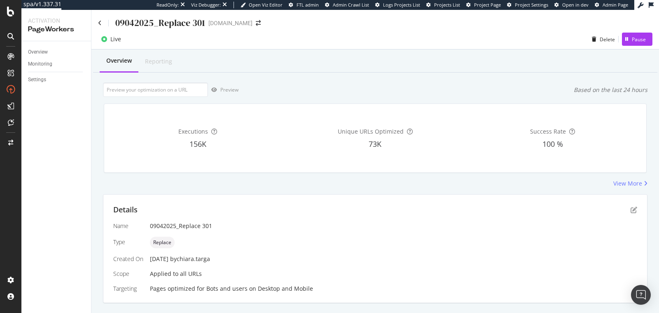
type input "https://monlitcabane.com/pt/795-cama-tipi-w"
click at [103, 22] on div "09042025_Replace 301" at bounding box center [151, 22] width 107 height 13
click at [98, 23] on icon at bounding box center [100, 23] width 4 height 6
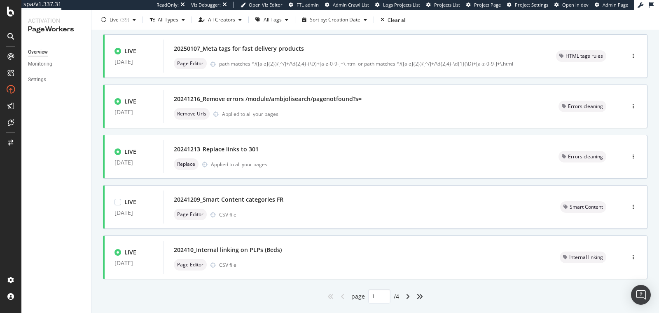
scroll to position [320, 0]
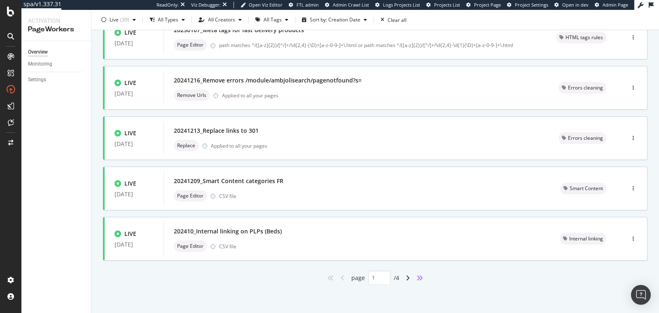
click at [416, 277] on icon "angles-right" at bounding box center [419, 277] width 7 height 7
type input "4"
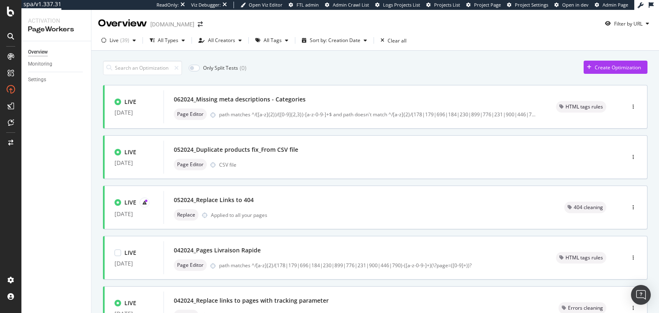
scroll to position [270, 0]
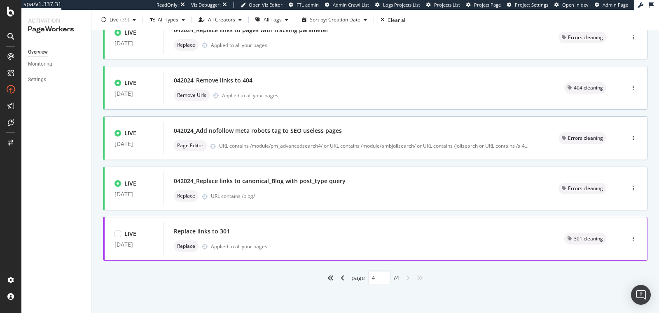
click at [245, 235] on div "Replace links to 301" at bounding box center [359, 231] width 371 height 12
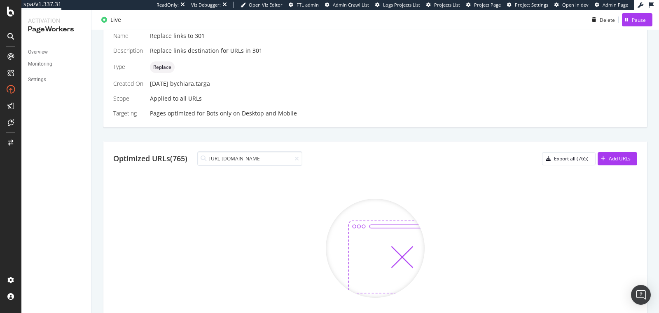
scroll to position [3, 0]
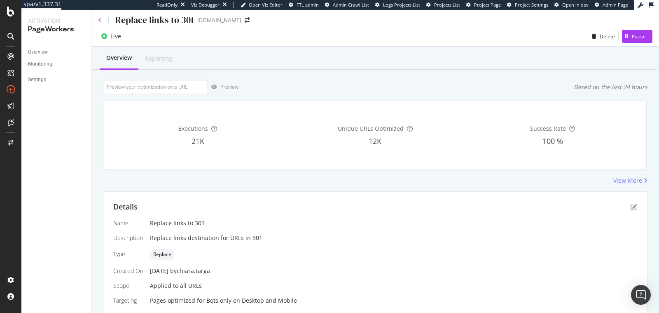
type input "https://monlitcabane.com/pt/795-cama-tipi-w"
click at [100, 18] on icon at bounding box center [100, 20] width 4 height 6
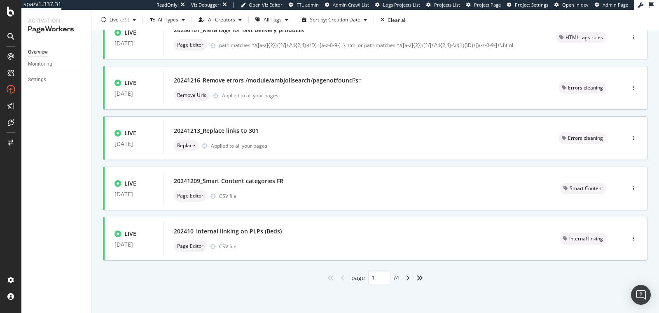
scroll to position [320, 0]
click at [416, 279] on icon "angles-right" at bounding box center [419, 277] width 7 height 7
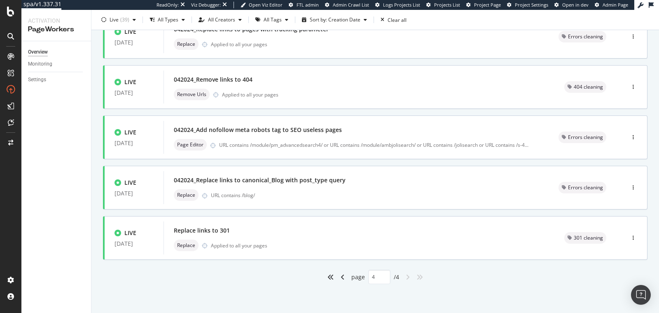
type input "4"
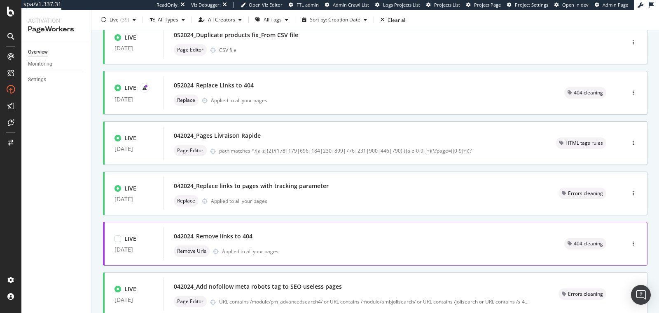
click at [264, 239] on div "042024_Remove links to 404" at bounding box center [359, 236] width 371 height 12
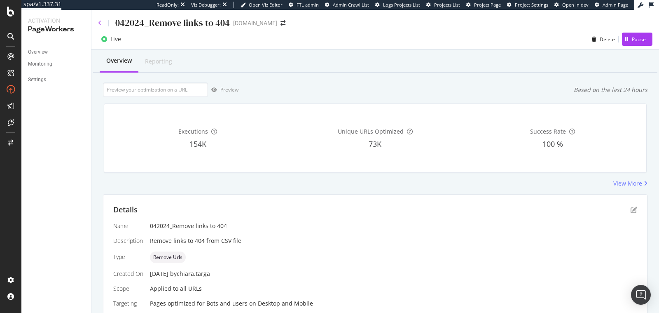
type input "https://monlitcabane.com/pt/795-cama-tipi-w"
click at [99, 21] on icon at bounding box center [100, 23] width 4 height 6
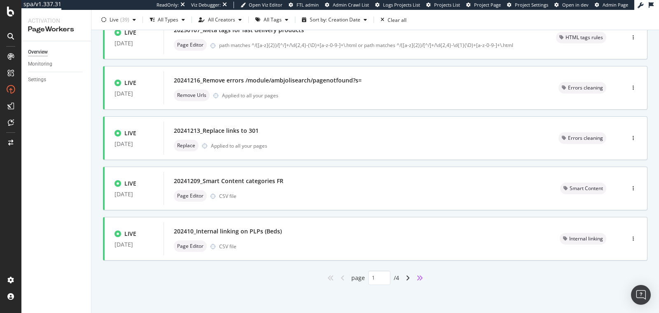
click at [416, 278] on icon "angles-right" at bounding box center [419, 277] width 7 height 7
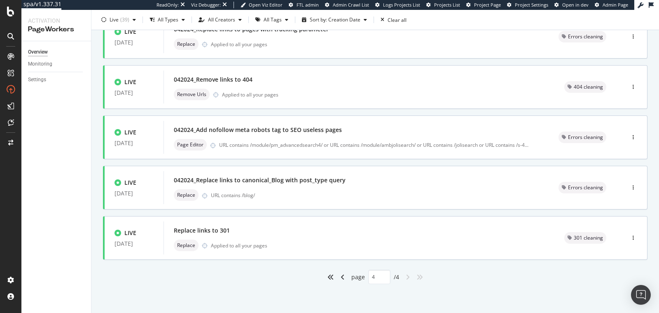
type input "4"
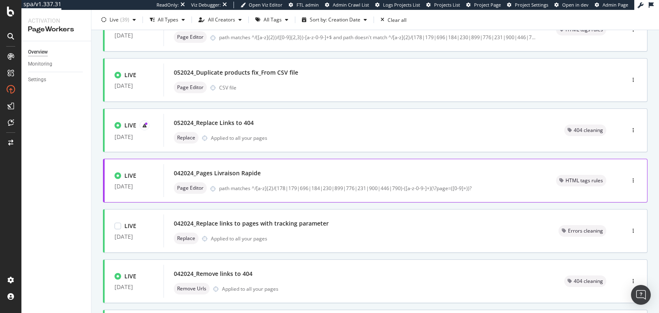
scroll to position [67, 0]
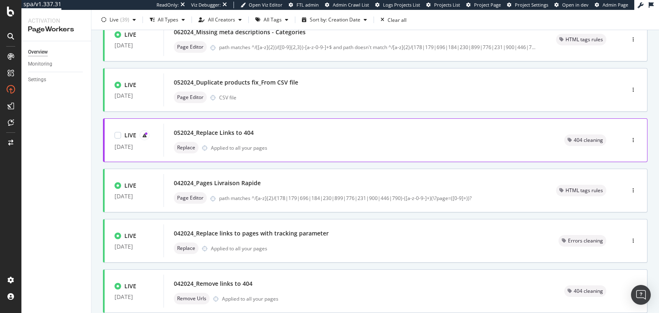
click at [281, 155] on div "052024_Replace Links to 404 Replace Applied to all your pages" at bounding box center [359, 140] width 391 height 33
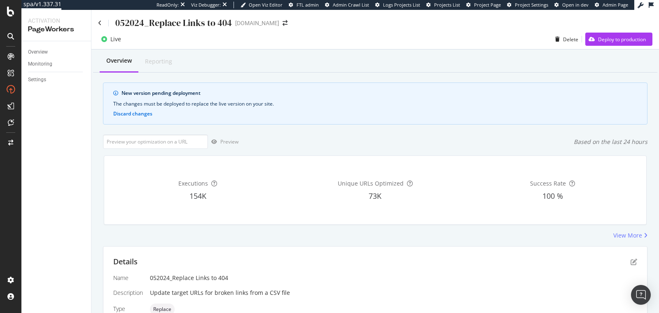
scroll to position [237, 0]
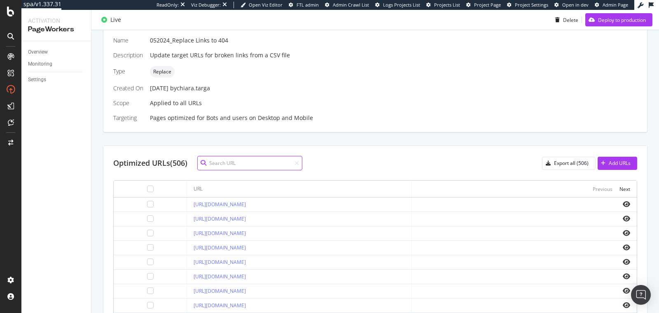
paste input "https://monlitcabane.com/pt/795-cama-tipi-w"
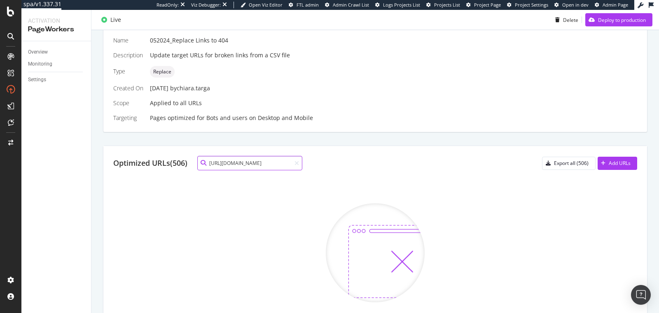
scroll to position [186, 0]
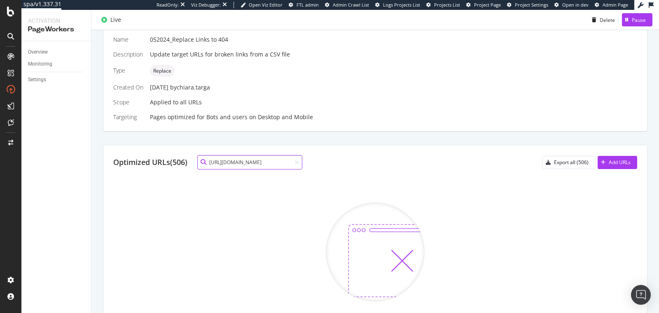
type input "https://monlitcabane.com/pt/795-cama-tipi-w"
click at [297, 162] on icon at bounding box center [296, 162] width 5 height 6
click at [276, 163] on input at bounding box center [249, 162] width 105 height 14
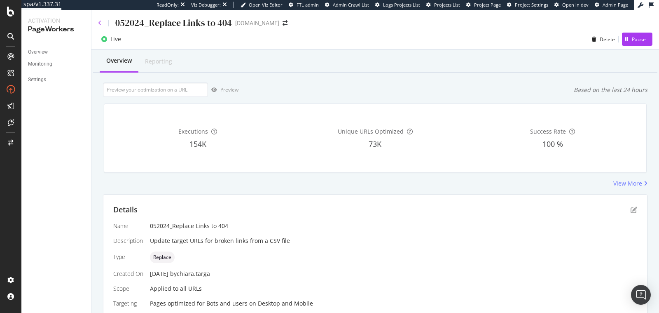
type input "https://monlitcabane.com/it/795-letto-tipi-w"
click at [100, 23] on icon at bounding box center [100, 23] width 4 height 6
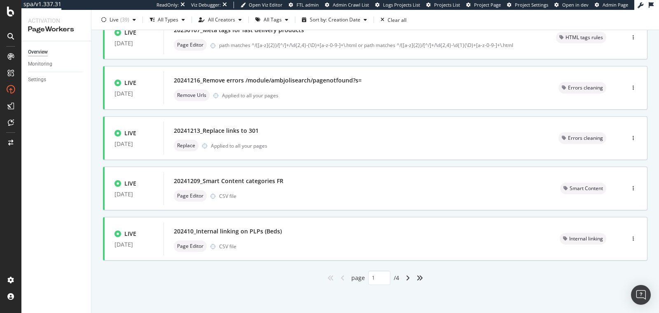
click at [422, 278] on div "angles-right" at bounding box center [419, 277] width 13 height 13
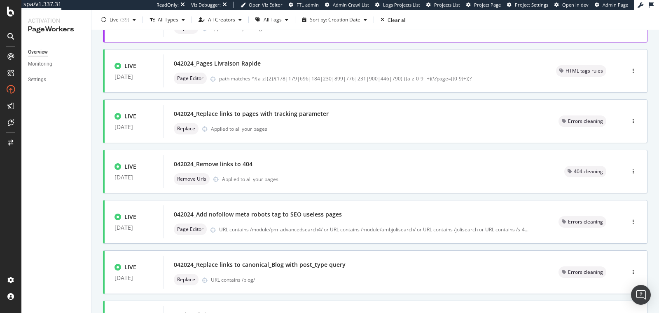
scroll to position [270, 0]
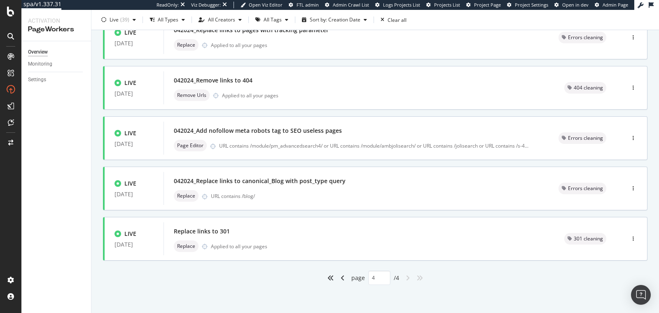
click at [341, 279] on div "angle-left" at bounding box center [342, 277] width 11 height 13
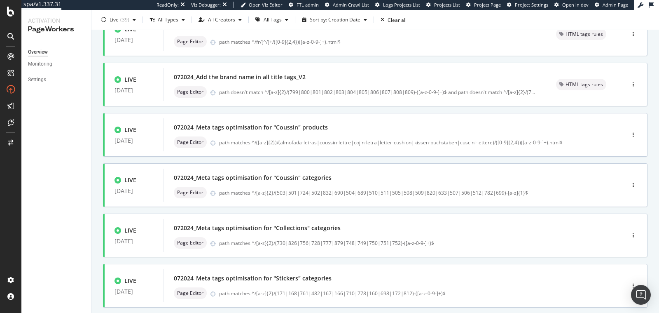
scroll to position [320, 0]
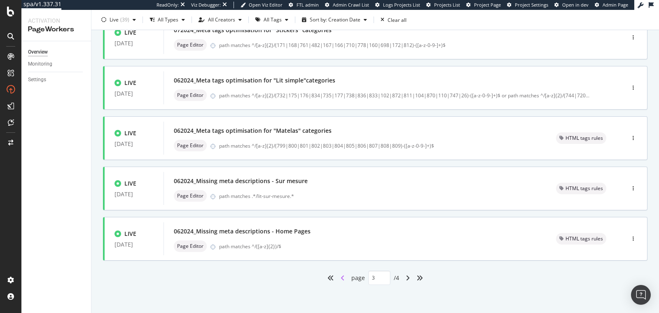
click at [341, 279] on icon "angle-left" at bounding box center [343, 277] width 4 height 7
type input "2"
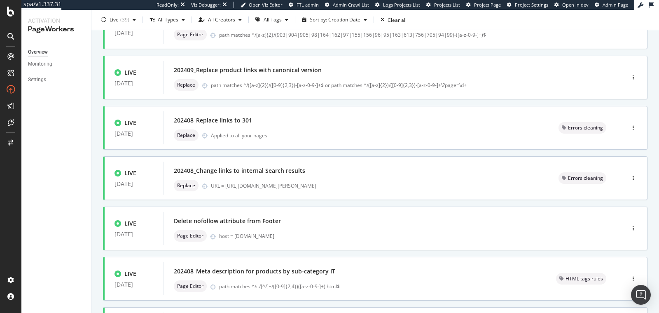
scroll to position [0, 0]
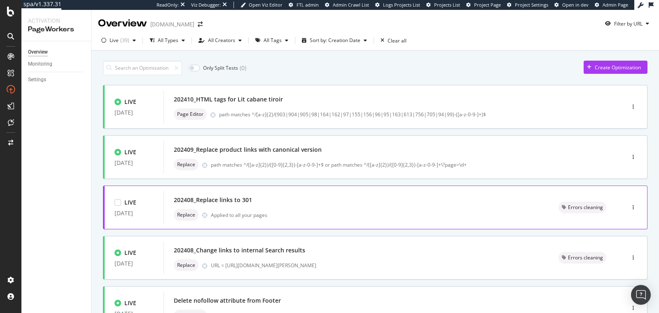
click at [272, 196] on div "202408_Replace links to 301" at bounding box center [356, 200] width 365 height 12
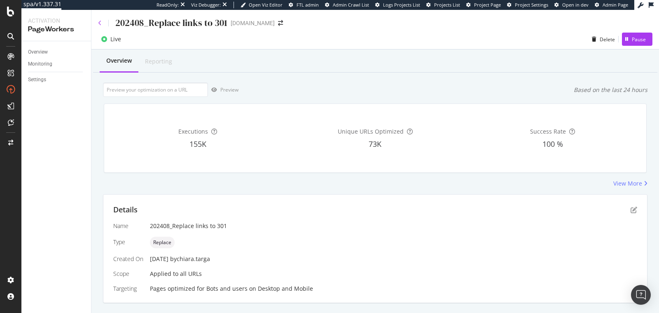
type input "https://monlitcabane.com/it/795-letto-tipi-w"
click at [100, 23] on icon at bounding box center [100, 23] width 4 height 6
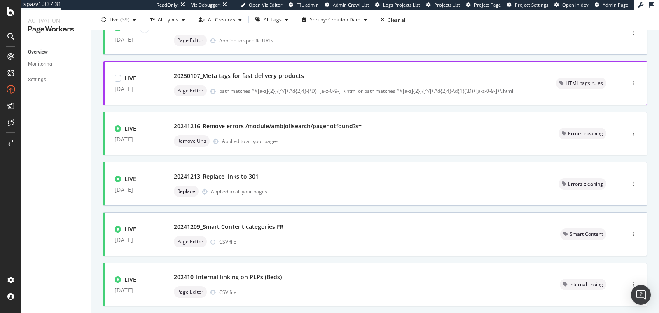
scroll to position [320, 0]
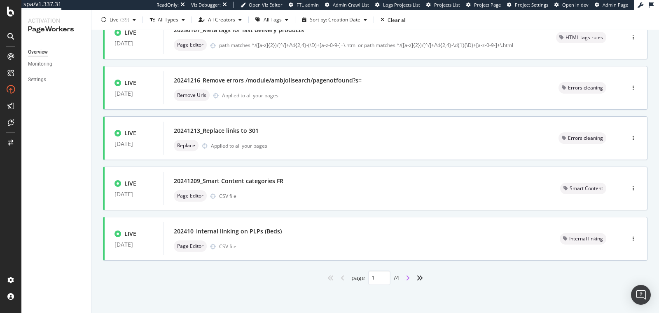
click at [406, 278] on icon "angle-right" at bounding box center [408, 277] width 4 height 7
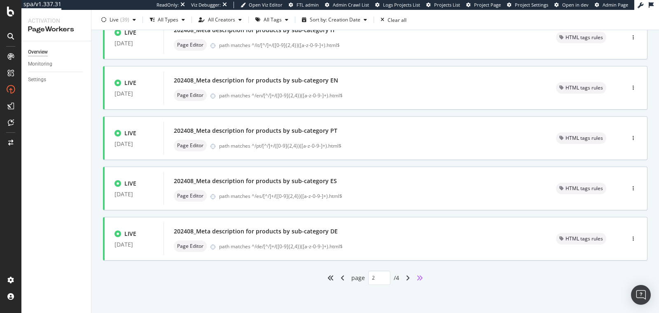
click at [416, 276] on icon "angles-right" at bounding box center [419, 277] width 7 height 7
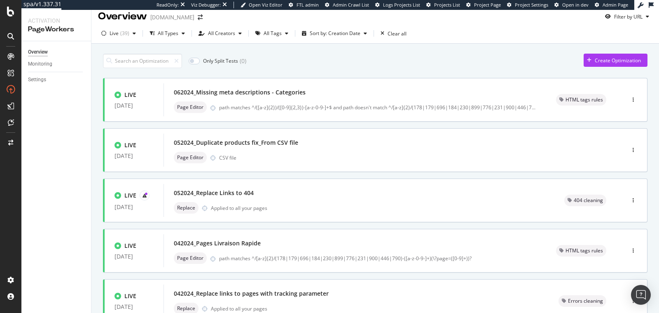
scroll to position [7, 0]
click at [276, 33] on div "All Tags" at bounding box center [273, 32] width 18 height 5
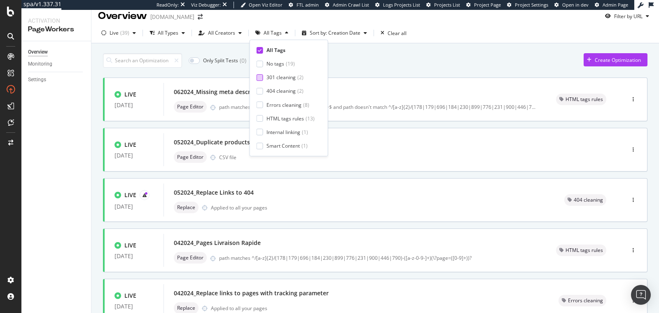
click at [277, 75] on div "301 cleaning" at bounding box center [280, 77] width 29 height 7
type input "1"
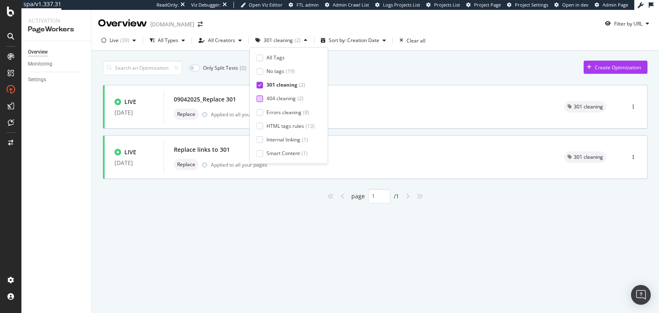
click at [278, 96] on div "404 cleaning" at bounding box center [280, 98] width 29 height 7
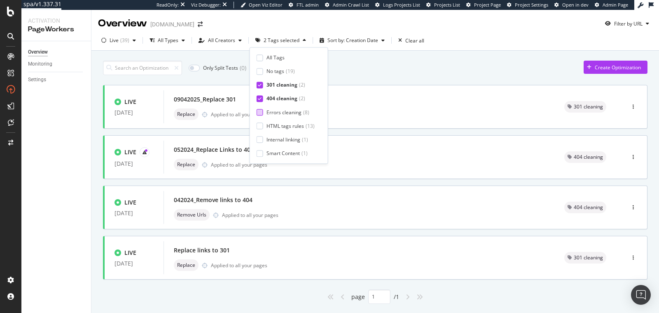
click at [278, 111] on div "Errors cleaning" at bounding box center [283, 112] width 35 height 7
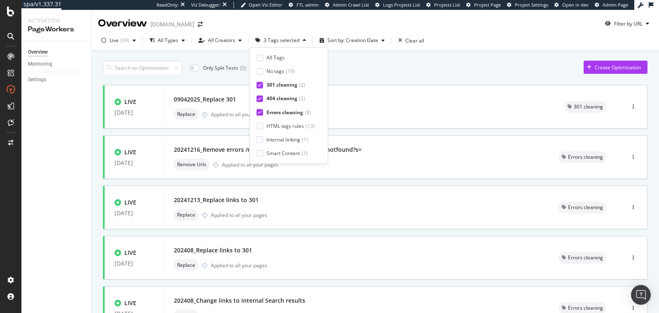
click at [286, 109] on div "Errors cleaning" at bounding box center [284, 112] width 37 height 7
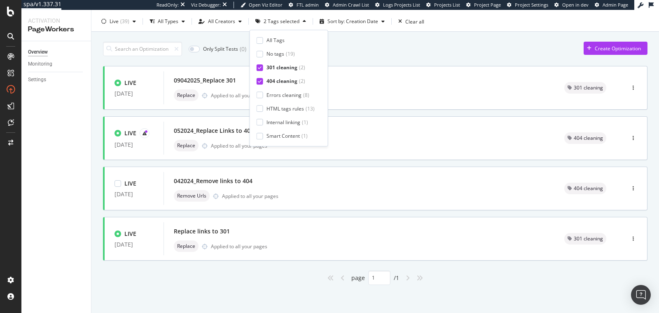
scroll to position [19, 0]
click at [250, 231] on div "Replace links to 301" at bounding box center [359, 231] width 371 height 12
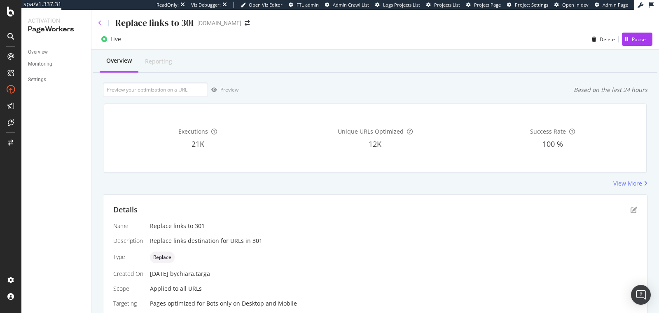
type input "https://monlitcabane.com/it/795-letto-tipi-w"
click at [100, 25] on icon at bounding box center [100, 23] width 4 height 6
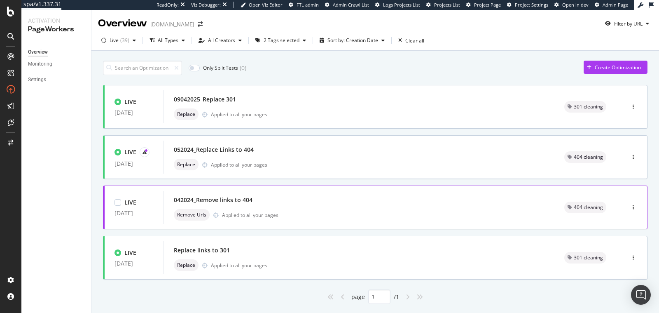
click at [255, 197] on div "042024_Remove links to 404" at bounding box center [359, 200] width 371 height 12
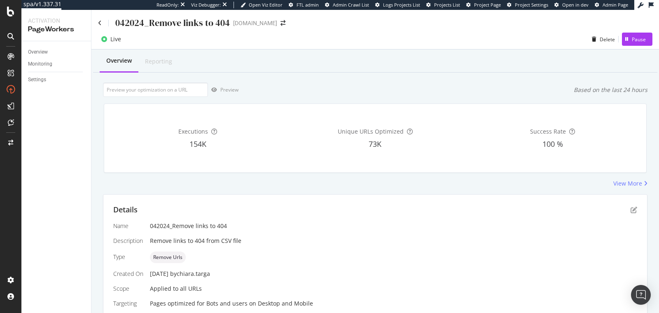
type input "https://monlitcabane.com/it/795-letto-tipi-w"
click at [102, 24] on div "042024_Remove links to 404" at bounding box center [164, 22] width 132 height 13
click at [101, 23] on div "042024_Remove links to 404" at bounding box center [164, 22] width 132 height 13
click at [98, 25] on icon at bounding box center [100, 23] width 4 height 6
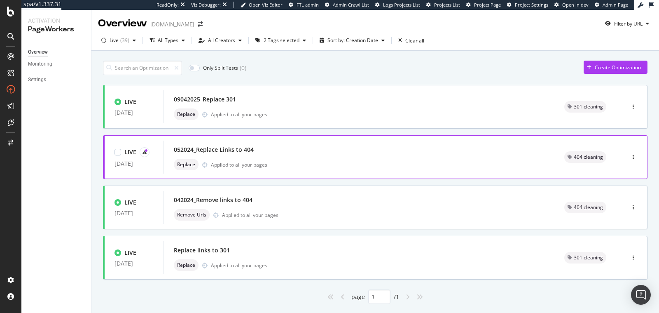
click at [279, 166] on div "Replace Applied to all your pages" at bounding box center [359, 165] width 371 height 12
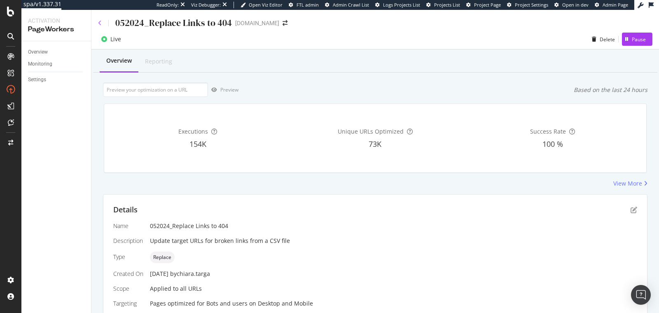
type input "https://monlitcabane.com/it/795-letto-tipi-w"
click at [100, 24] on icon at bounding box center [100, 23] width 4 height 6
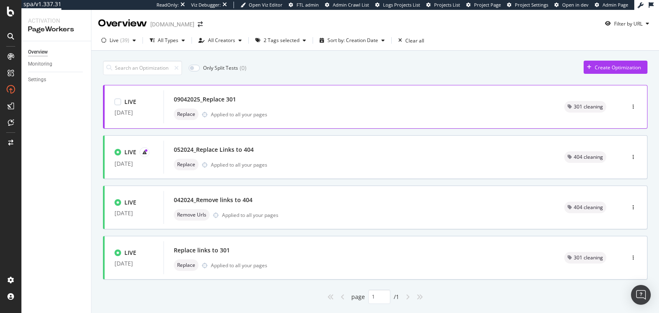
click at [273, 106] on div "09042025_Replace 301 Replace Applied to all your pages" at bounding box center [359, 106] width 371 height 26
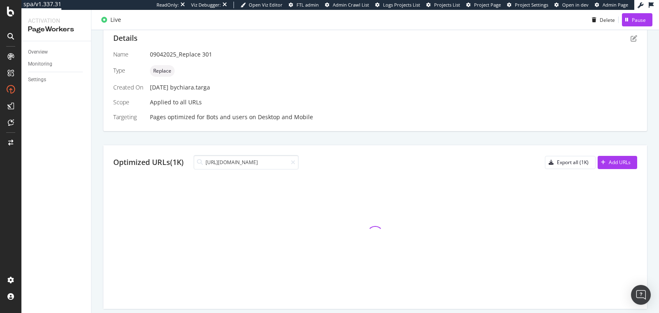
scroll to position [171, 0]
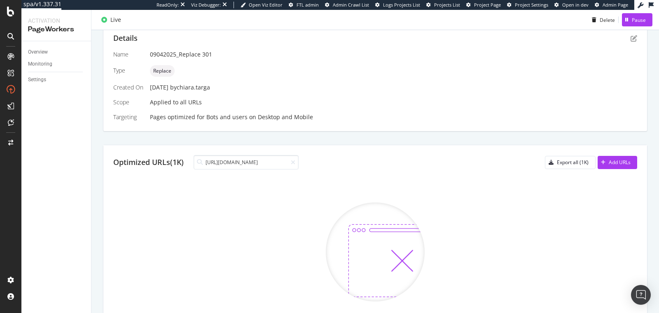
type input "https://monlitcabane.com/it/795-letto-tipi-w"
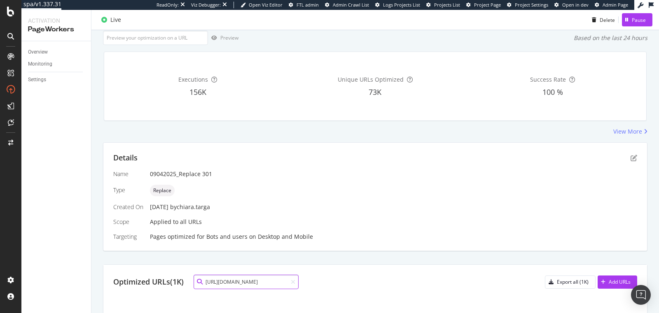
scroll to position [0, 0]
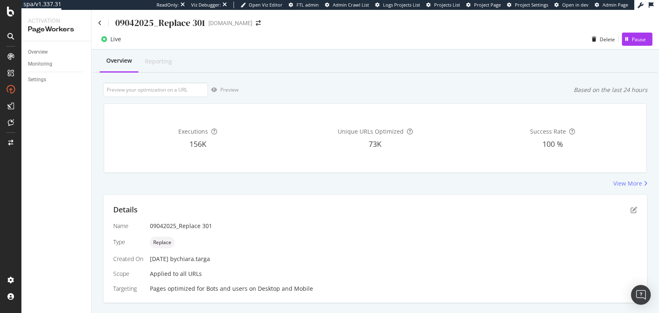
click at [101, 28] on div "09042025_Replace 301" at bounding box center [151, 22] width 107 height 13
click at [101, 26] on div "09042025_Replace 301" at bounding box center [151, 22] width 107 height 13
click at [101, 26] on icon at bounding box center [100, 23] width 4 height 6
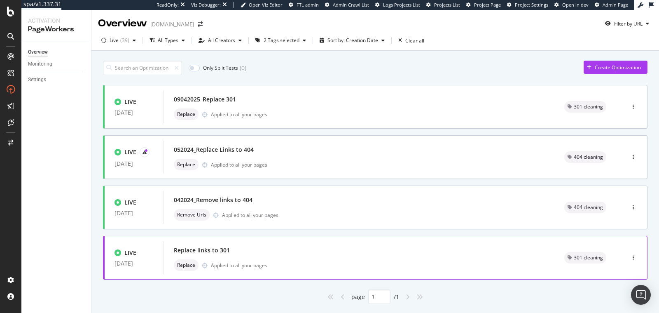
click at [223, 242] on div "Replace links to 301 Replace Applied to all your pages" at bounding box center [359, 257] width 391 height 33
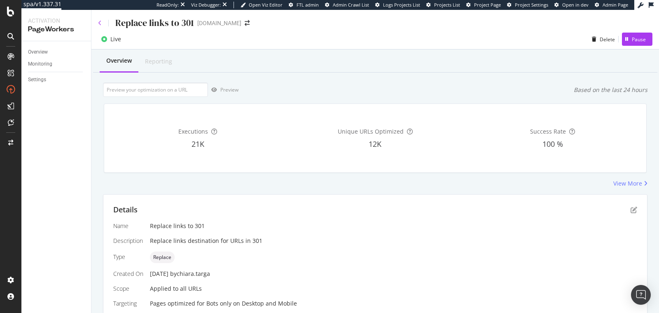
type input "https://monlitcabane.com/it/59-letto-tipi"
click at [100, 22] on icon at bounding box center [100, 23] width 4 height 6
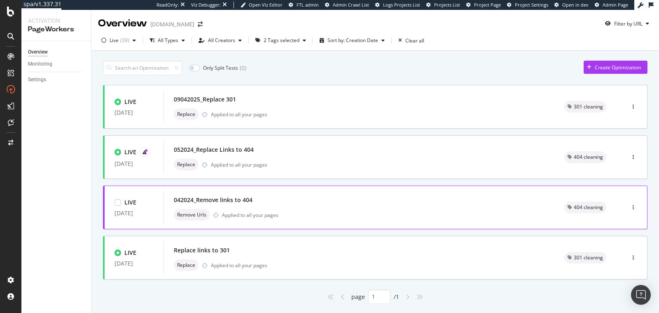
click at [244, 205] on div "042024_Remove links to 404 Remove Urls Applied to all your pages" at bounding box center [359, 207] width 371 height 26
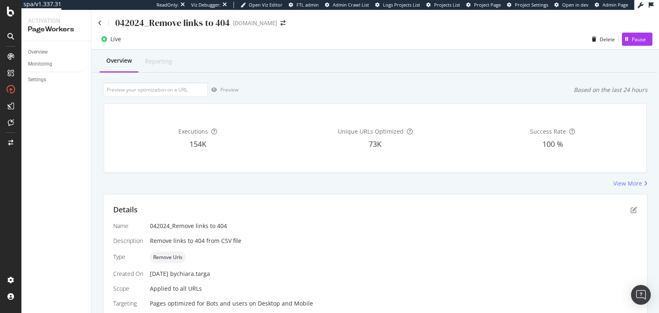
type input "https://monlitcabane.com/it/59-letto-tipi"
click at [103, 26] on div "042024_Remove links to 404" at bounding box center [164, 22] width 132 height 13
click at [103, 25] on div "042024_Remove links to 404" at bounding box center [164, 22] width 132 height 13
click at [101, 23] on icon at bounding box center [100, 23] width 4 height 6
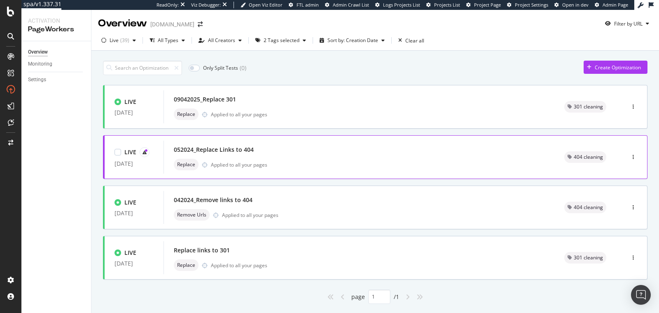
click at [253, 165] on div "Applied to all your pages" at bounding box center [239, 164] width 56 height 7
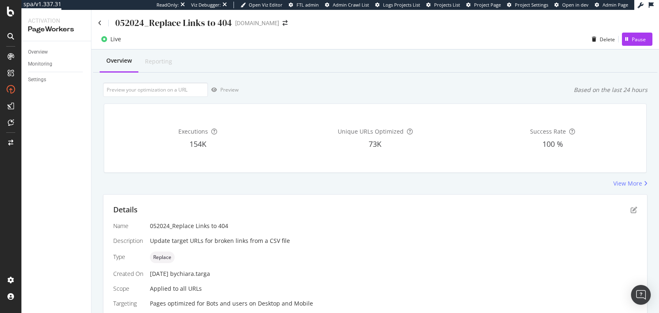
type input "https://monlitcabane.com/it/59-letto-tipi"
click at [102, 26] on div "052024_Replace Links to 404" at bounding box center [165, 22] width 134 height 13
click at [101, 26] on div "052024_Replace Links to 404" at bounding box center [165, 22] width 134 height 13
click at [100, 25] on icon at bounding box center [100, 23] width 4 height 6
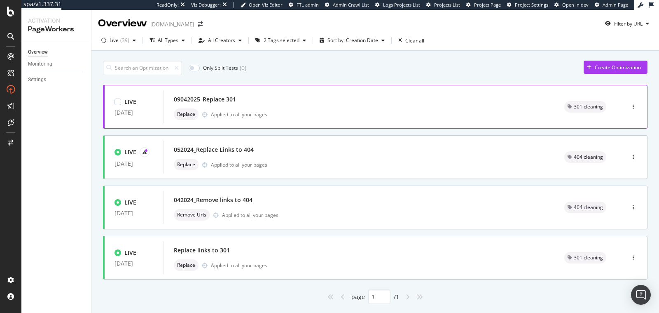
click at [281, 102] on div "09042025_Replace 301" at bounding box center [359, 99] width 371 height 12
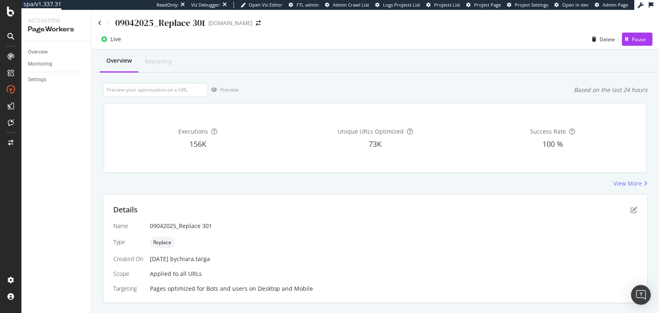
scroll to position [171, 0]
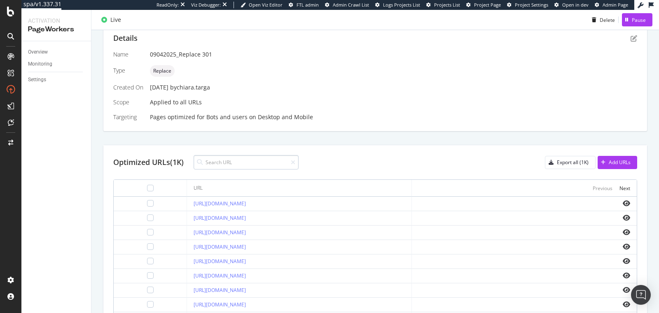
click at [208, 161] on input at bounding box center [246, 162] width 105 height 14
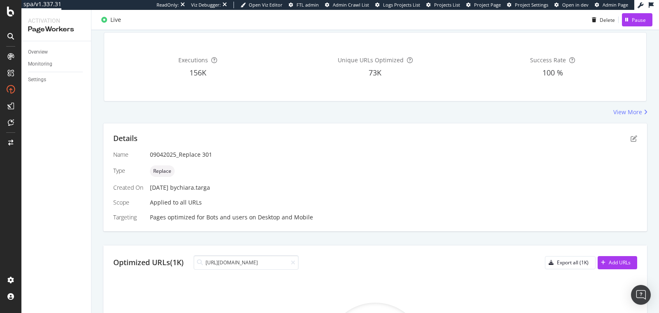
scroll to position [32, 0]
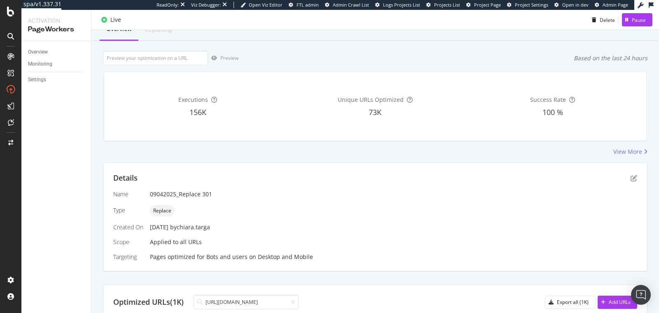
type input "https://monlitcabane.com/it/59-letto-tipi"
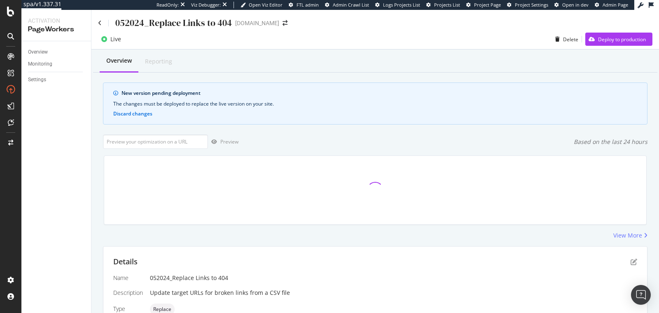
scroll to position [227, 0]
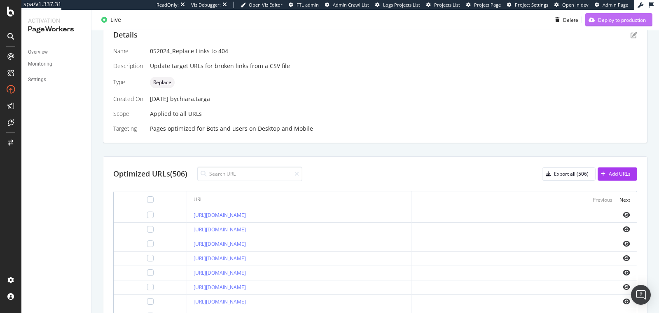
click at [590, 21] on div "button" at bounding box center [591, 19] width 13 height 5
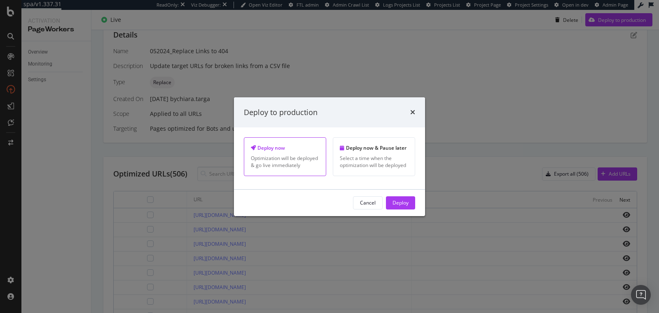
click at [393, 203] on div "Deploy" at bounding box center [401, 202] width 16 height 7
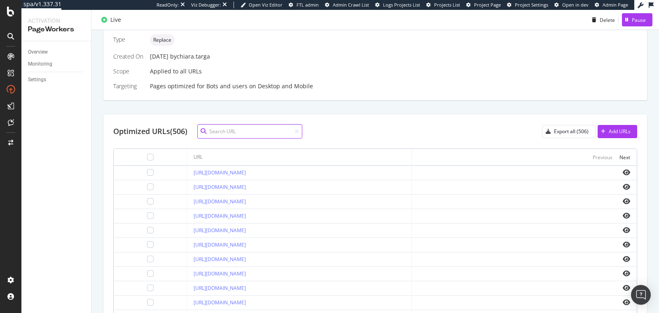
scroll to position [175, 0]
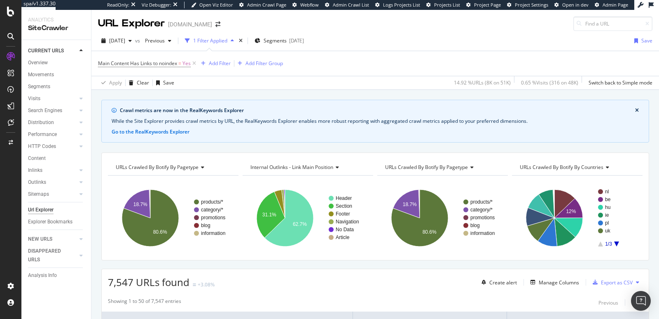
scroll to position [20, 0]
